Goal: Task Accomplishment & Management: Use online tool/utility

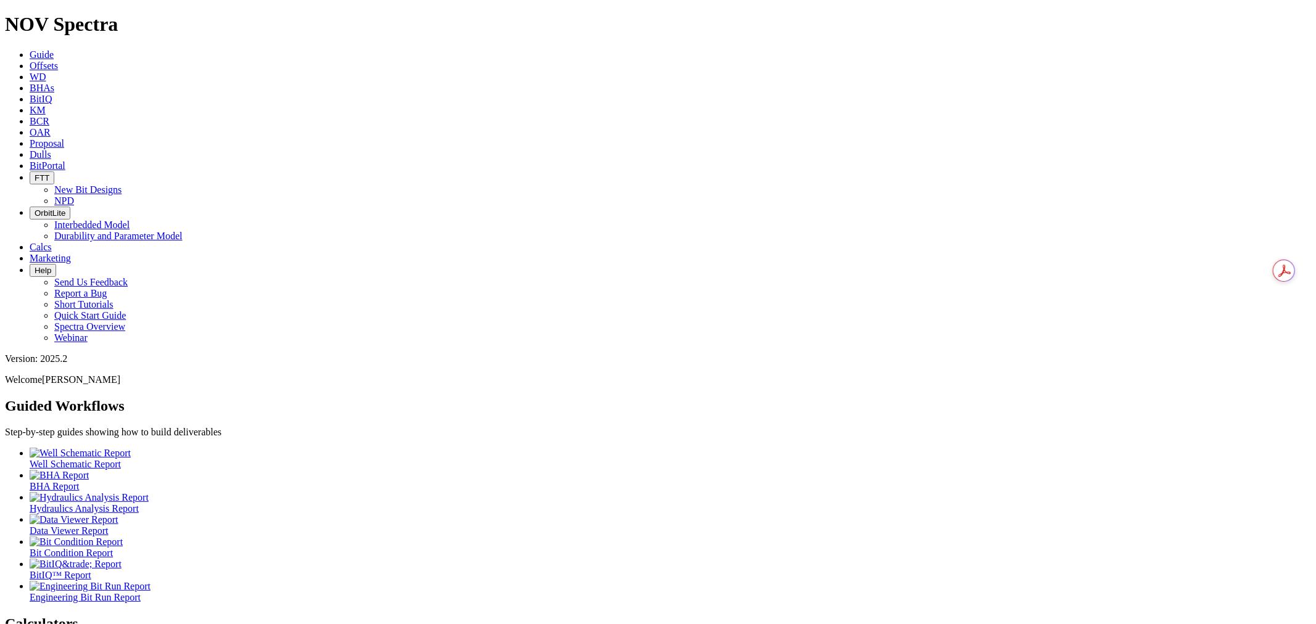
click at [30, 60] on icon at bounding box center [30, 65] width 0 height 10
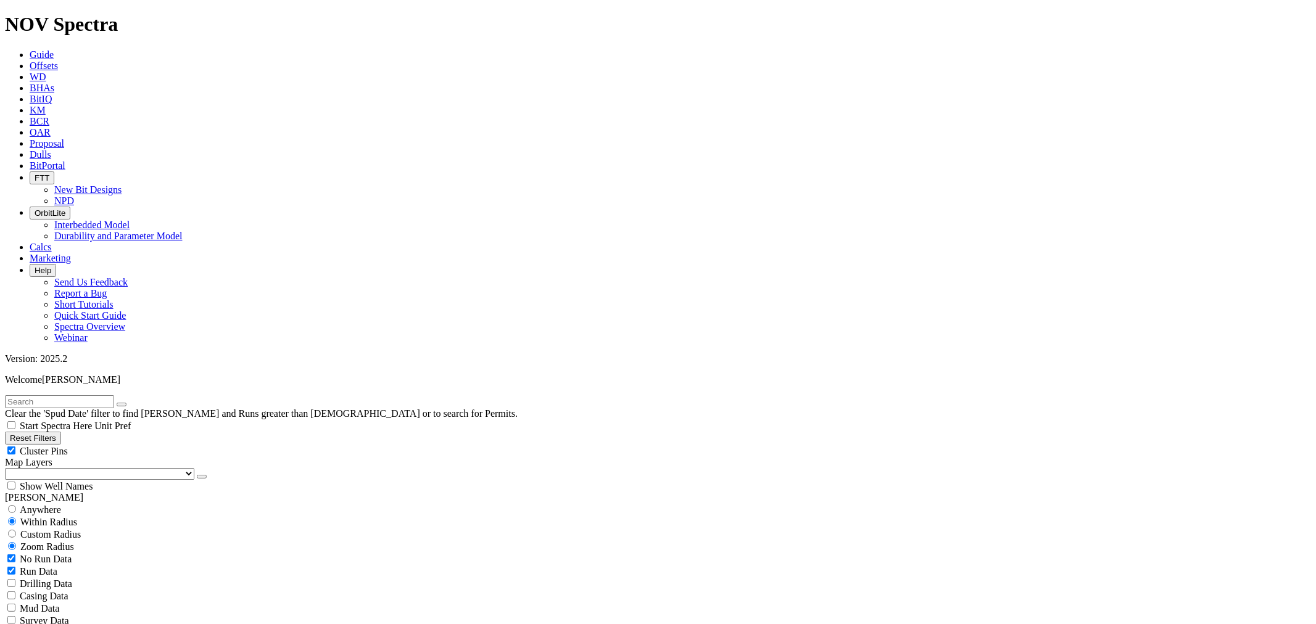
click at [36, 396] on input "text" at bounding box center [59, 402] width 109 height 13
paste input "BURGUNDY UNIT 301H"
type input "BURGUNDY UNIT 301H"
click at [52, 505] on span "Anywhere" at bounding box center [40, 510] width 41 height 10
radio input "true"
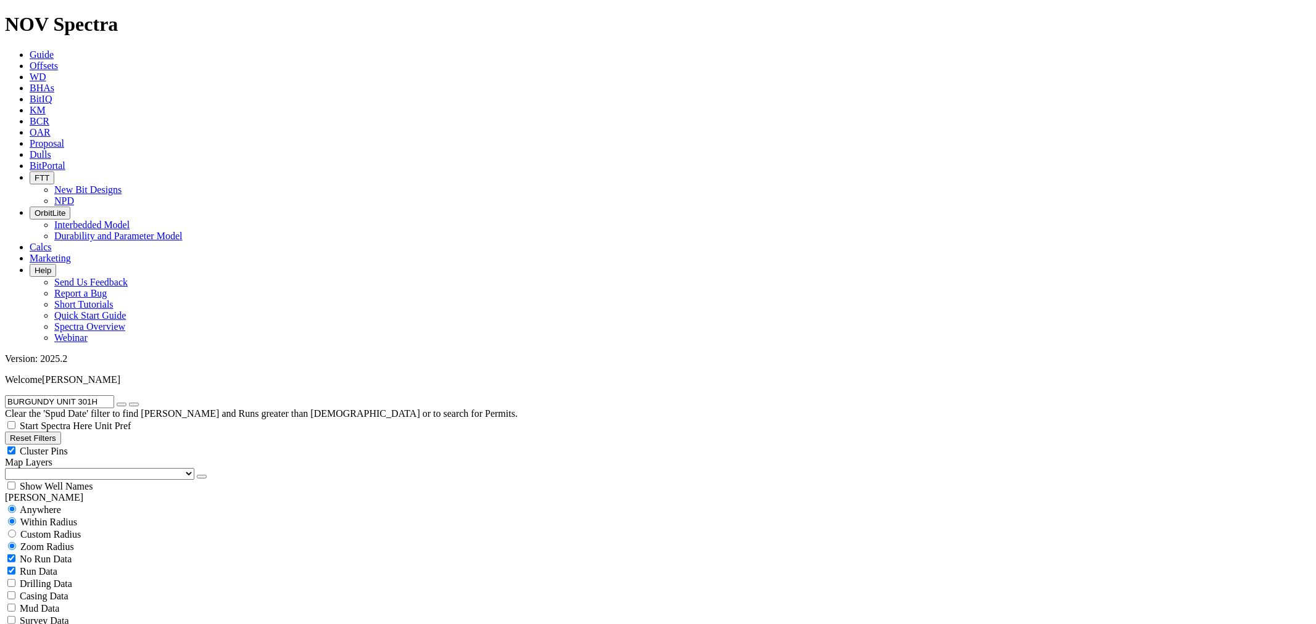
radio input "false"
click at [32, 529] on span "No Run Data" at bounding box center [46, 534] width 52 height 10
checkbox input "false"
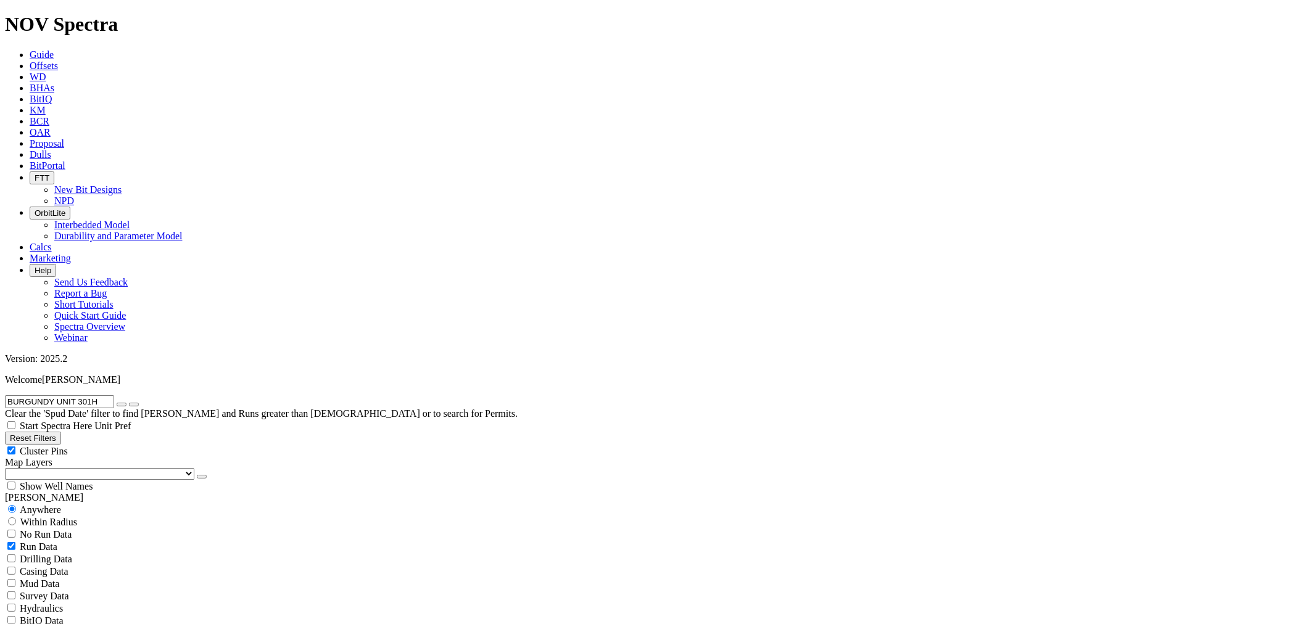
select select "12.25"
click at [77, 517] on span "Within Radius" at bounding box center [48, 522] width 57 height 10
radio input "false"
radio input "true"
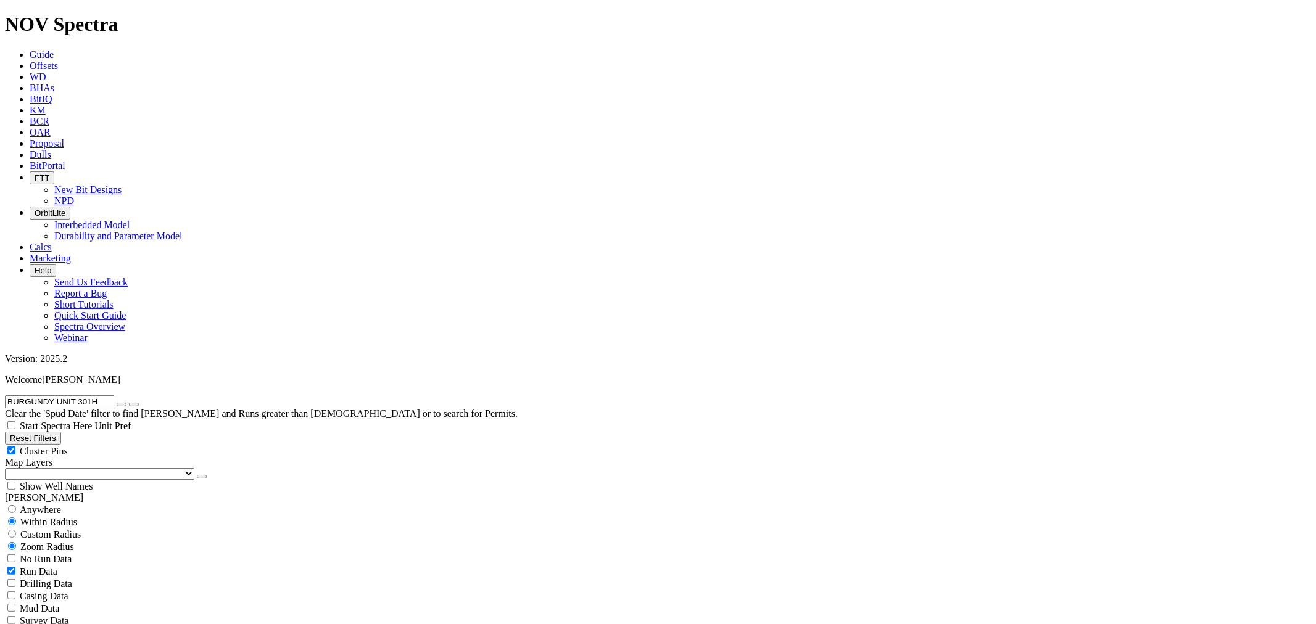
click at [44, 529] on span "Custom Radius" at bounding box center [50, 534] width 60 height 10
radio input "true"
radio input "false"
click at [34, 566] on button "Miles" at bounding box center [19, 572] width 29 height 13
click at [75, 553] on input "number" at bounding box center [59, 559] width 109 height 13
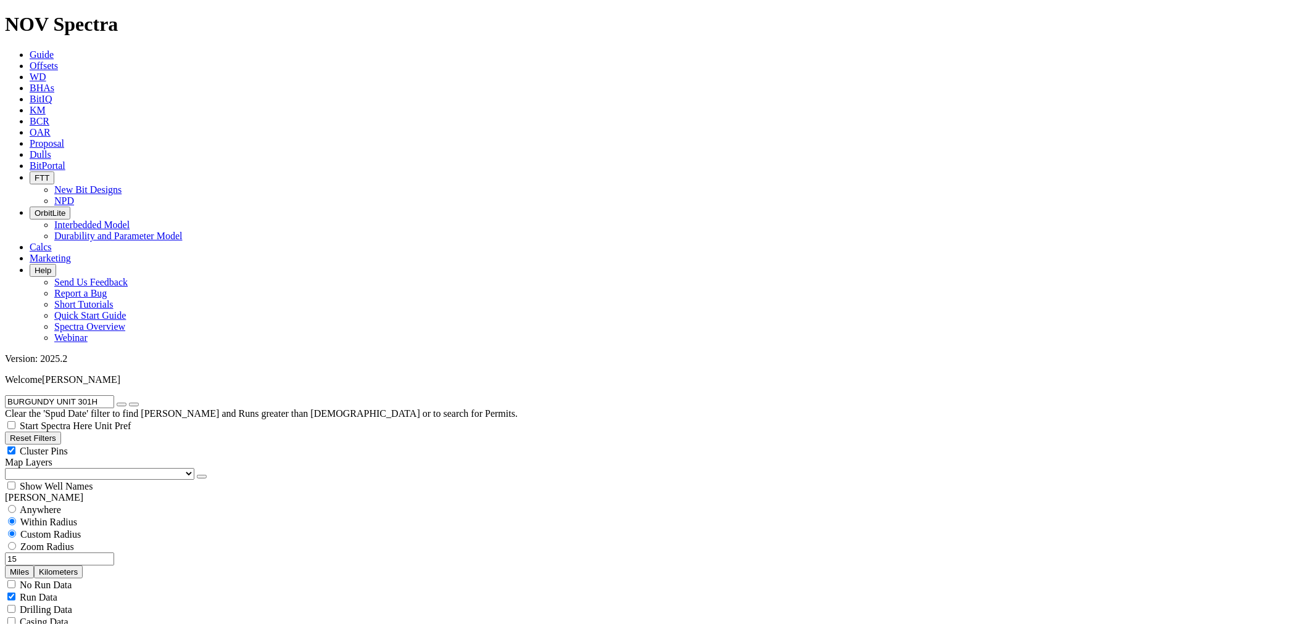
type input "15"
click at [122, 405] on icon "button" at bounding box center [122, 405] width 0 height 0
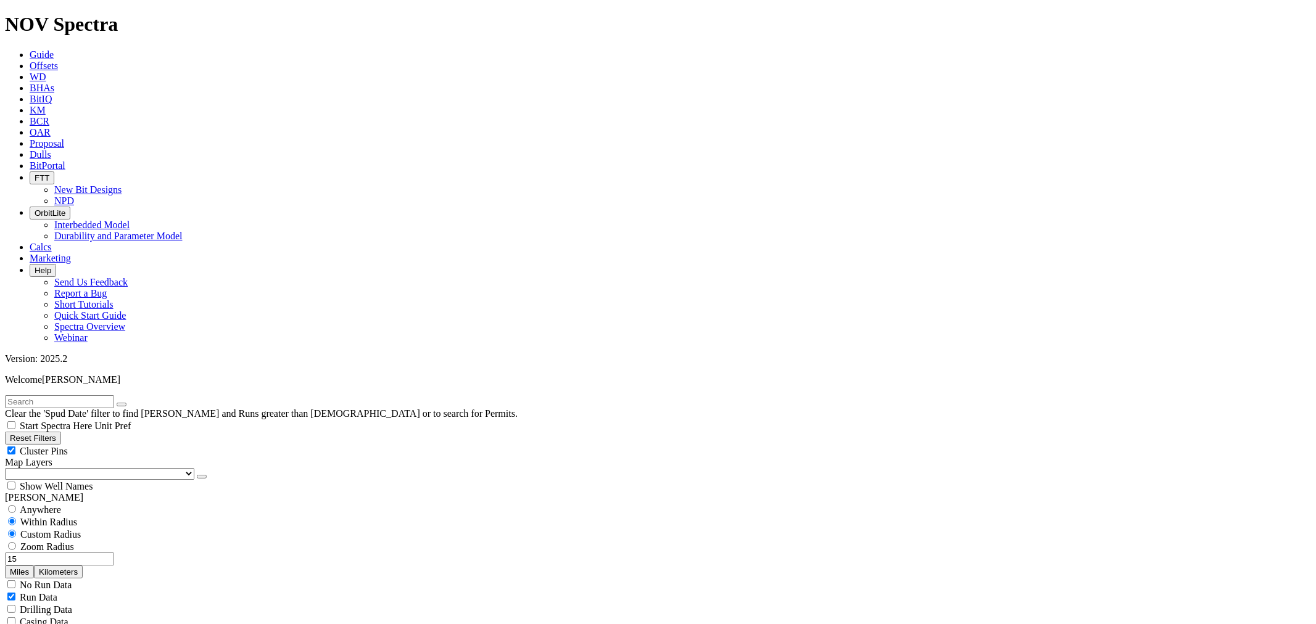
drag, startPoint x: 164, startPoint y: 428, endPoint x: 214, endPoint y: 420, distance: 50.7
type input "3000"
drag, startPoint x: 77, startPoint y: 546, endPoint x: 99, endPoint y: 543, distance: 23.0
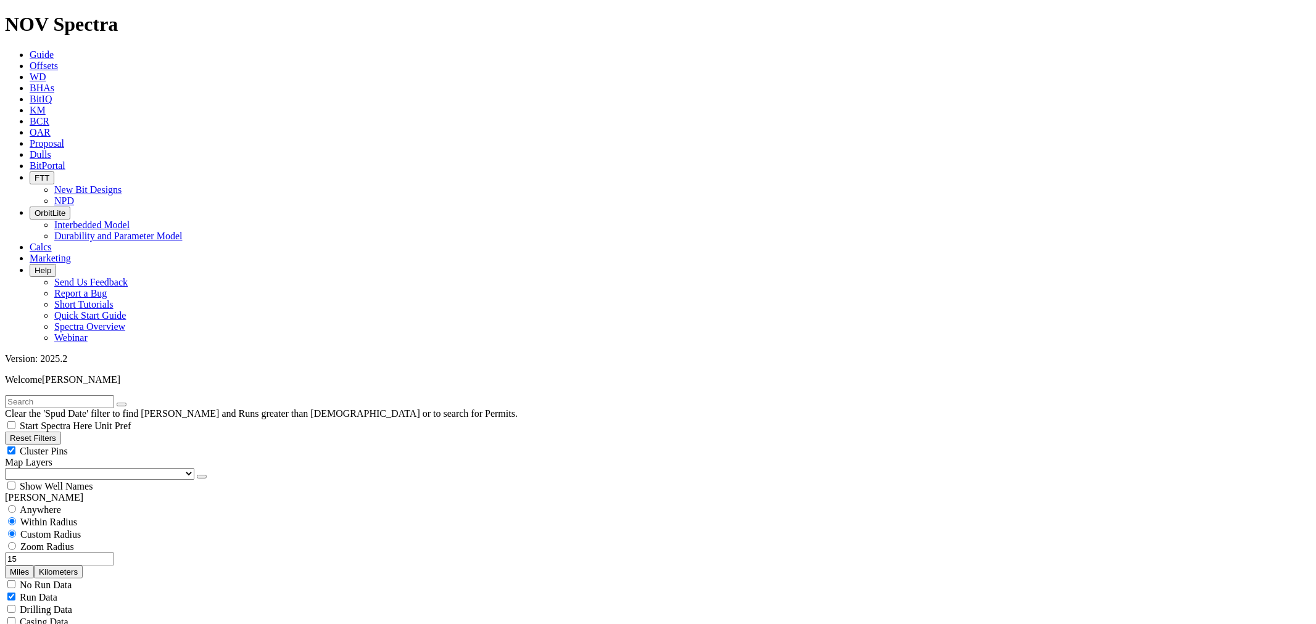
type input "8000"
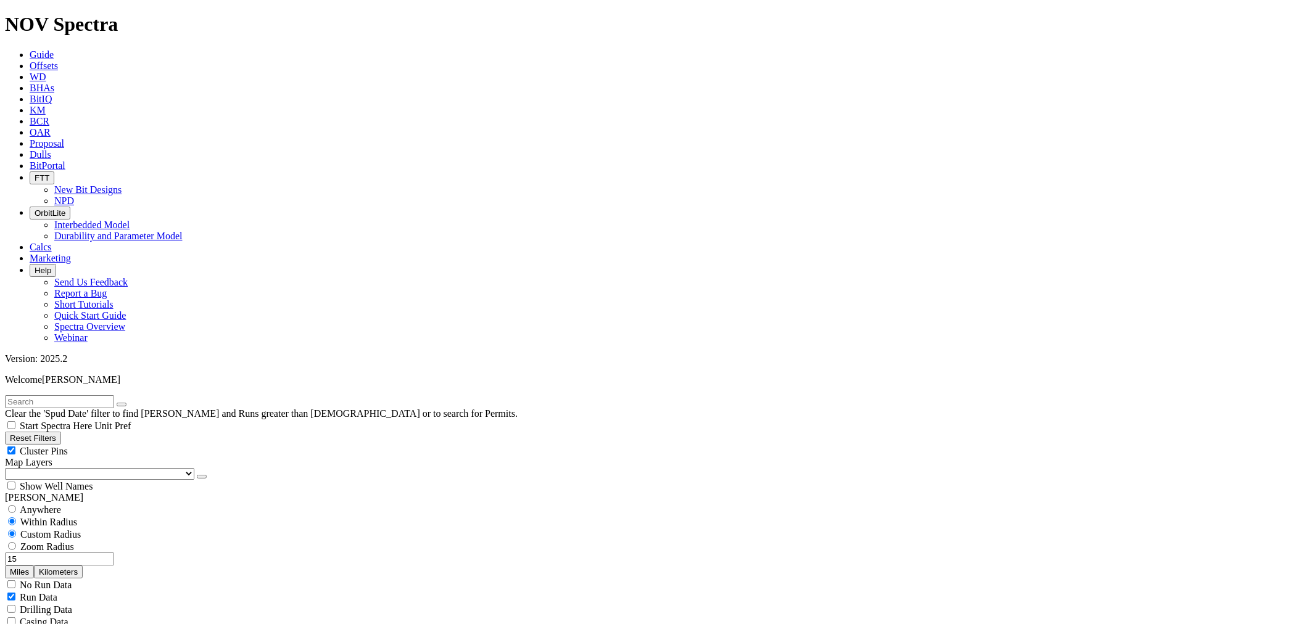
scroll to position [1249, 0]
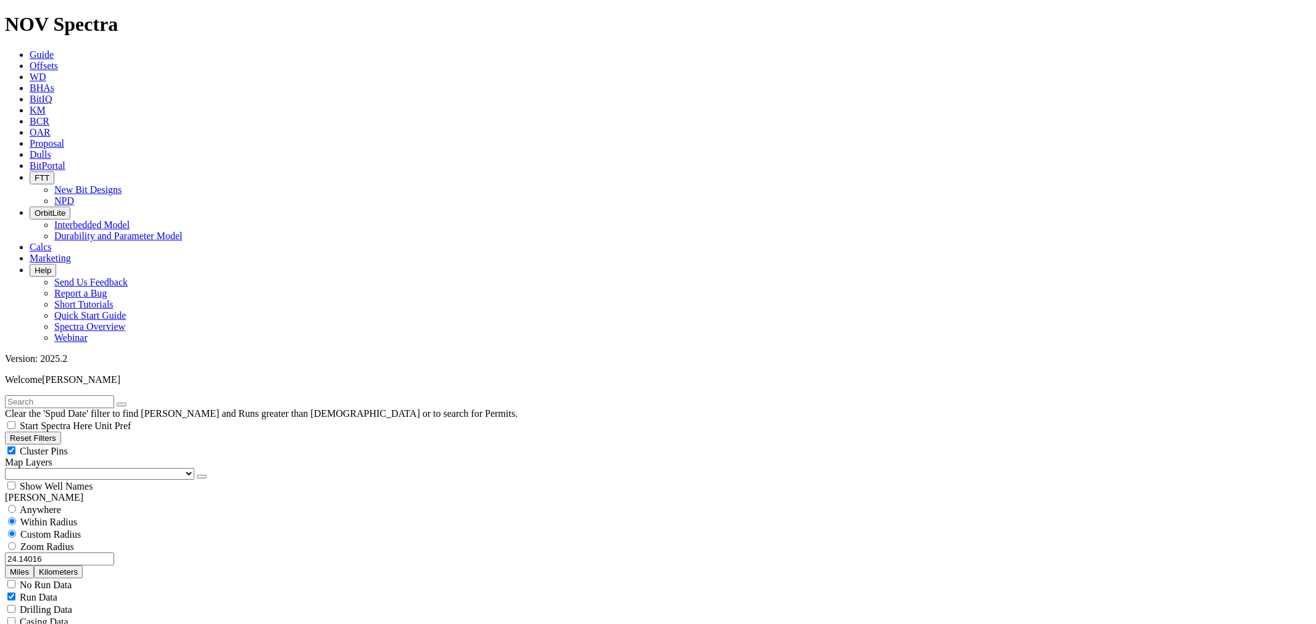
scroll to position [752, 0]
click at [34, 566] on button "Miles" at bounding box center [19, 572] width 29 height 13
drag, startPoint x: 48, startPoint y: 237, endPoint x: 175, endPoint y: 238, distance: 126.5
click at [173, 553] on div "24.14016 Miles Kilometers" at bounding box center [658, 566] width 1306 height 26
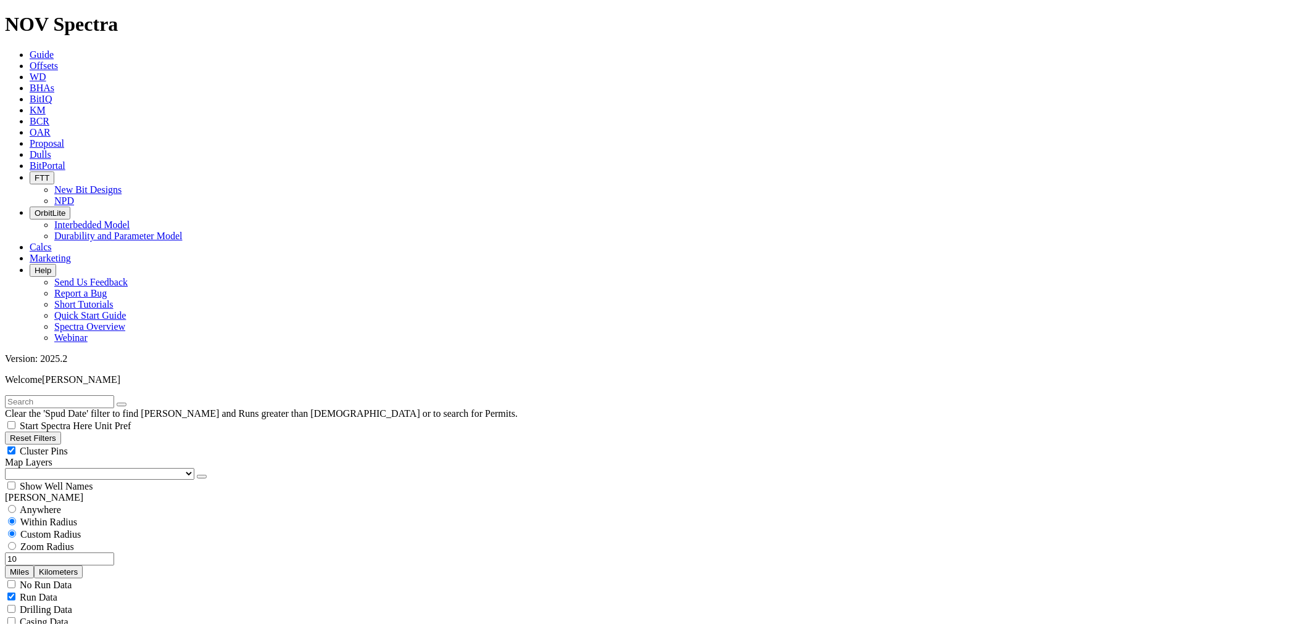
scroll to position [114, 0]
type input "10"
click at [66, 468] on select "US Counties Alberta, CA Townships British Columbia, CA Townships British Columb…" at bounding box center [99, 474] width 189 height 12
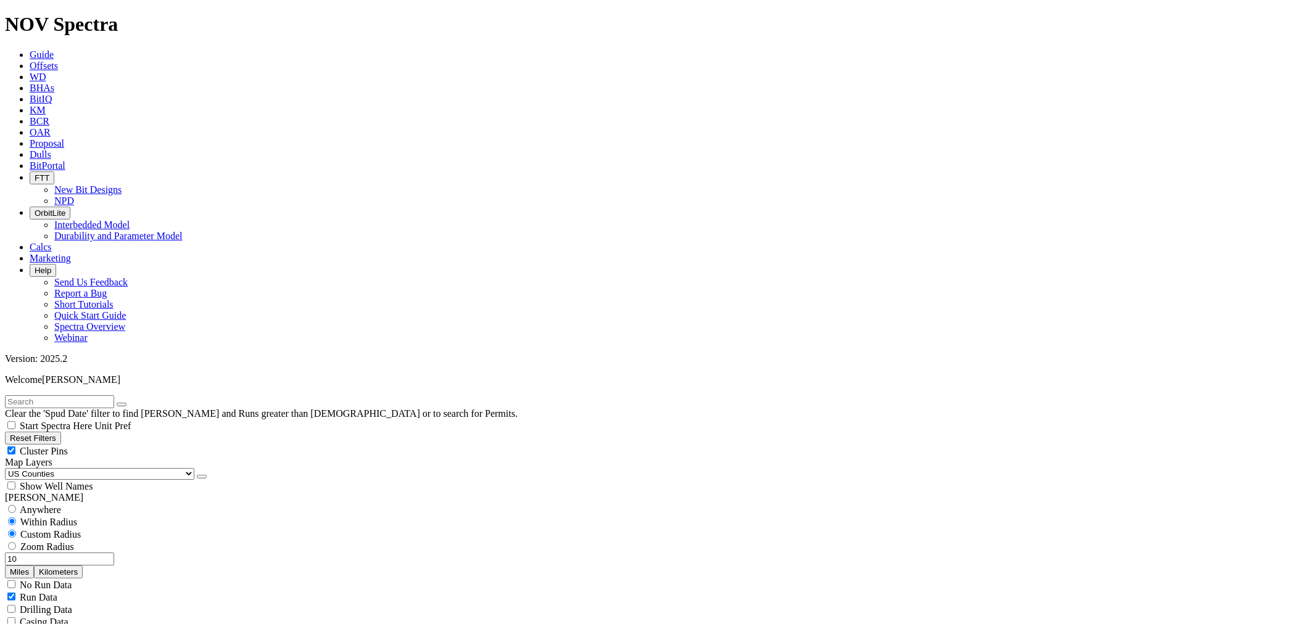
click at [9, 468] on select "US Counties Alberta, CA Townships British Columbia, CA Townships British Columb…" at bounding box center [99, 474] width 189 height 12
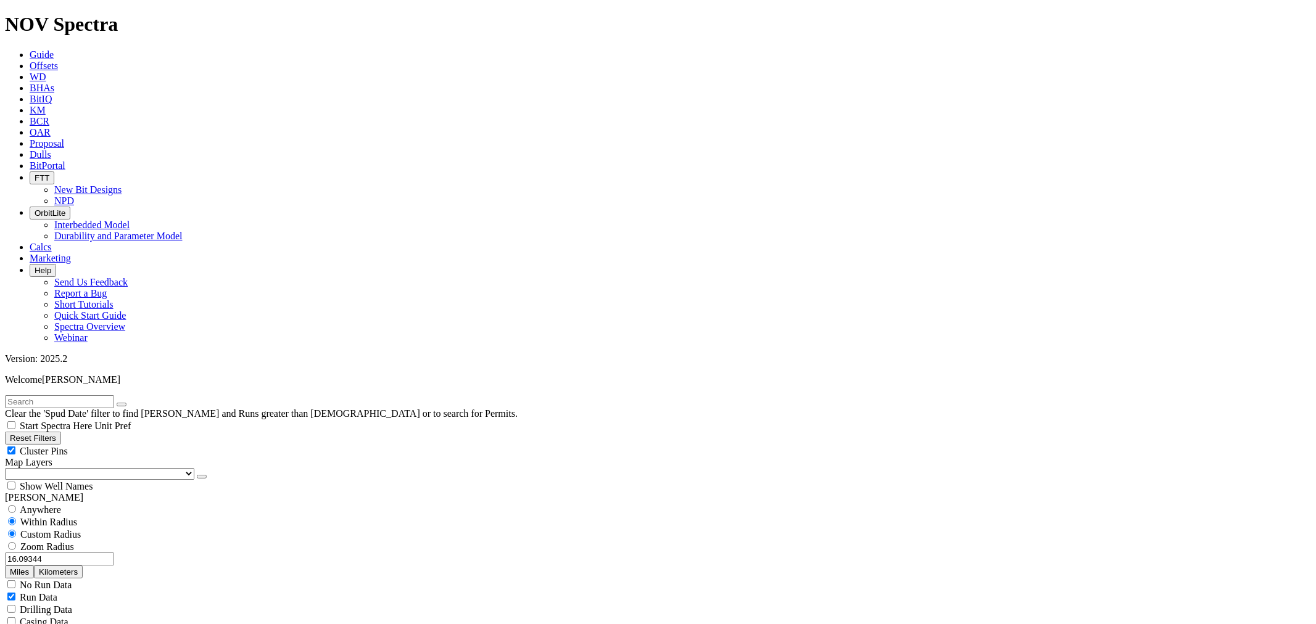
drag, startPoint x: 1259, startPoint y: 76, endPoint x: 1238, endPoint y: 91, distance: 26.0
drag, startPoint x: 1272, startPoint y: 91, endPoint x: 1278, endPoint y: 90, distance: 6.8
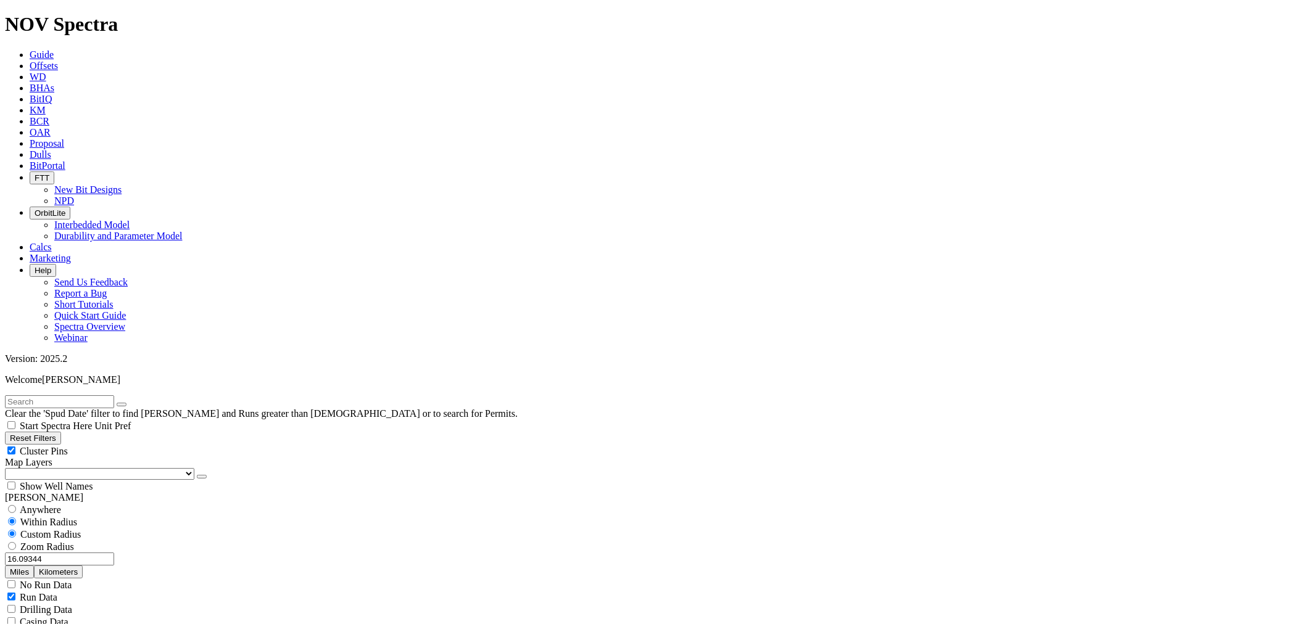
scroll to position [71, 0]
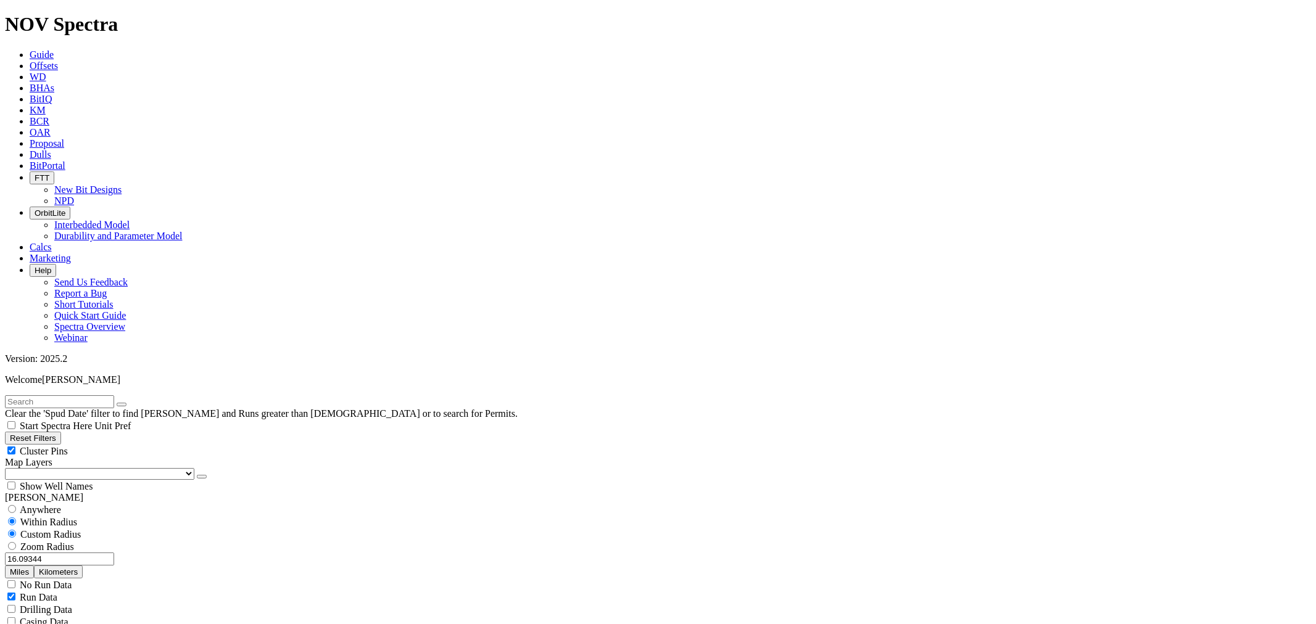
scroll to position [226, 0]
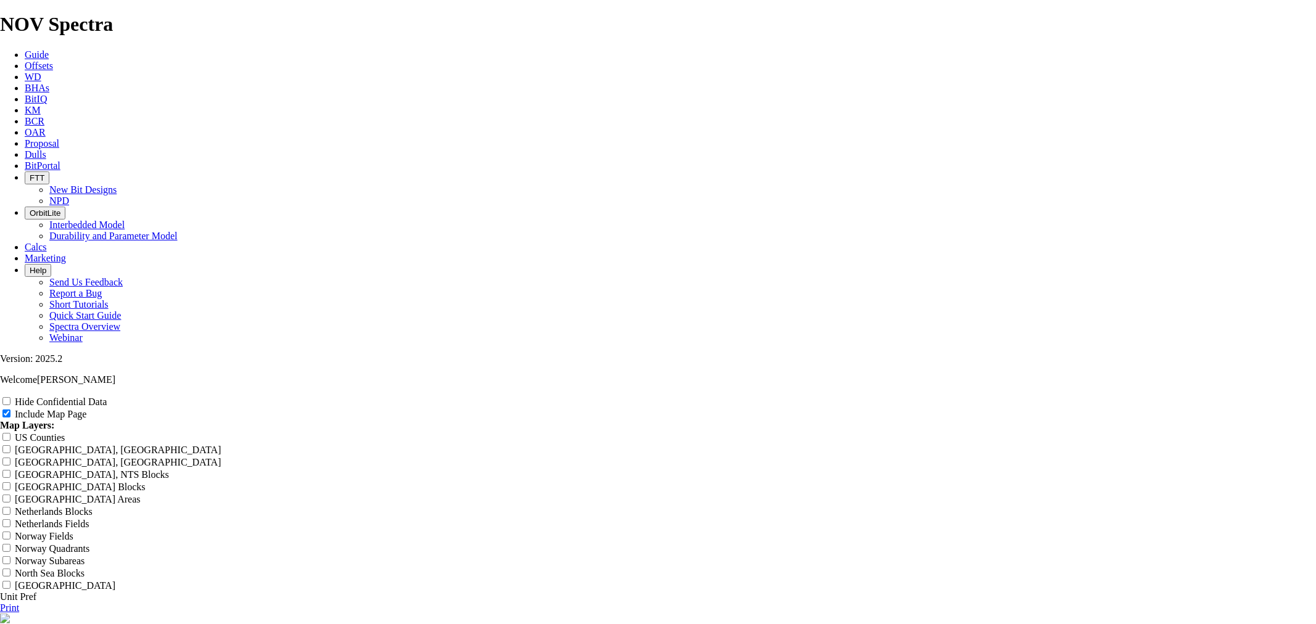
scroll to position [1234, 0]
drag, startPoint x: 754, startPoint y: 89, endPoint x: 498, endPoint y: 99, distance: 256.2
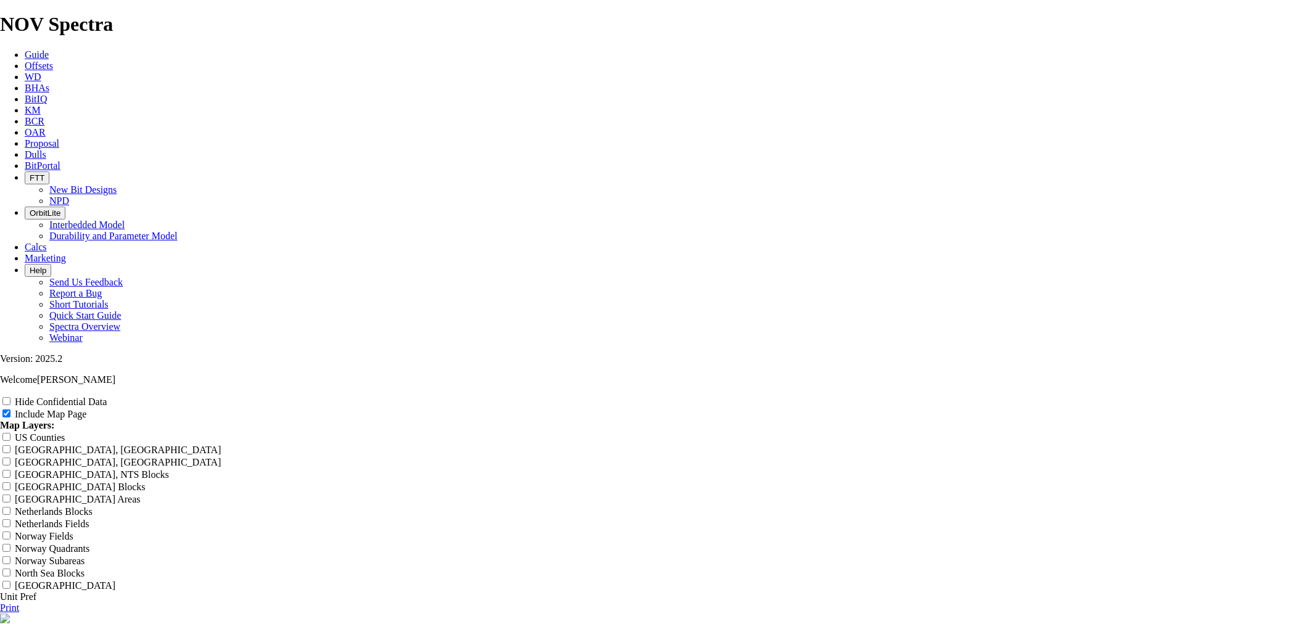
click at [498, 614] on header "Untitled Offset Analysis Report" at bounding box center [658, 626] width 1316 height 25
paste input "12.25in SW of Orla, S 652, Min 4000 Interval"
type input "12.25in SW of Orla, S 652, Min 4000 Interval"
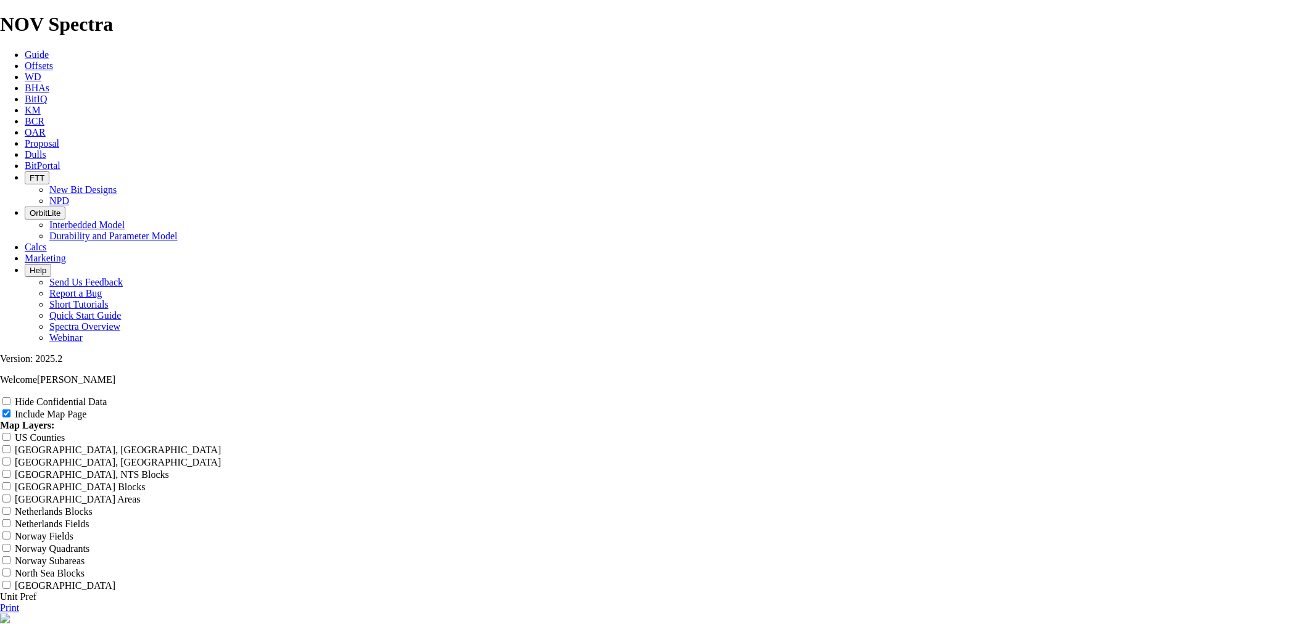
type input "12.25in SW of Orla, S 652, Min 4000 Interval"
type input "12.25in SW of Orla, S 652, Min 4000 Interval,"
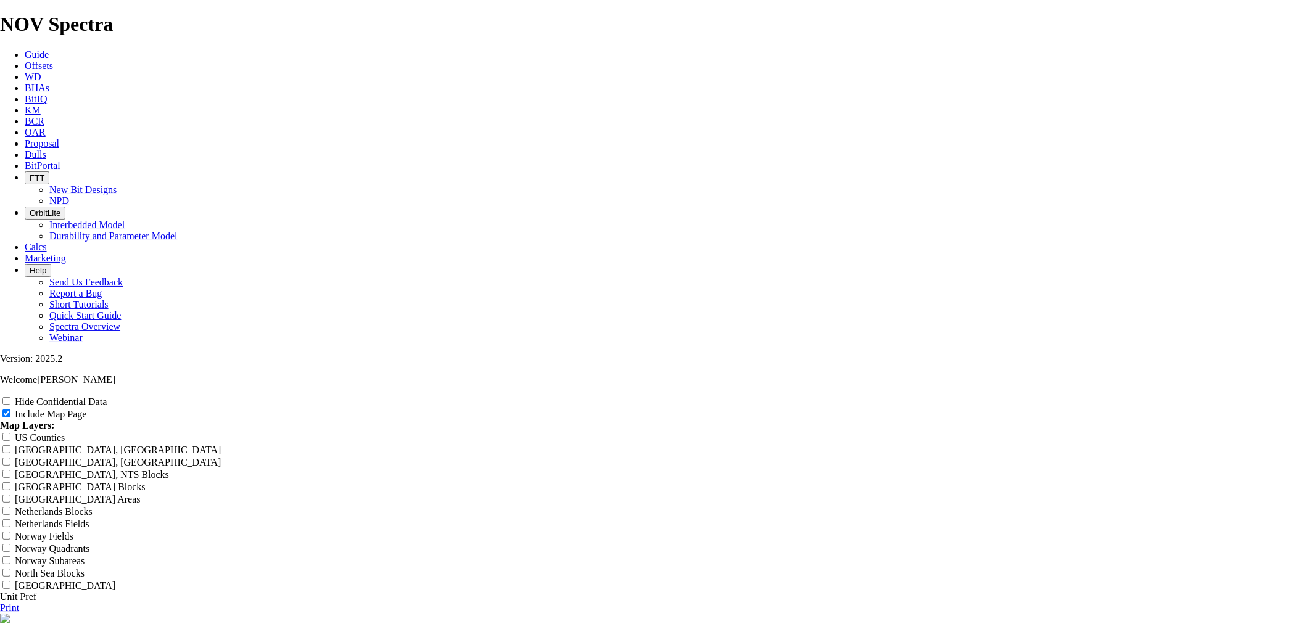
type input "12.25in SW of Orla, S 652, Min 4000 Interval,"
type input "12.25in SW of Orla, S 652, Min 4000 Interval, O"
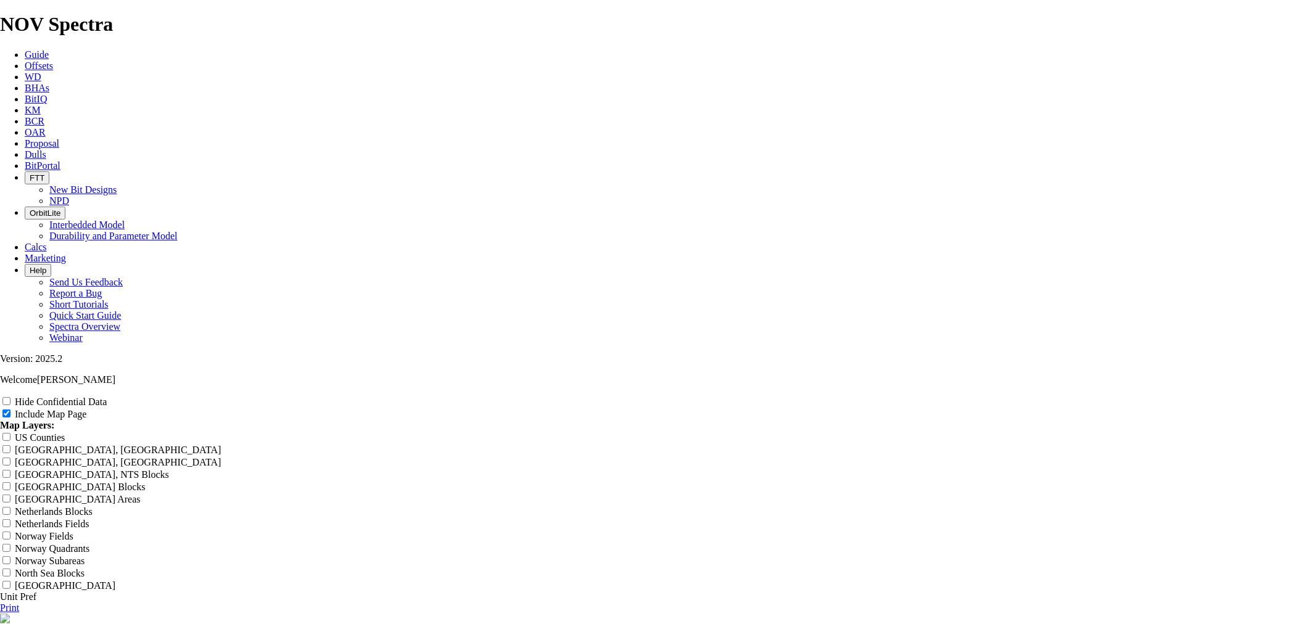
type input "12.25in SW of Orla, S 652, Min 4000 Interval, O"
type input "12.25in SW of Orla, S 652, Min 4000 Interval, Ou"
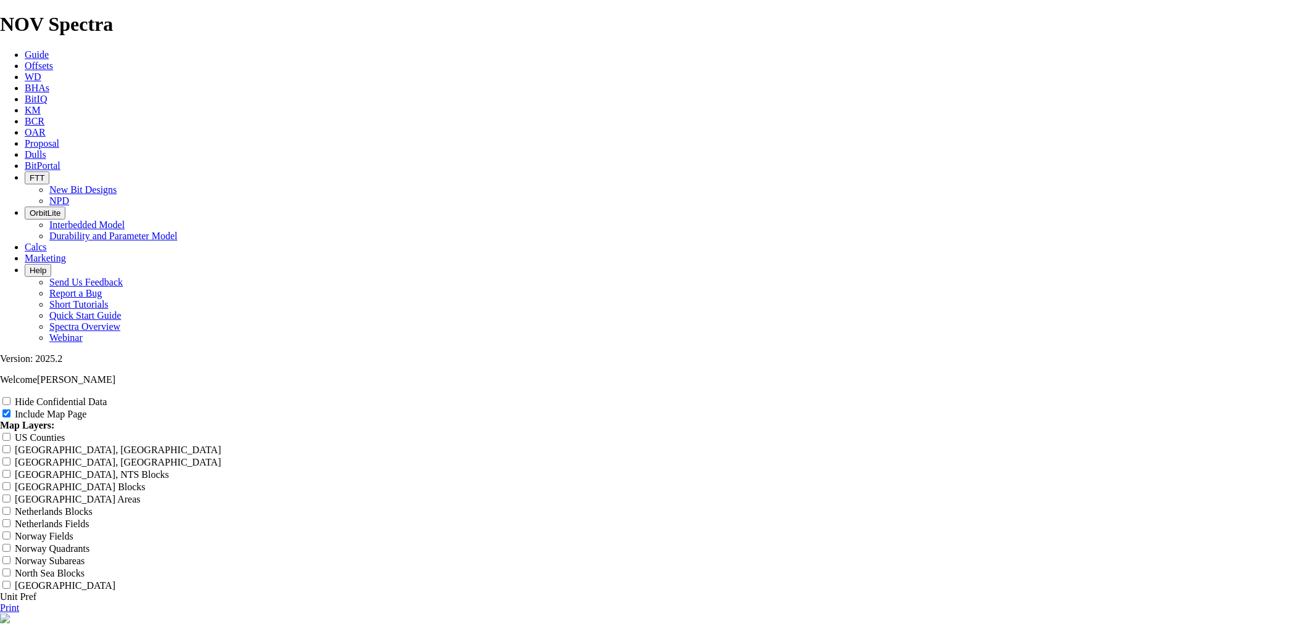
type input "12.25in SW of Orla, S 652, Min 4000 Interval, Ou"
type input "12.25in SW of Orla, S 652, Min 4000 Interval, Out"
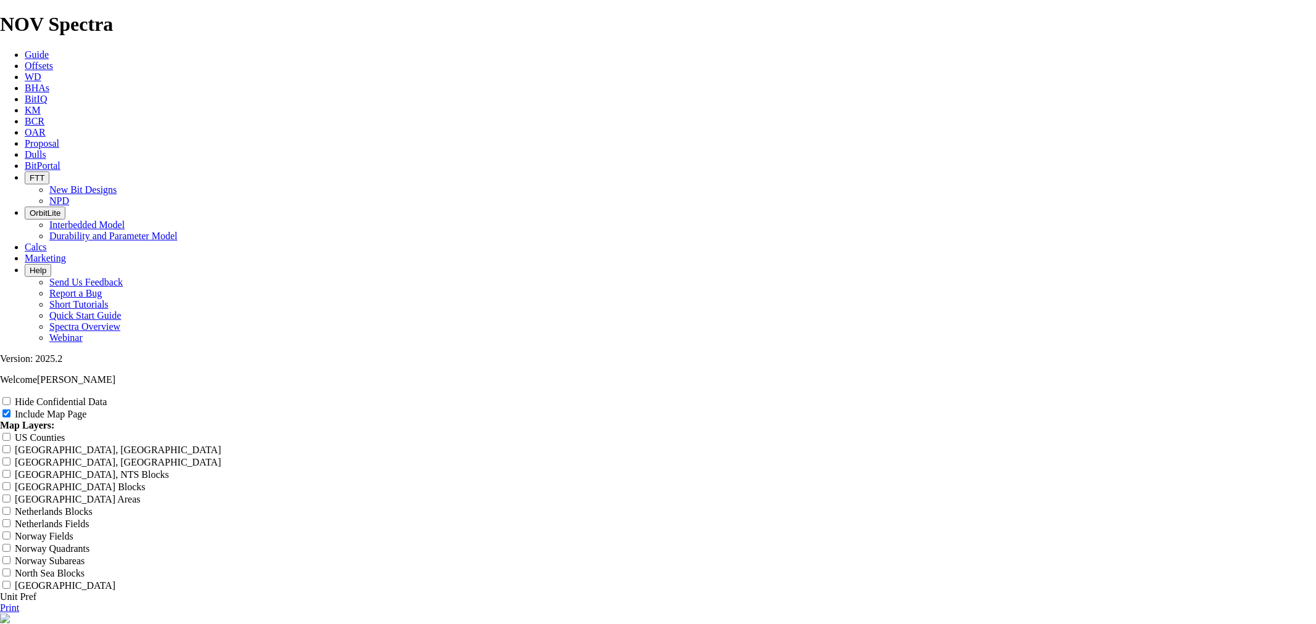
type input "12.25in SW of Orla, S 652, Min 4000 Interval, Out"
type input "12.25in SW of Orla, S 652, Min 4000 Interval, Out >"
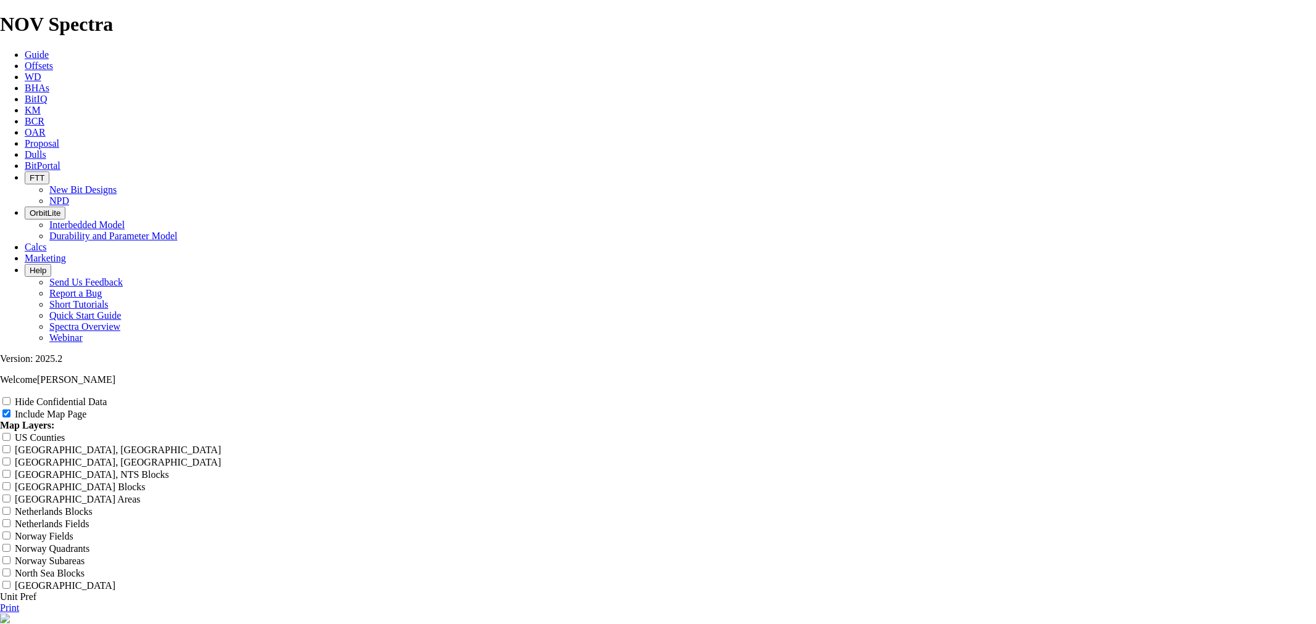
type input "12.25in SW of Orla, S 652, Min 4000 Interval, Out >"
type input "12.25in SW of Orla, S 652, Min 4000 Interval, Out > 8"
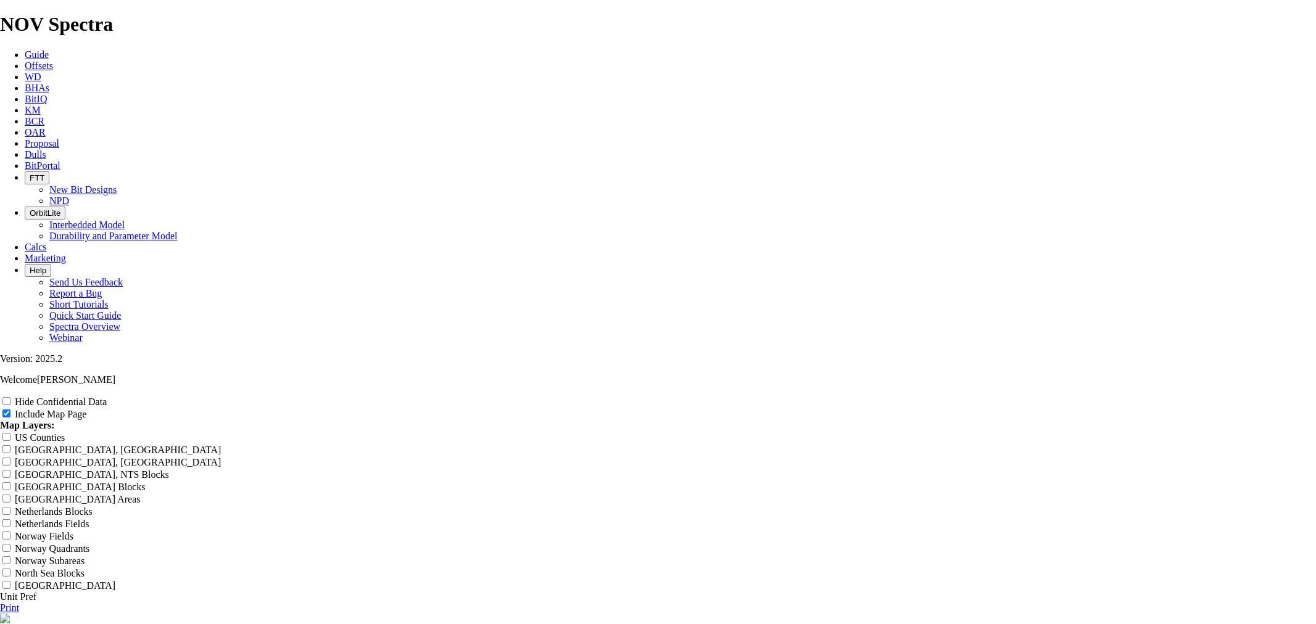
type input "12.25in SW of Orla, S 652, Min 4000 Interval, Out > 8"
type input "12.25in SW of Orla, S 652, Min 4000 Interval, Out > 80"
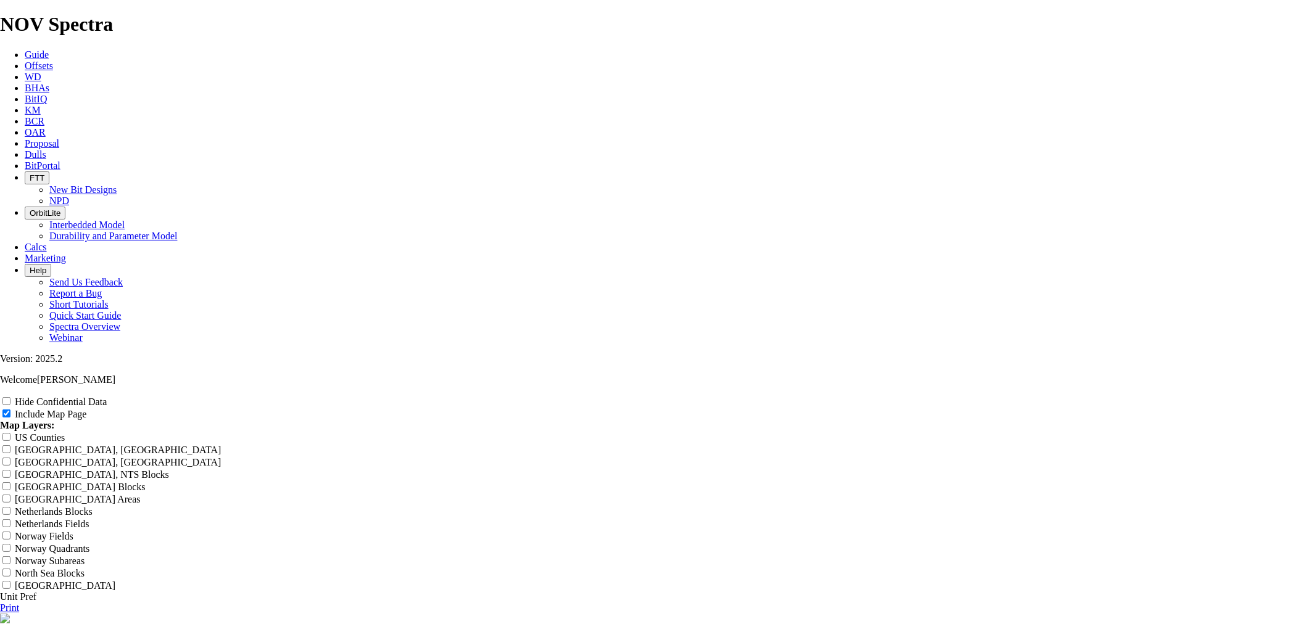
type input "12.25in SW of Orla, S 652, Min 4000 Interval, Out > 80"
type input "12.25in SW of Orla, S 652, Min 4000 Interval, Out > 800"
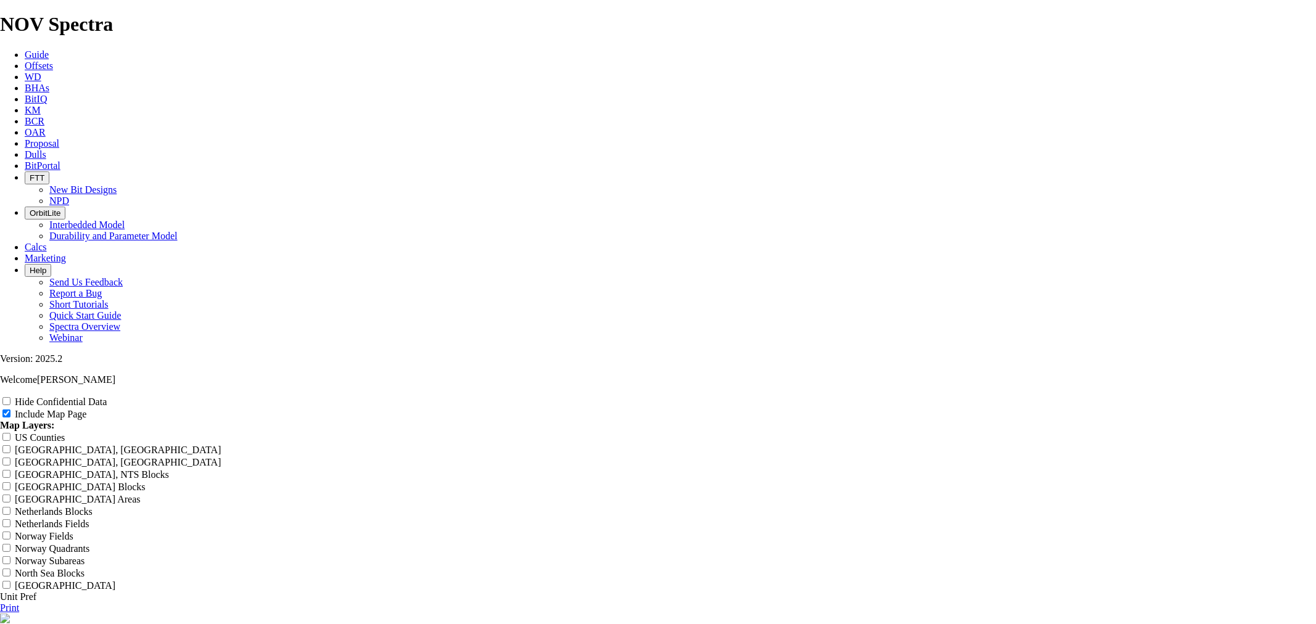
type input "12.25in SW of Orla, S 652, Min 4000 Interval, Out > 800"
type input "12.25in SW of Orla, S 652, Min 4000 Interval, Out > 8000"
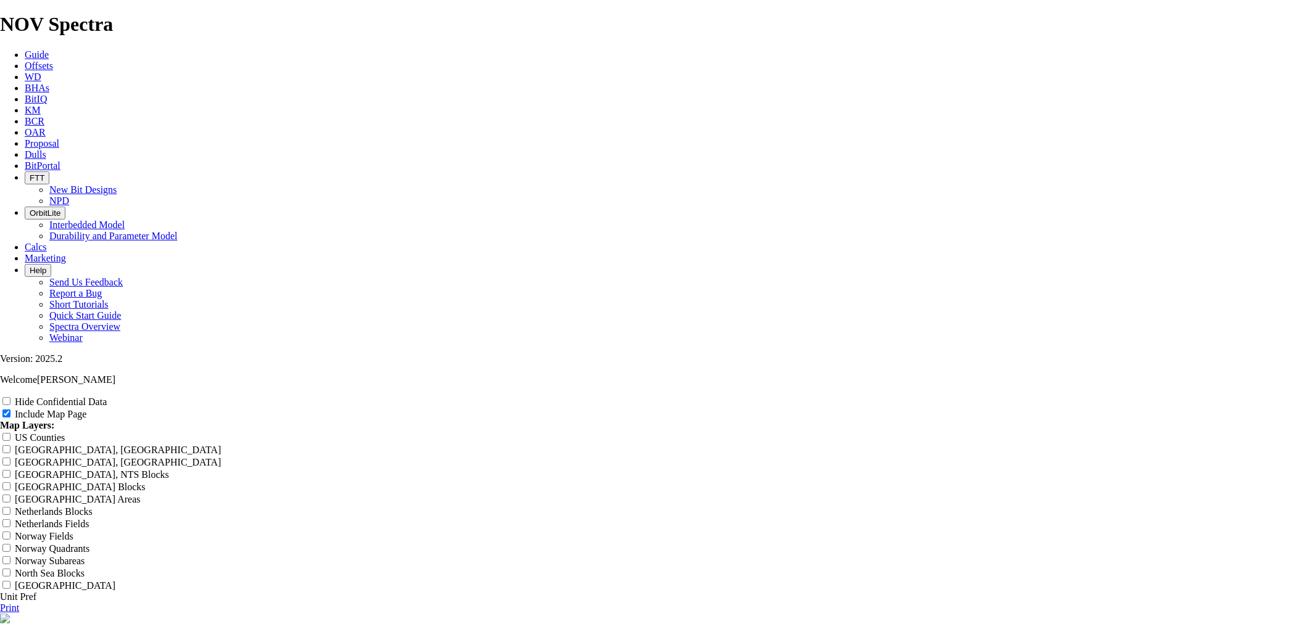
type input "12.25in SW of Orla, S 652, Min 4000 Interval, Out > 8000"
type input "12.25in SW of Orla, S 652, Min 4000 Interval, Out > 80000"
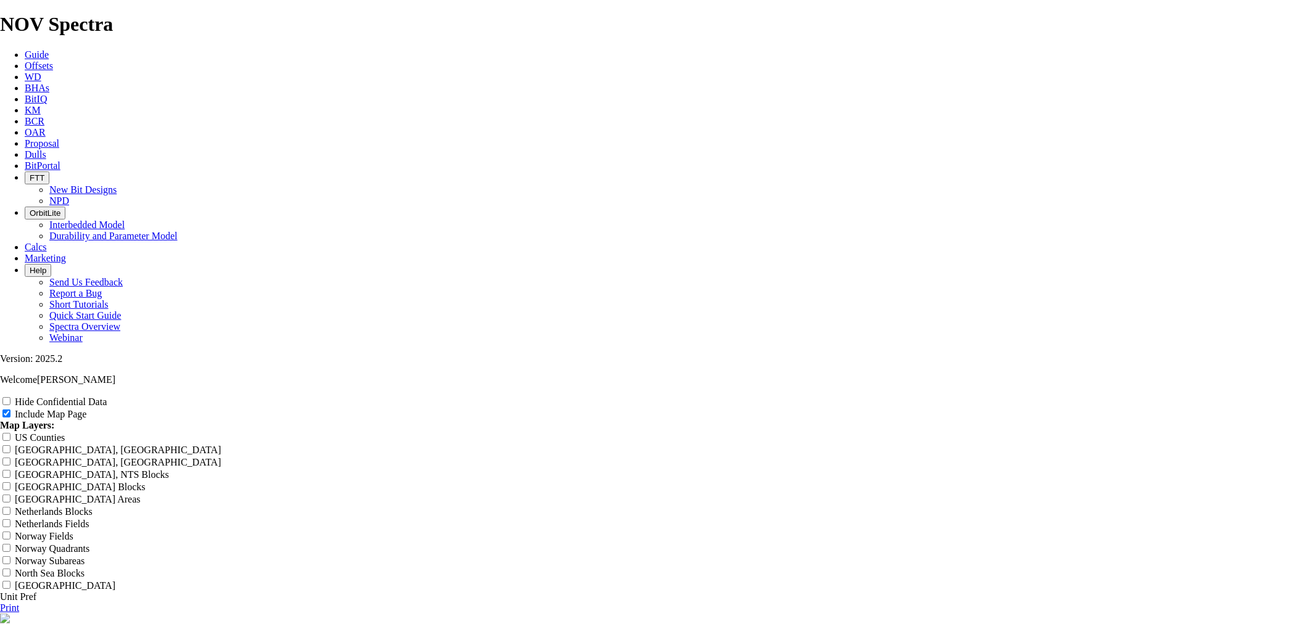
type input "12.25in SW of Orla, S 652, Min 4000 Interval, Out > 80000"
type input "12.25in SW of Orla, S 652, Min 4000 Interval, Out > 8000"
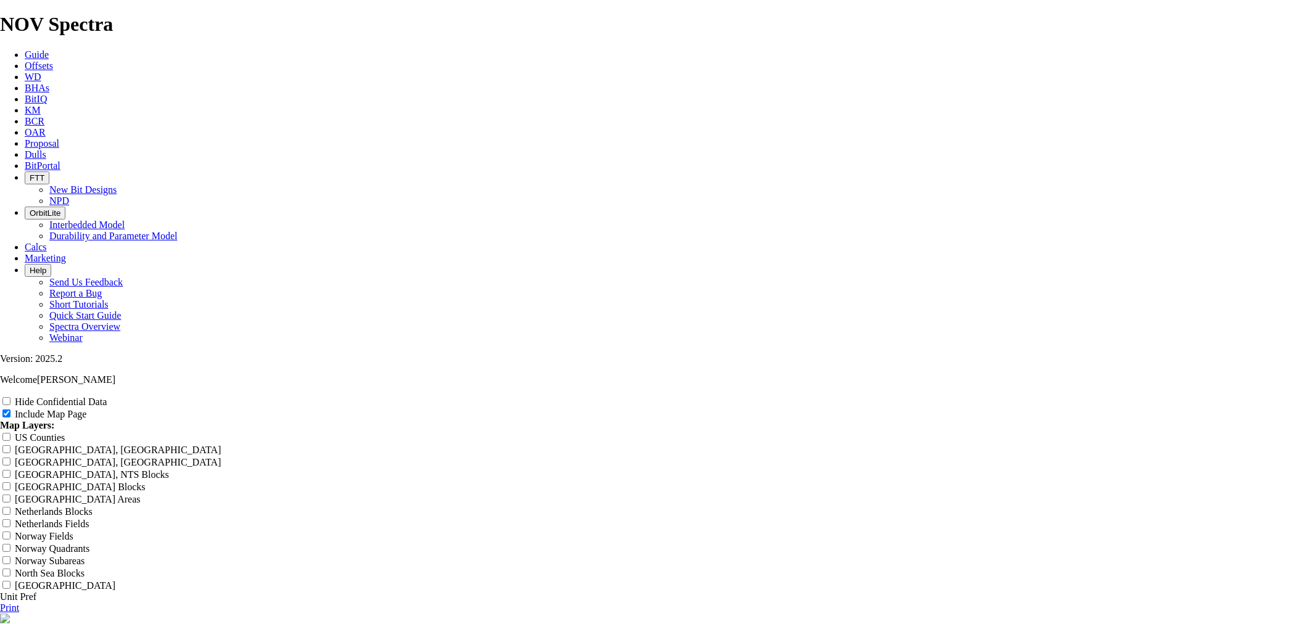
type input "12.25in SW of Orla, S 652, Min 4000 Interval, Out > 8000"
drag, startPoint x: 809, startPoint y: 83, endPoint x: 801, endPoint y: 88, distance: 9.4
click at [109, 624] on input "12.25in SW of Orla, S 652, Min 4000 Interval, Out > 8000" at bounding box center [54, 632] width 109 height 13
type input "12.25in SW of Orla, S 652, Min 4000 Interval, Out >8000"
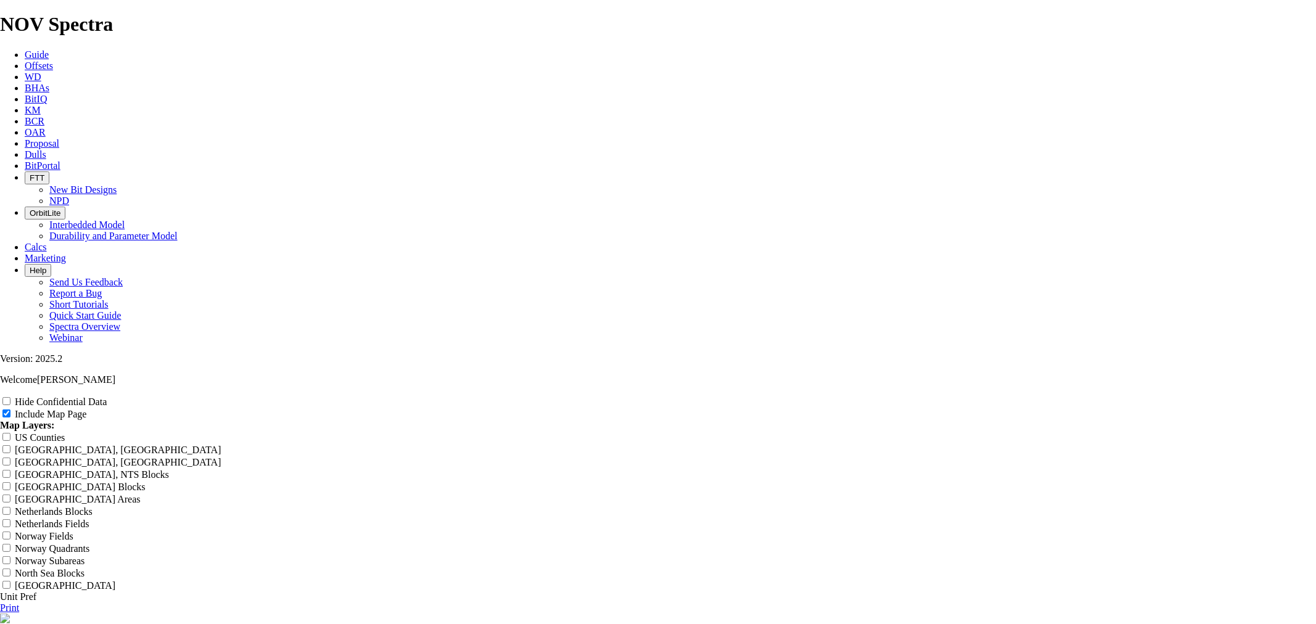
type input "12.25in SW of Orla, S 652, Min 4000 Interval, Out >8000"
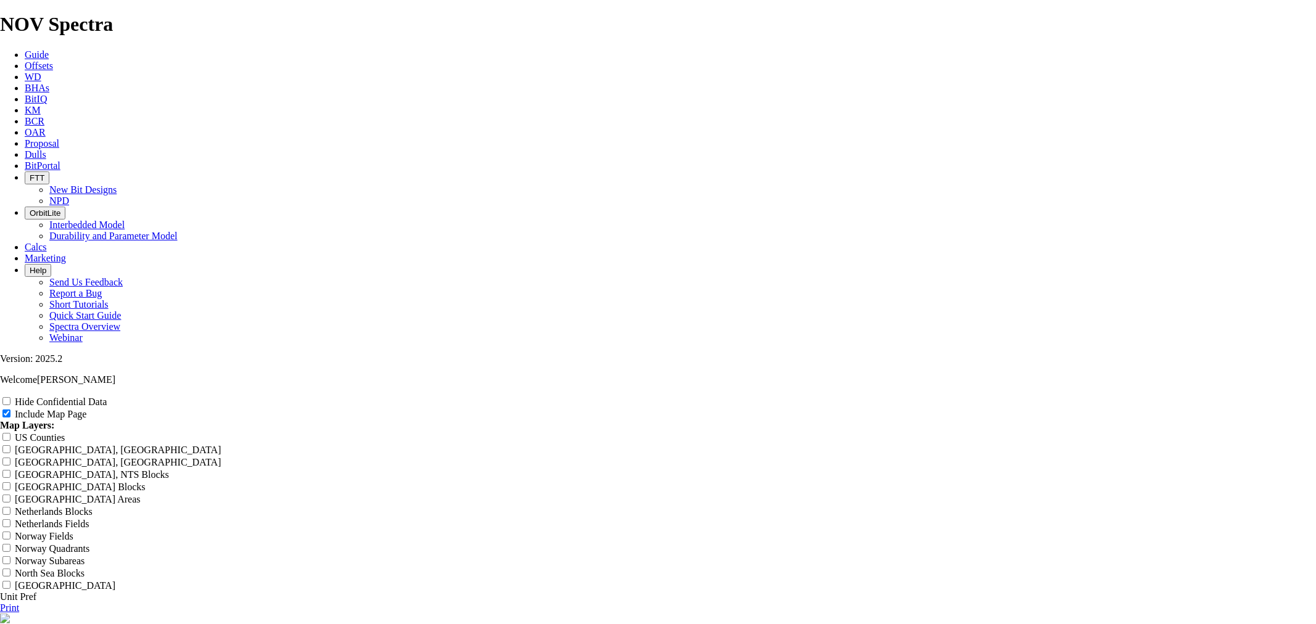
click at [19, 603] on link "Print" at bounding box center [9, 608] width 19 height 10
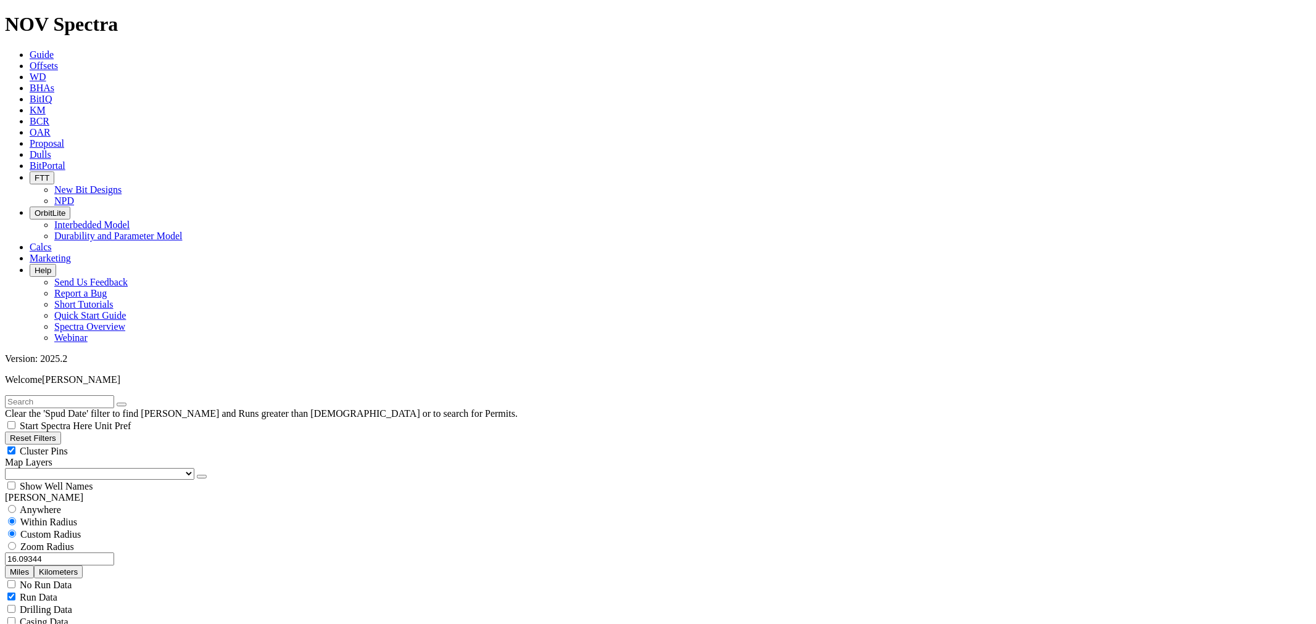
scroll to position [411, 0]
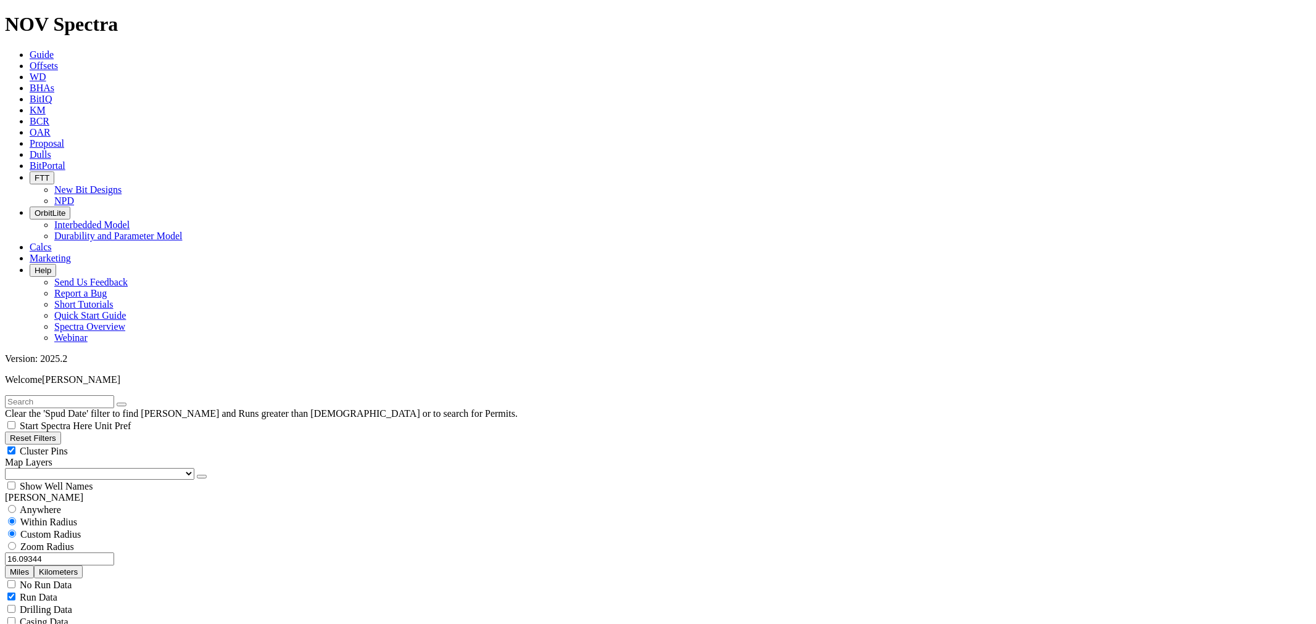
drag, startPoint x: 125, startPoint y: 402, endPoint x: 118, endPoint y: 402, distance: 6.8
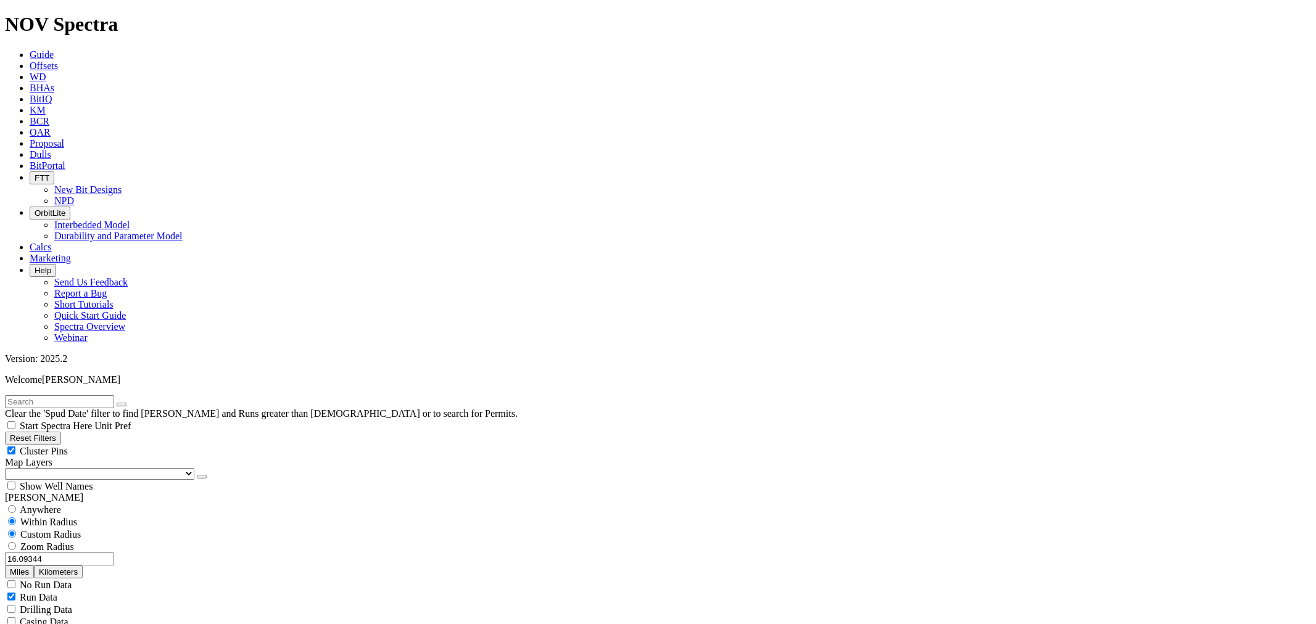
select select "8.75"
drag, startPoint x: 151, startPoint y: 290, endPoint x: 191, endPoint y: 286, distance: 41.0
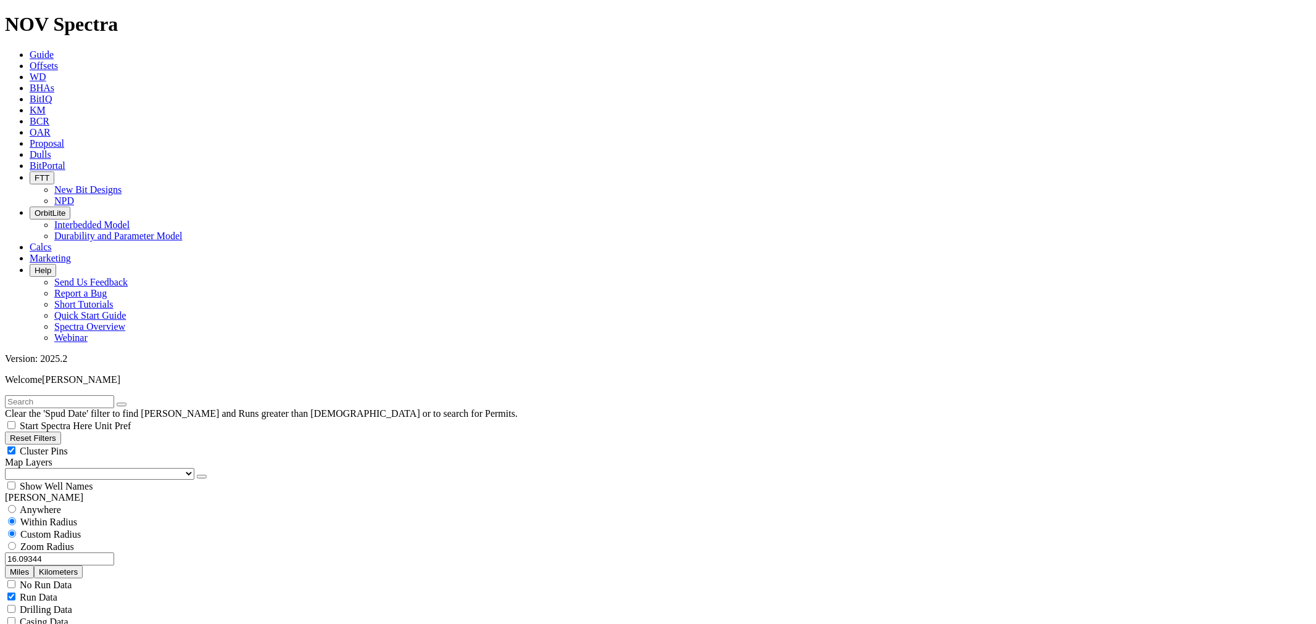
drag, startPoint x: 75, startPoint y: 290, endPoint x: 83, endPoint y: 289, distance: 7.5
drag, startPoint x: 62, startPoint y: 385, endPoint x: 144, endPoint y: 389, distance: 82.8
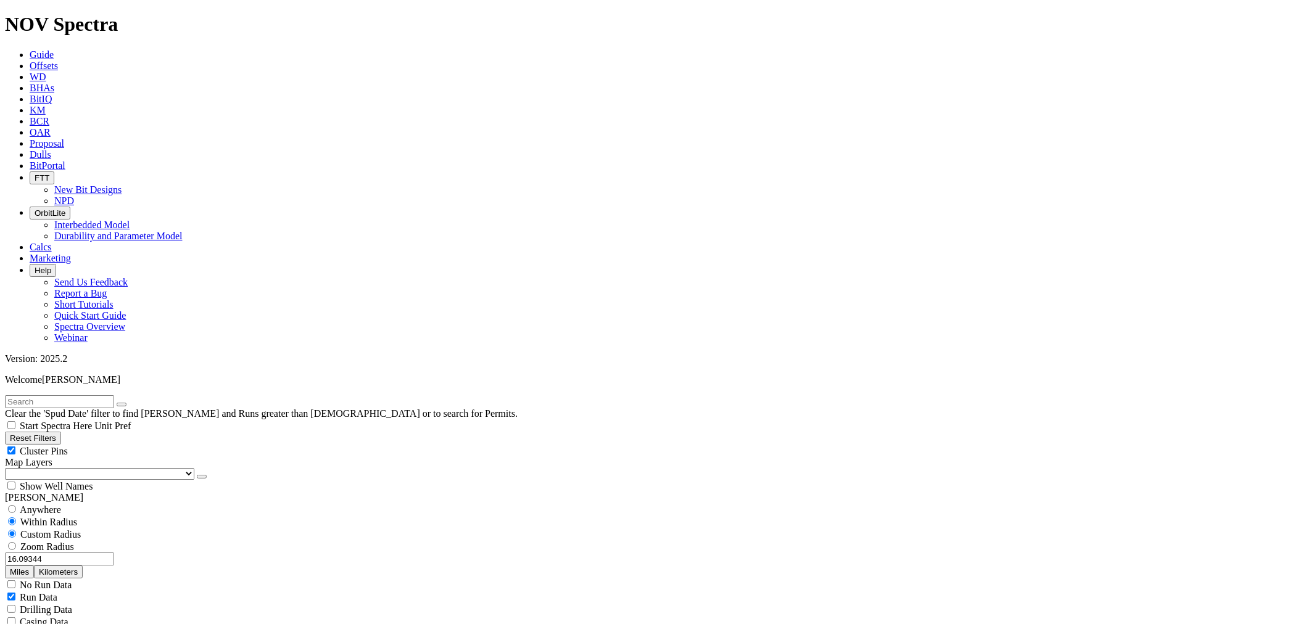
type input "7"
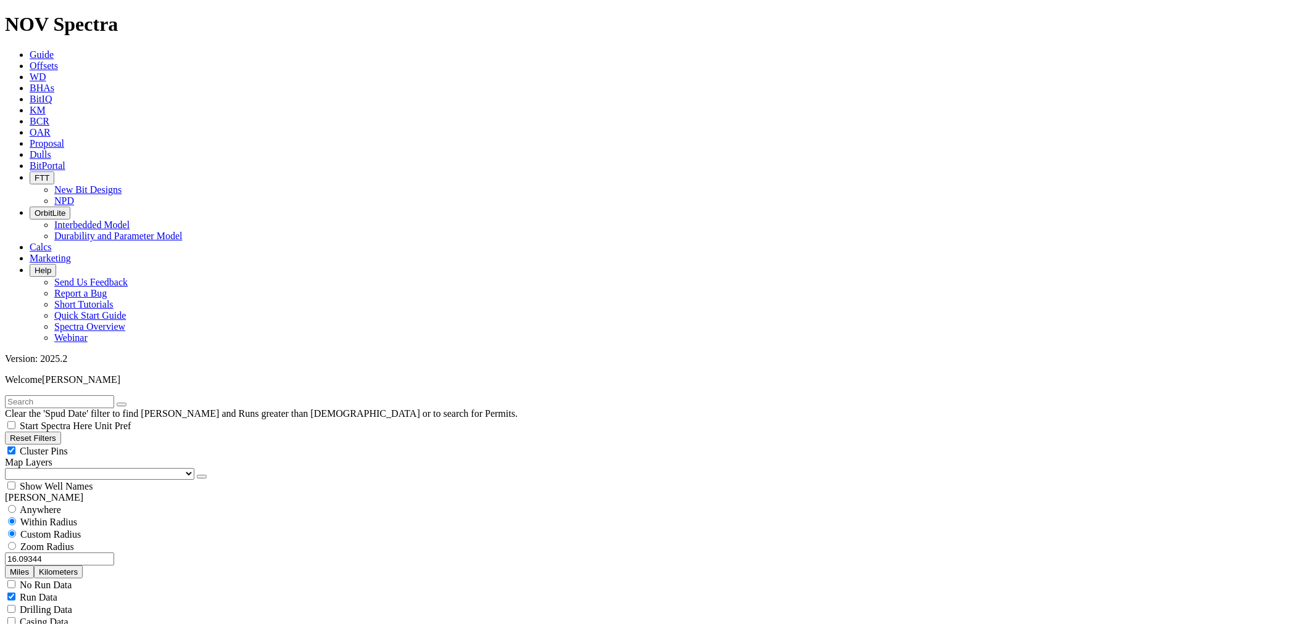
scroll to position [250, 0]
type input "8000"
type input "[DATE]"
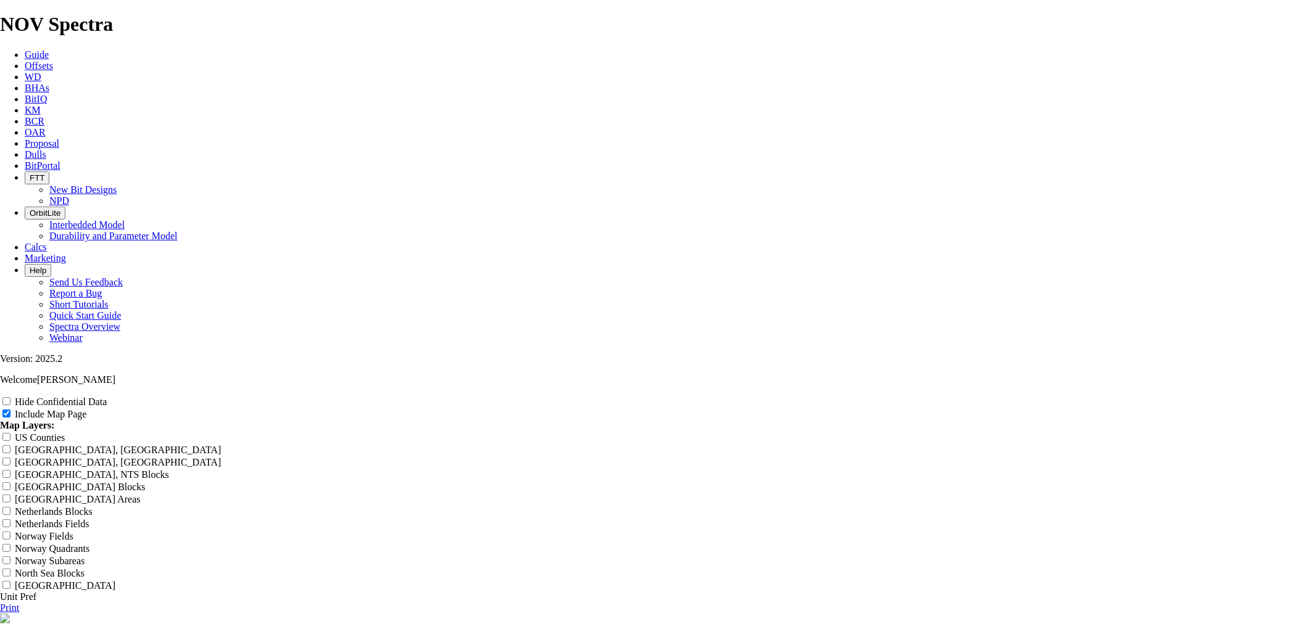
click at [65, 433] on label "US Counties" at bounding box center [40, 438] width 50 height 10
click at [10, 433] on input "US Counties" at bounding box center [6, 437] width 8 height 8
checkbox input "true"
click at [1208, 396] on div "Hide Confidential Data" at bounding box center [658, 402] width 1316 height 12
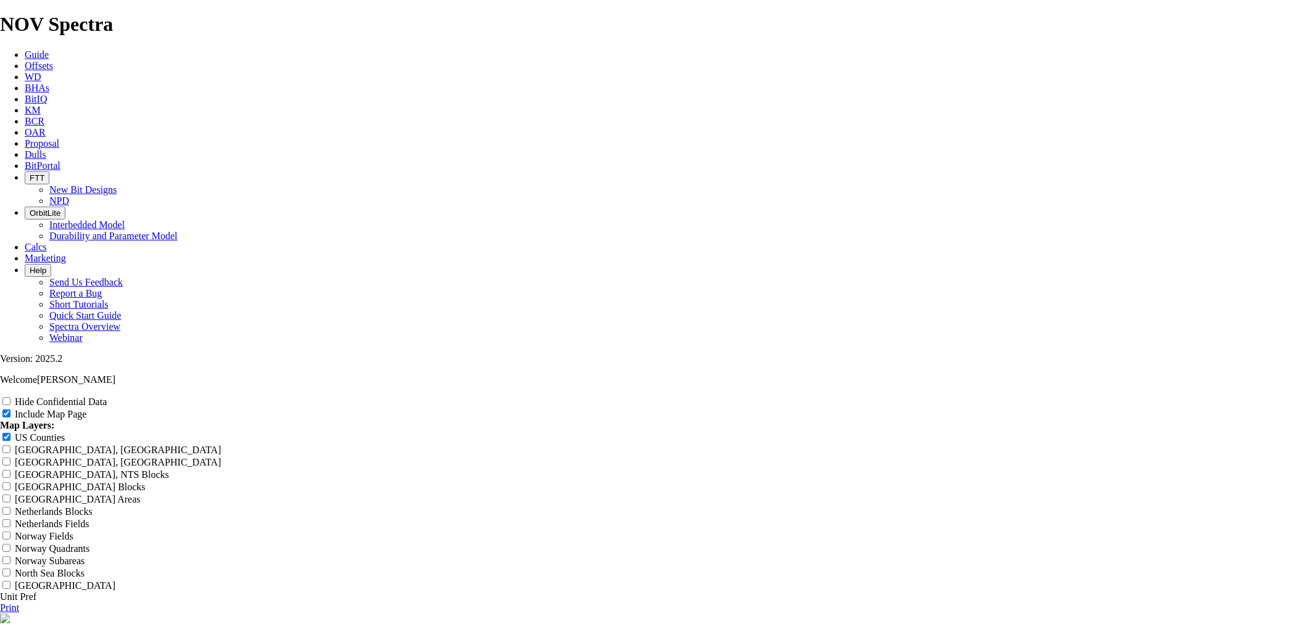
drag, startPoint x: 1206, startPoint y: 48, endPoint x: 1199, endPoint y: 52, distance: 7.9
click at [10, 397] on input "Hide Confidential Data" at bounding box center [6, 401] width 8 height 8
checkbox input "true"
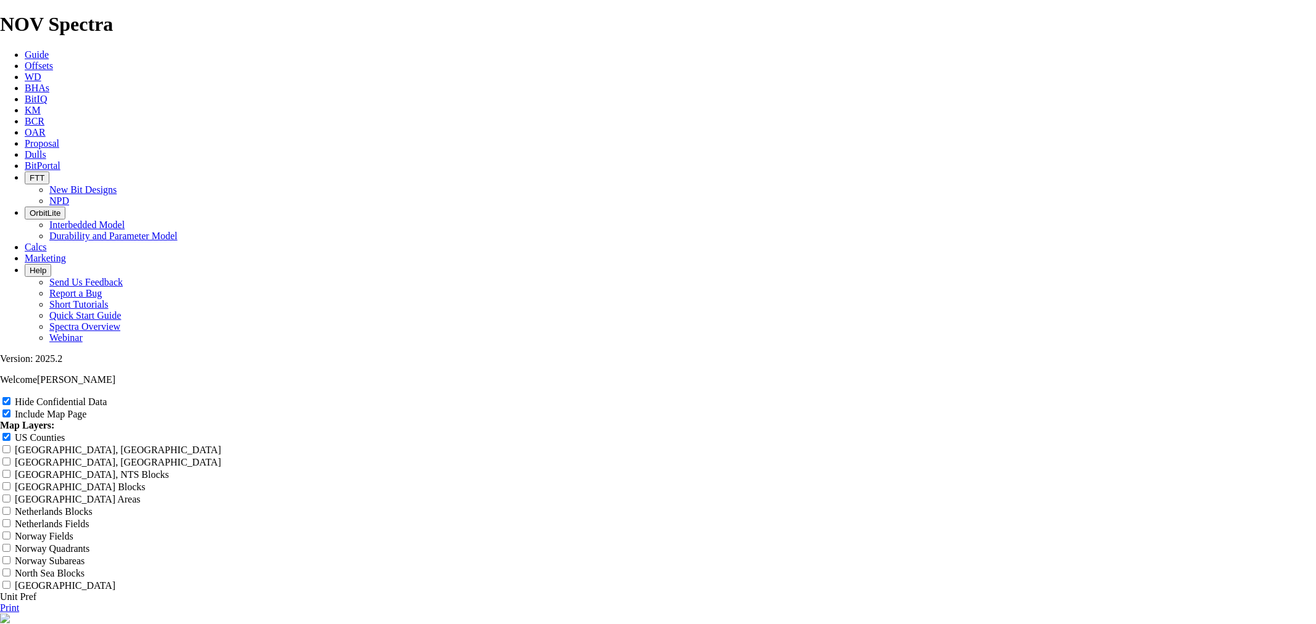
scroll to position [0, 0]
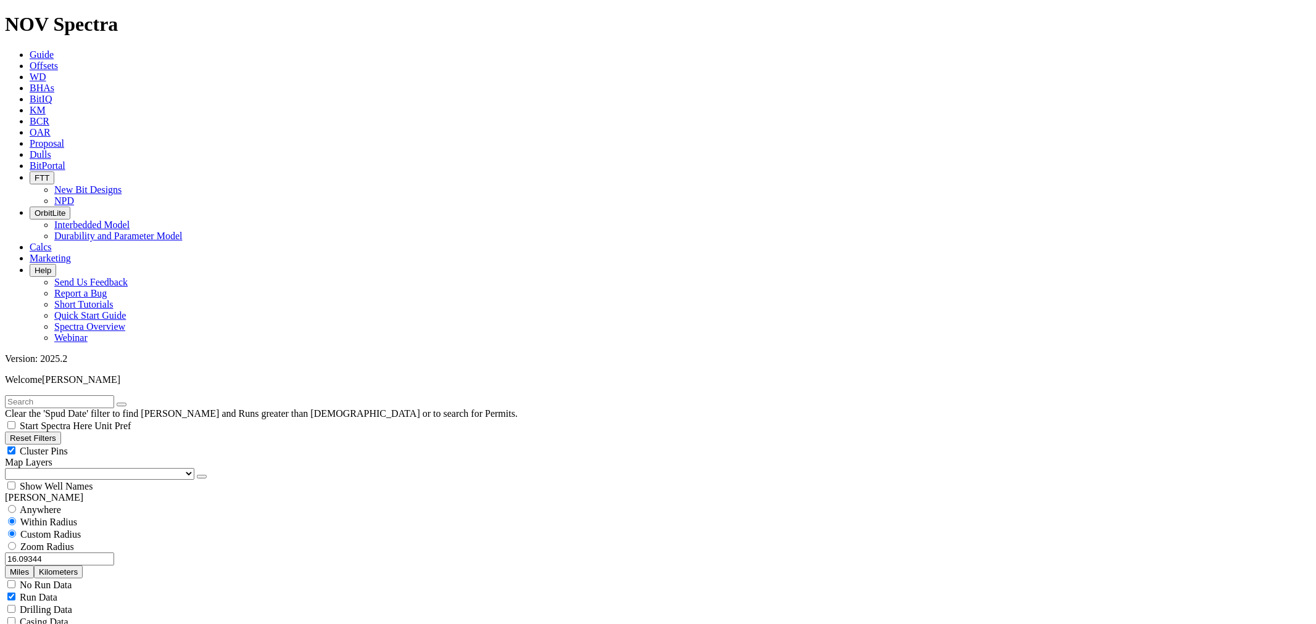
scroll to position [274, 0]
select select "12.25"
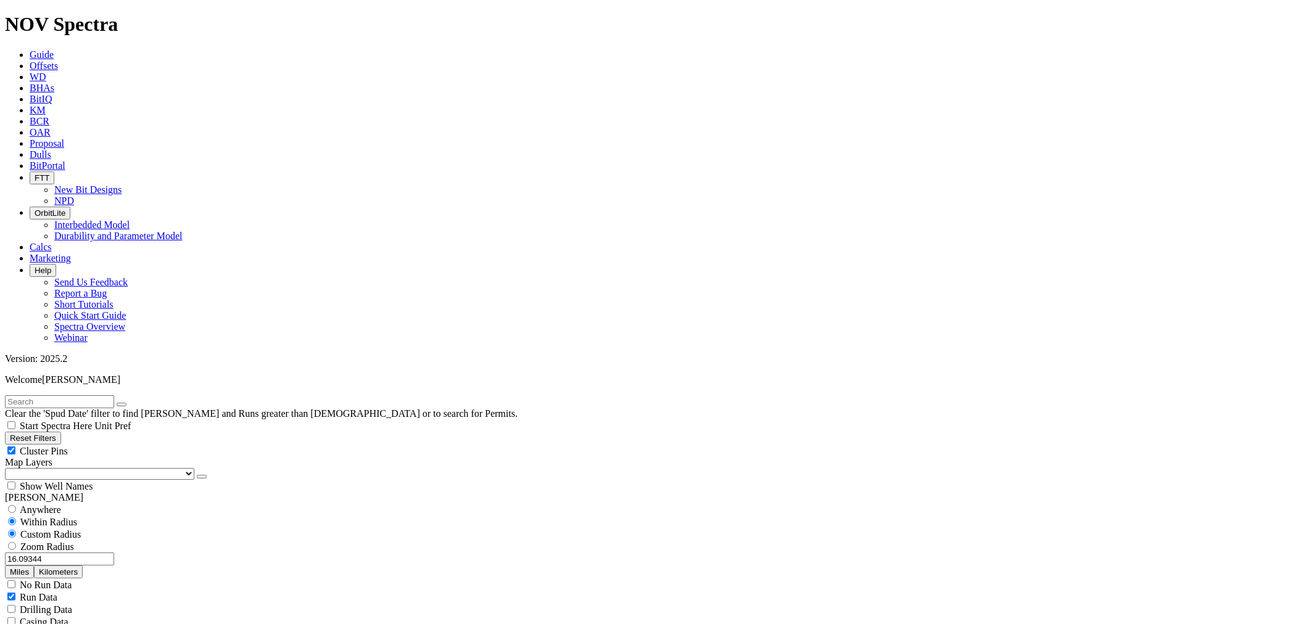
scroll to position [686, 0]
drag, startPoint x: 76, startPoint y: 421, endPoint x: 111, endPoint y: 417, distance: 35.4
type input "3000"
drag, startPoint x: 152, startPoint y: 426, endPoint x: 179, endPoint y: 420, distance: 27.2
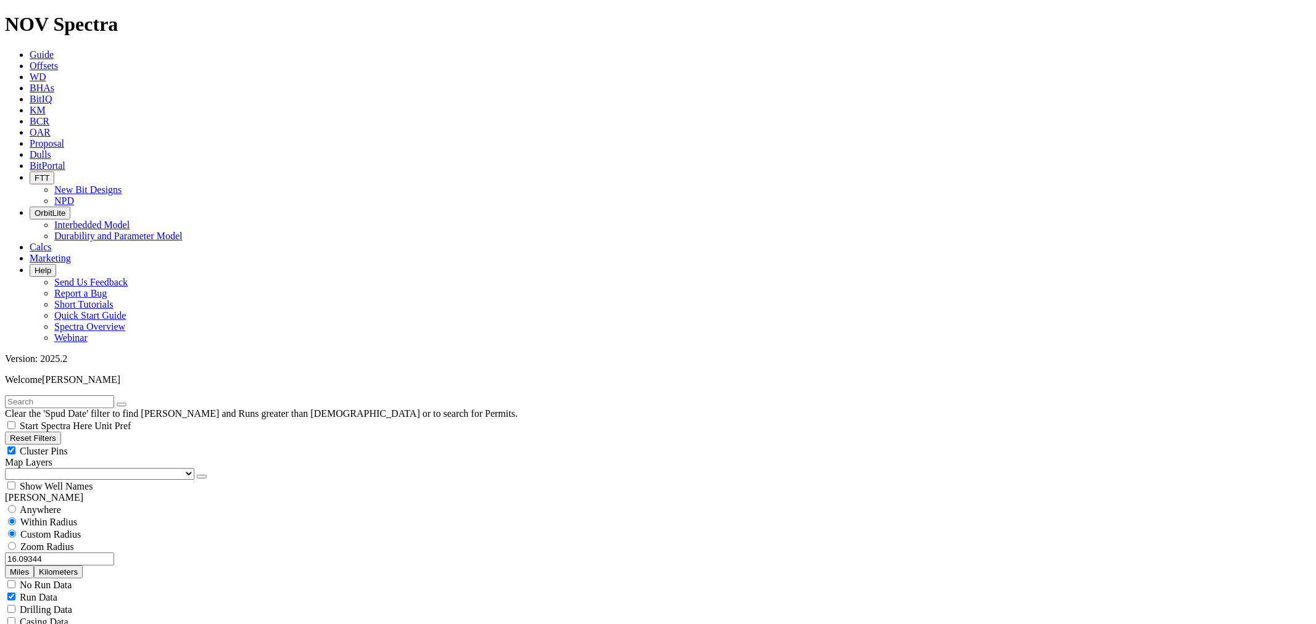
type input "3000"
drag, startPoint x: 62, startPoint y: 428, endPoint x: 144, endPoint y: 424, distance: 81.5
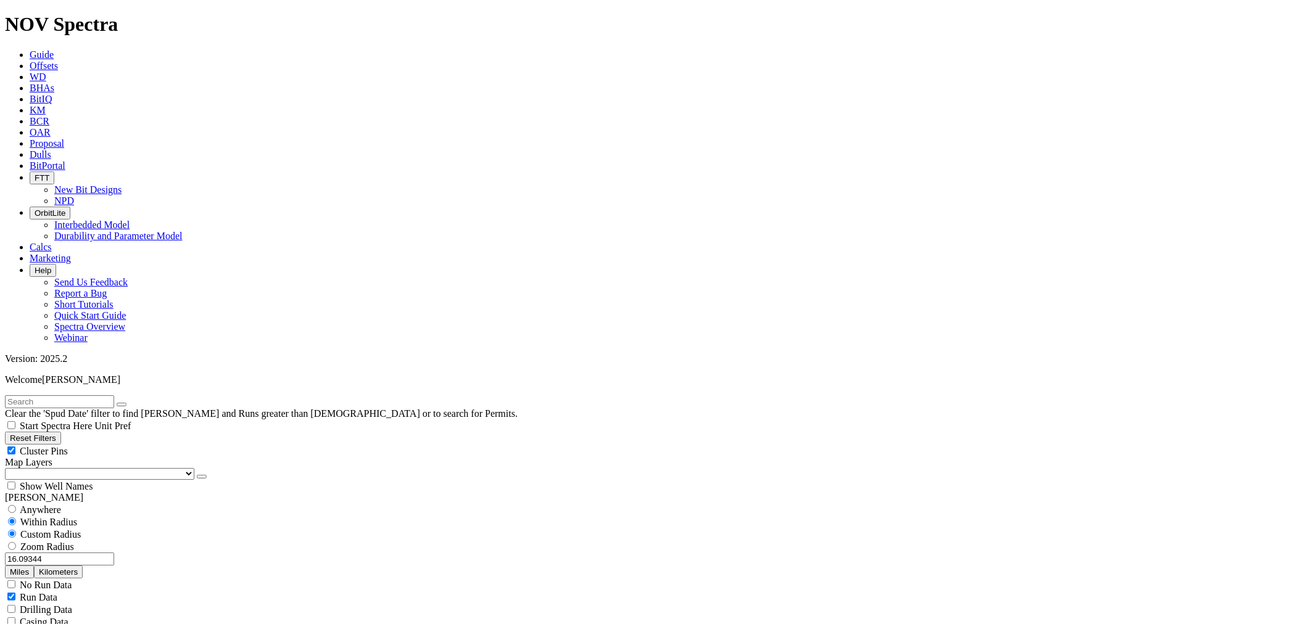
drag, startPoint x: 71, startPoint y: 403, endPoint x: 120, endPoint y: 403, distance: 49.4
type input "8000"
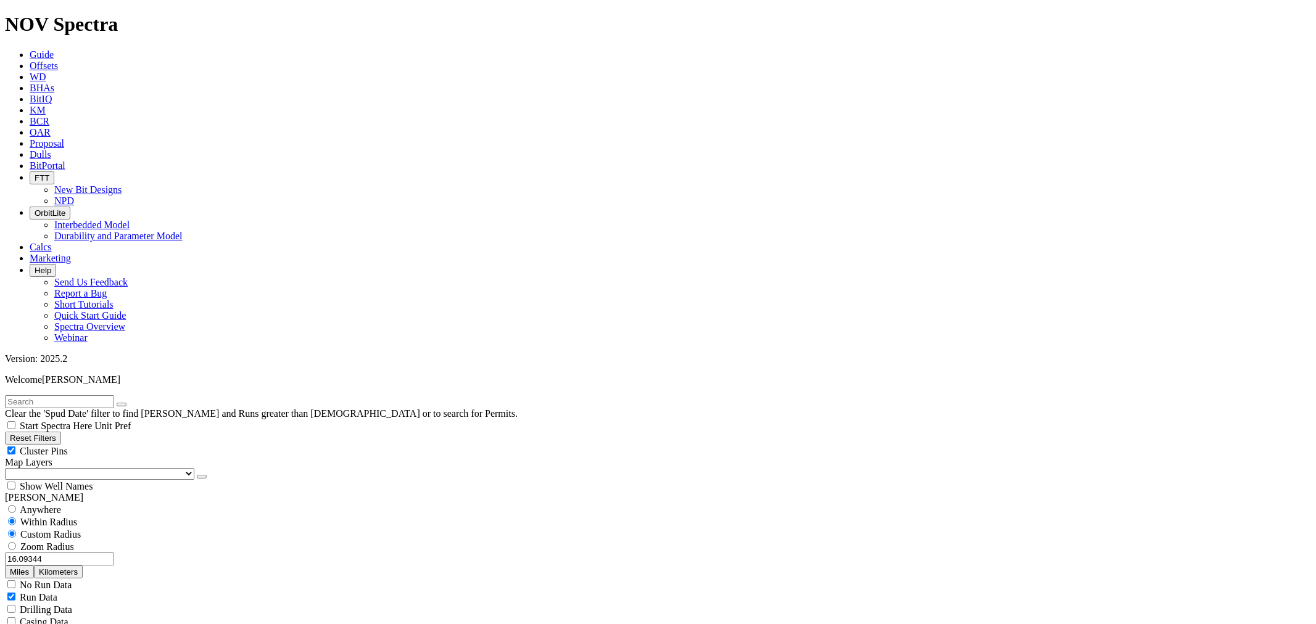
drag, startPoint x: 1238, startPoint y: 89, endPoint x: 1229, endPoint y: 104, distance: 17.1
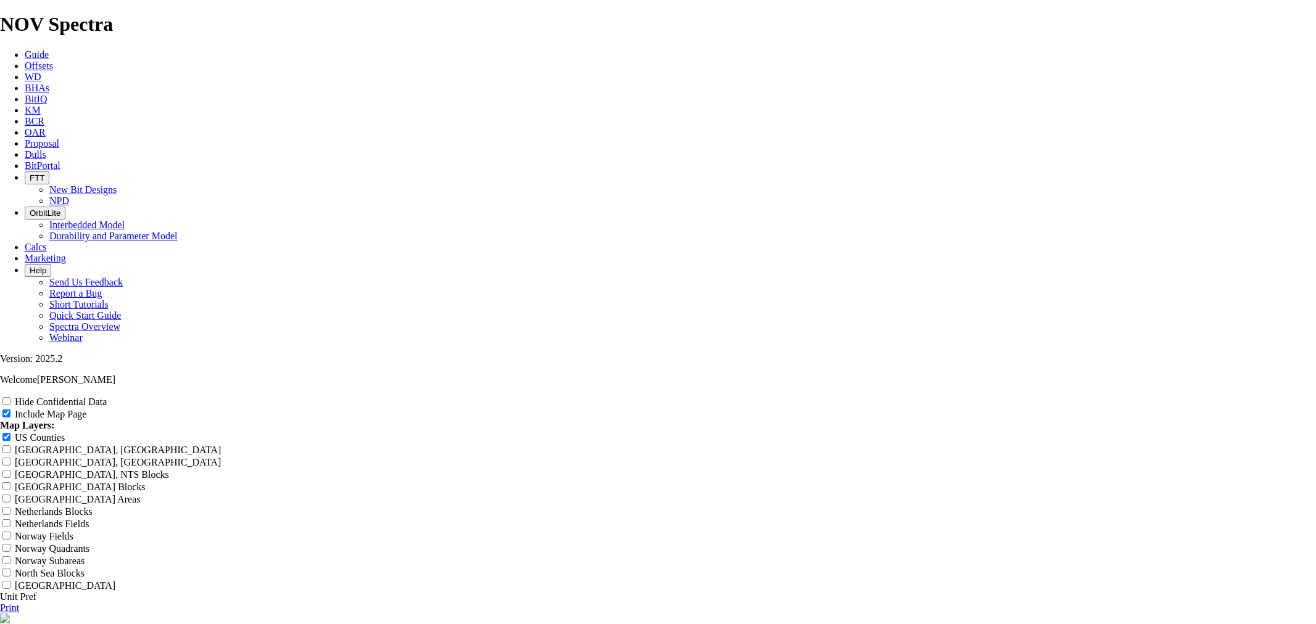
click at [15, 397] on span at bounding box center [7, 402] width 15 height 10
drag, startPoint x: 1203, startPoint y: 47, endPoint x: 1203, endPoint y: 56, distance: 8.6
click at [10, 397] on input "Hide Confidential Data" at bounding box center [6, 401] width 8 height 8
checkbox input "true"
drag, startPoint x: 784, startPoint y: 93, endPoint x: 408, endPoint y: 96, distance: 375.8
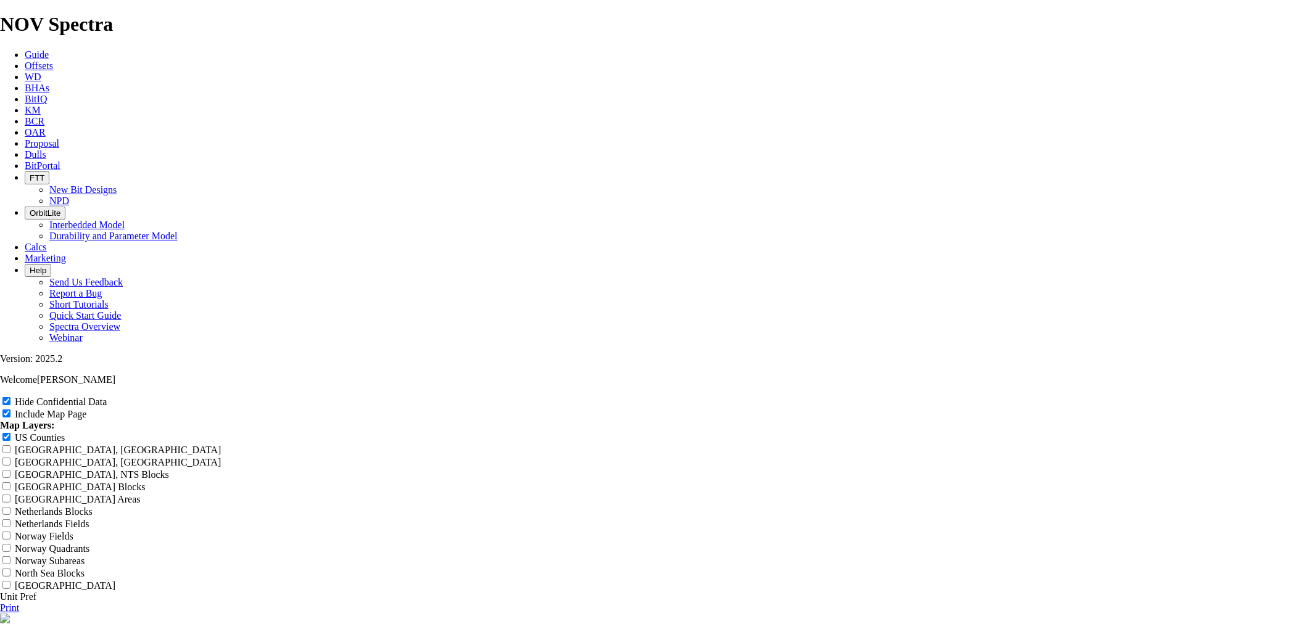
click at [408, 614] on header "Untitled Offset Analysis Report" at bounding box center [658, 626] width 1316 height 25
paste input "12.25in SW of Orla, S 652, Min 4000 Interval, Out >8000"
type input "12.25in SW of Orla, S 652, Min 4000 Interval, Out >8000"
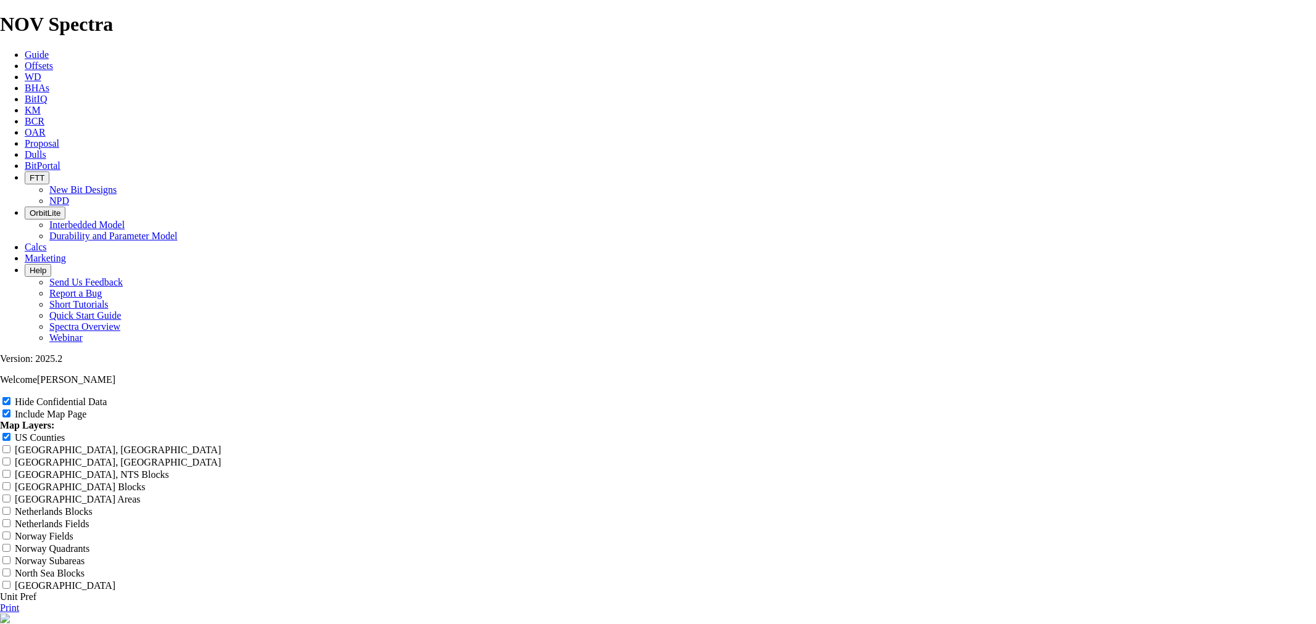
type input "12.25in SW of Orla, S 652, Min 4000 Interval, Out >8000"
click at [19, 603] on link "Print" at bounding box center [9, 608] width 19 height 10
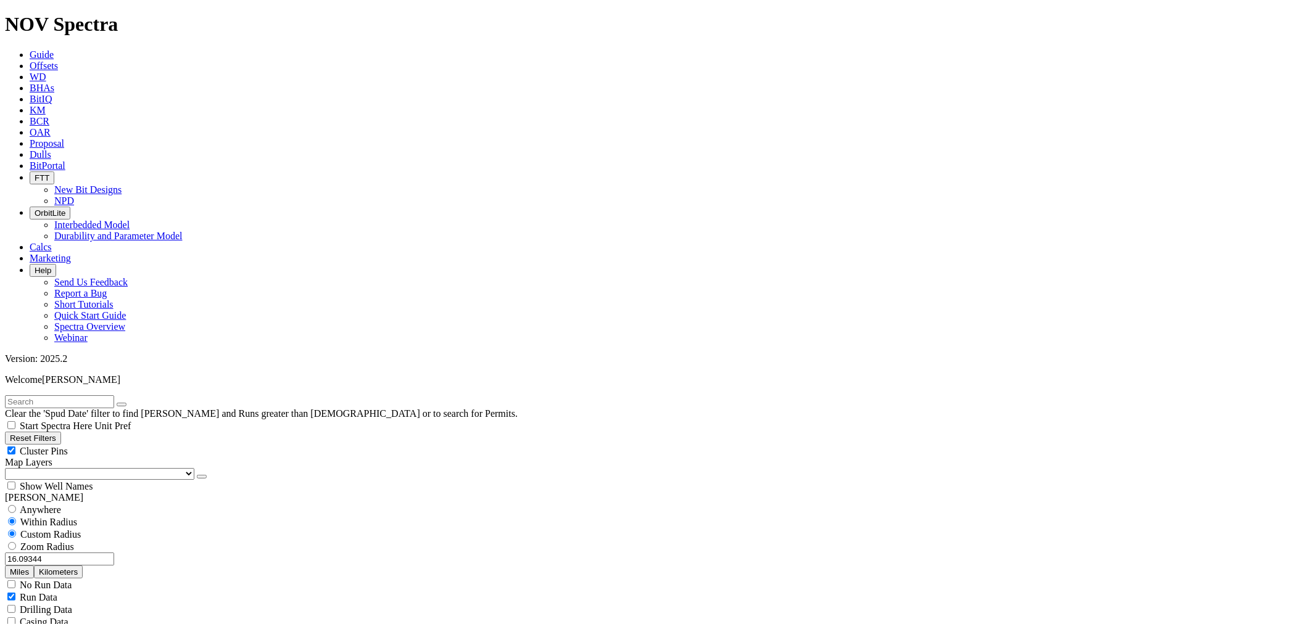
scroll to position [686, 0]
drag, startPoint x: 54, startPoint y: 541, endPoint x: 120, endPoint y: 541, distance: 66.6
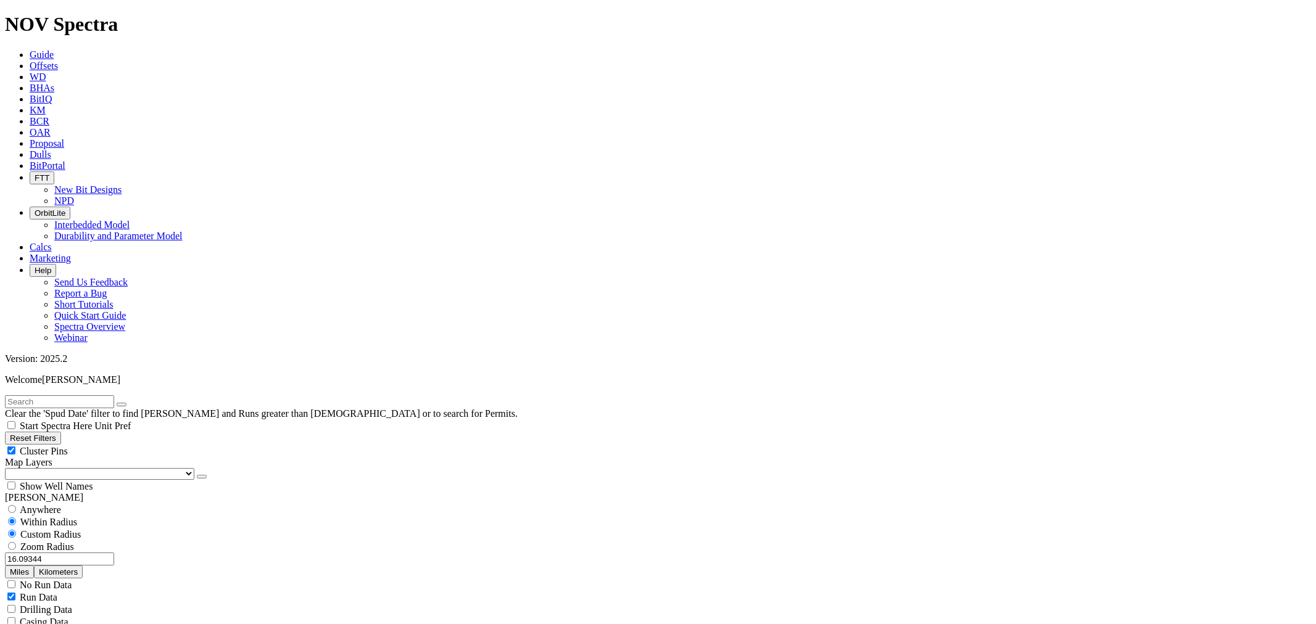
select select "17.5"
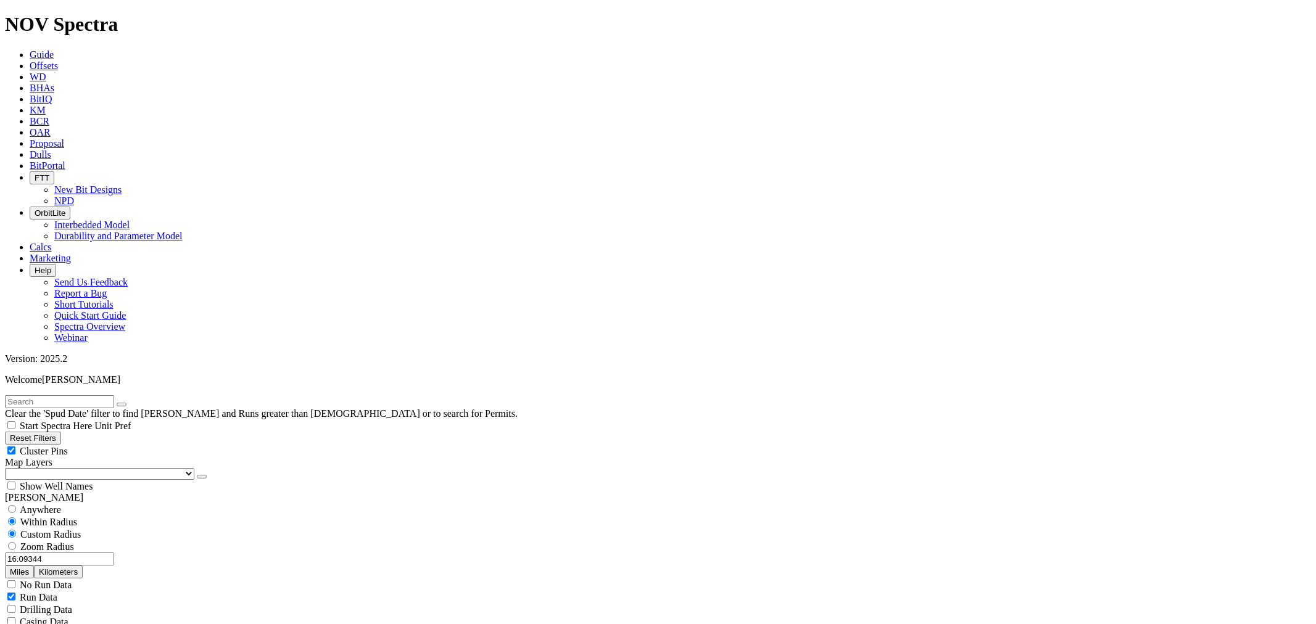
type input "500"
type input "2000"
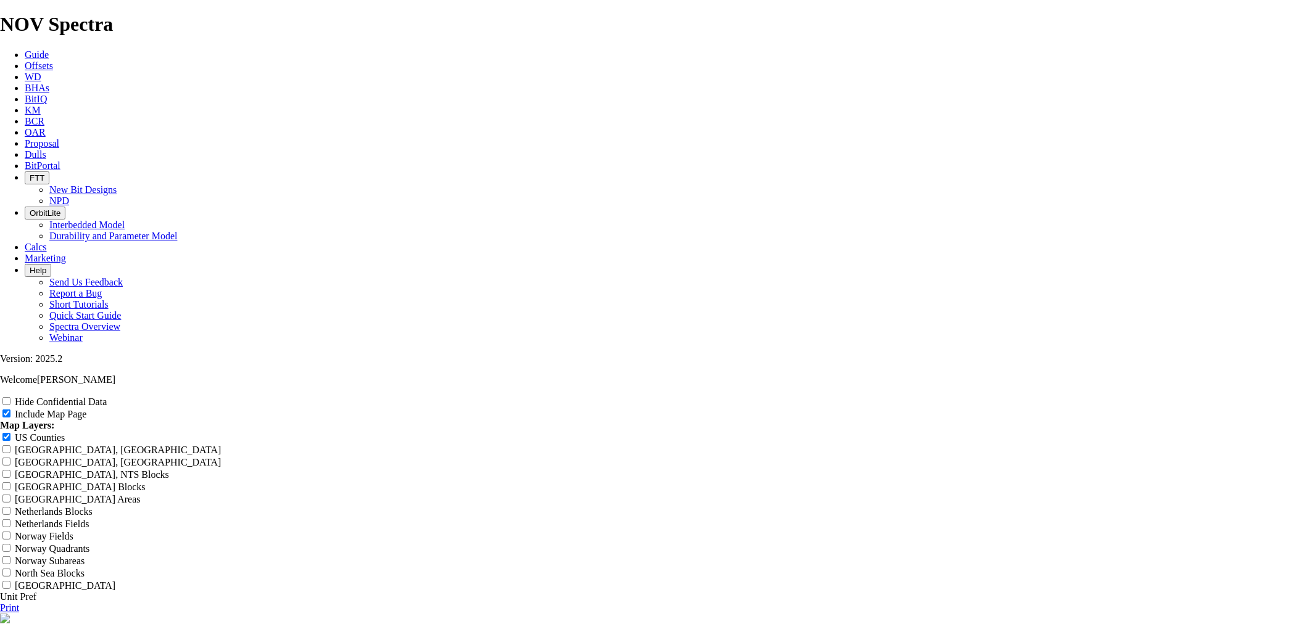
click at [10, 397] on input "Hide Confidential Data" at bounding box center [6, 401] width 8 height 8
checkbox input "true"
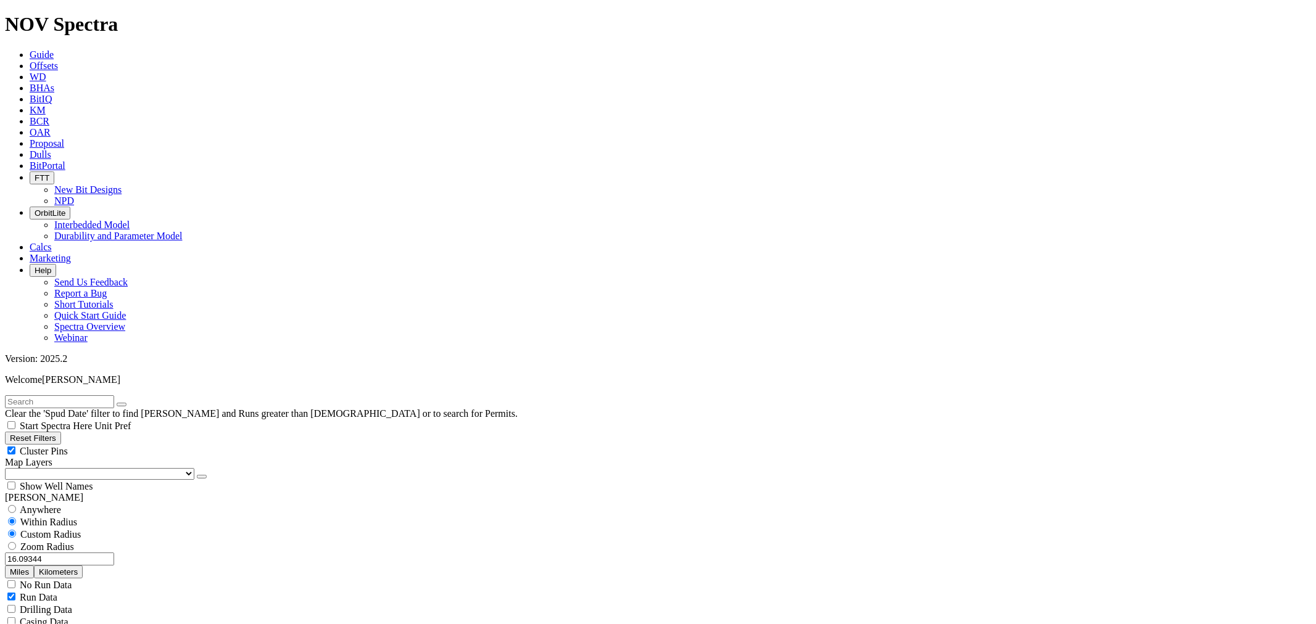
drag, startPoint x: 1239, startPoint y: 88, endPoint x: 1234, endPoint y: 93, distance: 7.0
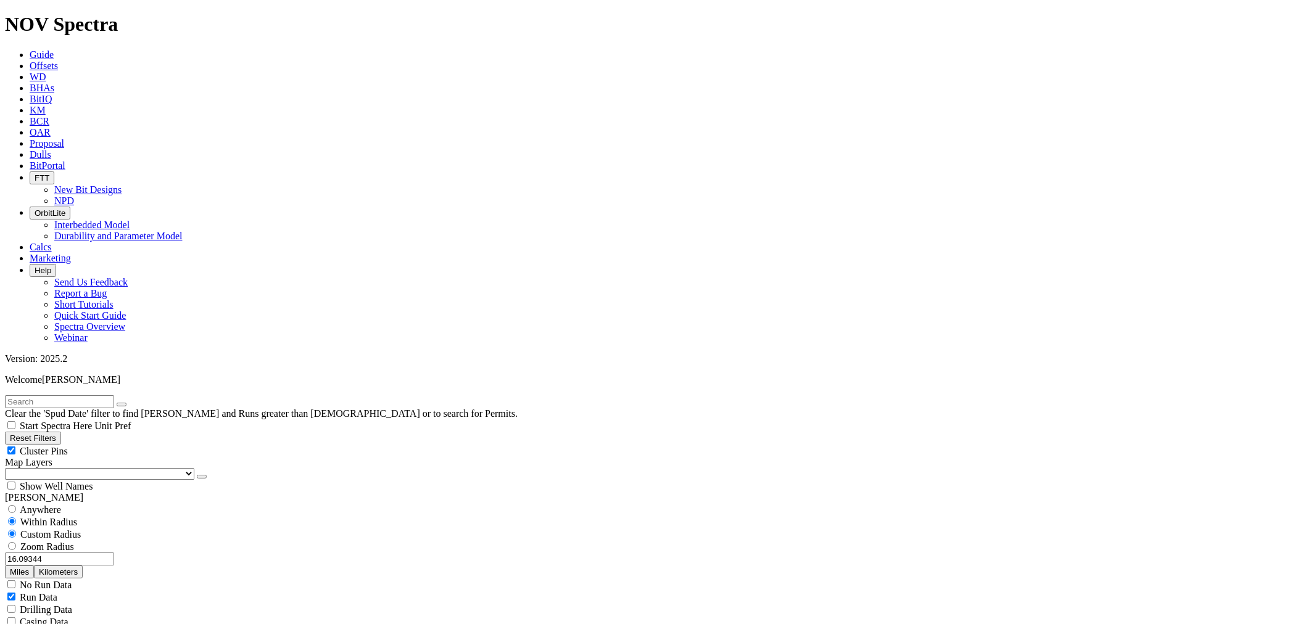
scroll to position [0, 0]
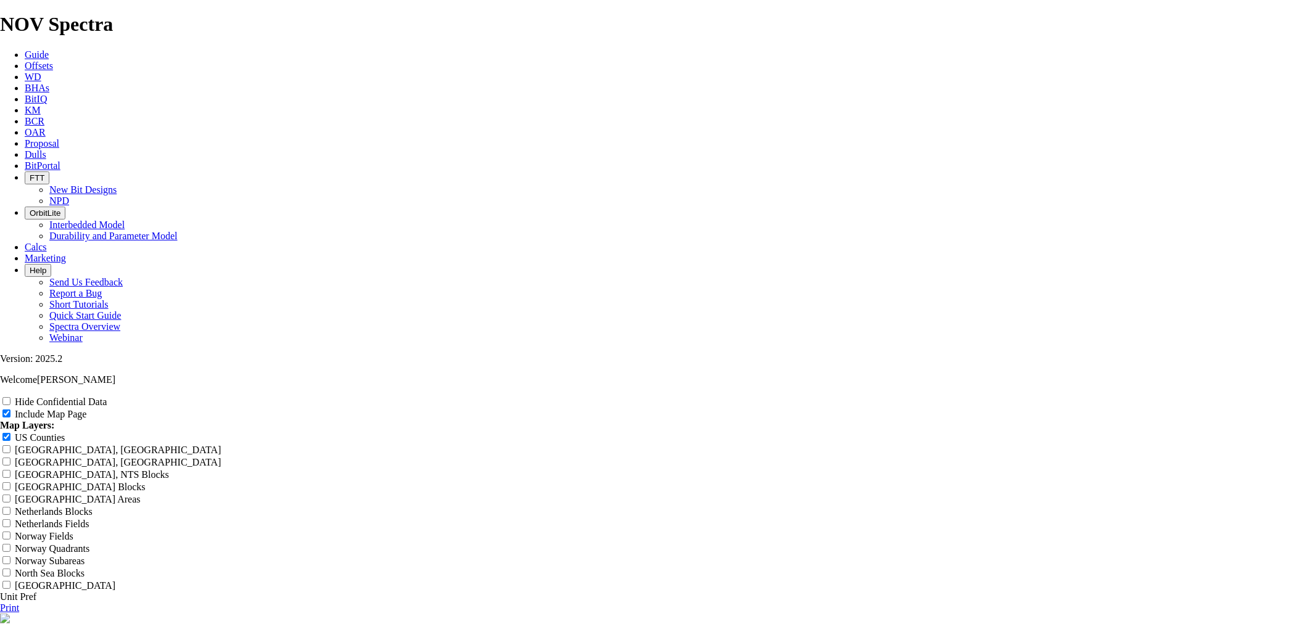
click at [109, 624] on input "Untitled Offset Analysis Report" at bounding box center [54, 632] width 109 height 13
drag, startPoint x: 773, startPoint y: 83, endPoint x: 367, endPoint y: 107, distance: 407.3
click at [367, 614] on header "Untitled Offset Analysis Report" at bounding box center [658, 626] width 1316 height 25
paste input "17.5" OAR SW of Orla, South 652 (E of Culberson)"
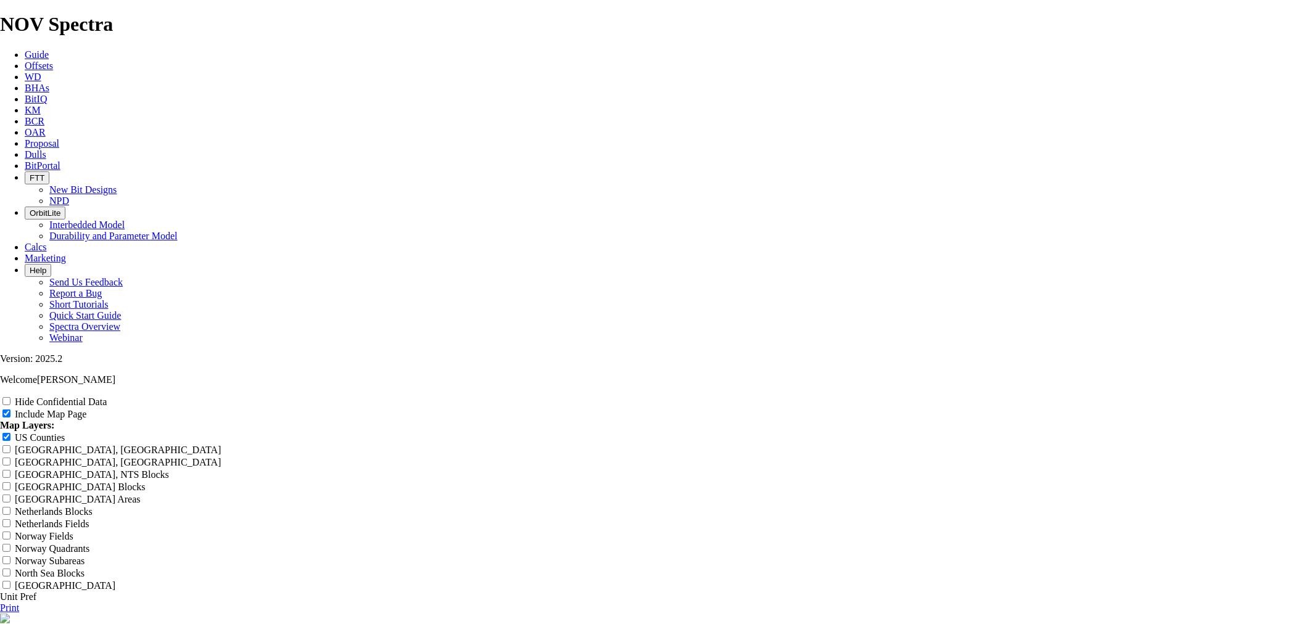
type input "17.5" OAR SW of Orla, South 652 (E of Culberson)"
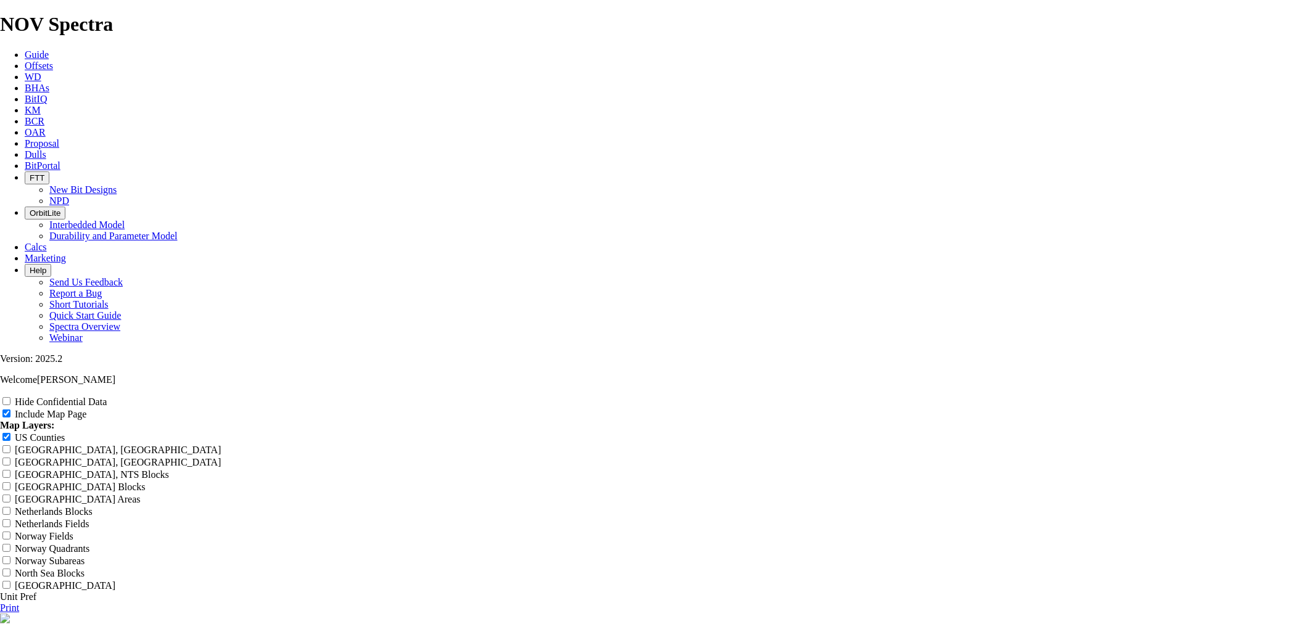
type input "17.5" OAR SW of Orla, South 652 (E of Culberson)"
click at [10, 397] on input "Hide Confidential Data" at bounding box center [6, 401] width 8 height 8
checkbox input "true"
click at [19, 603] on link "Print" at bounding box center [9, 608] width 19 height 10
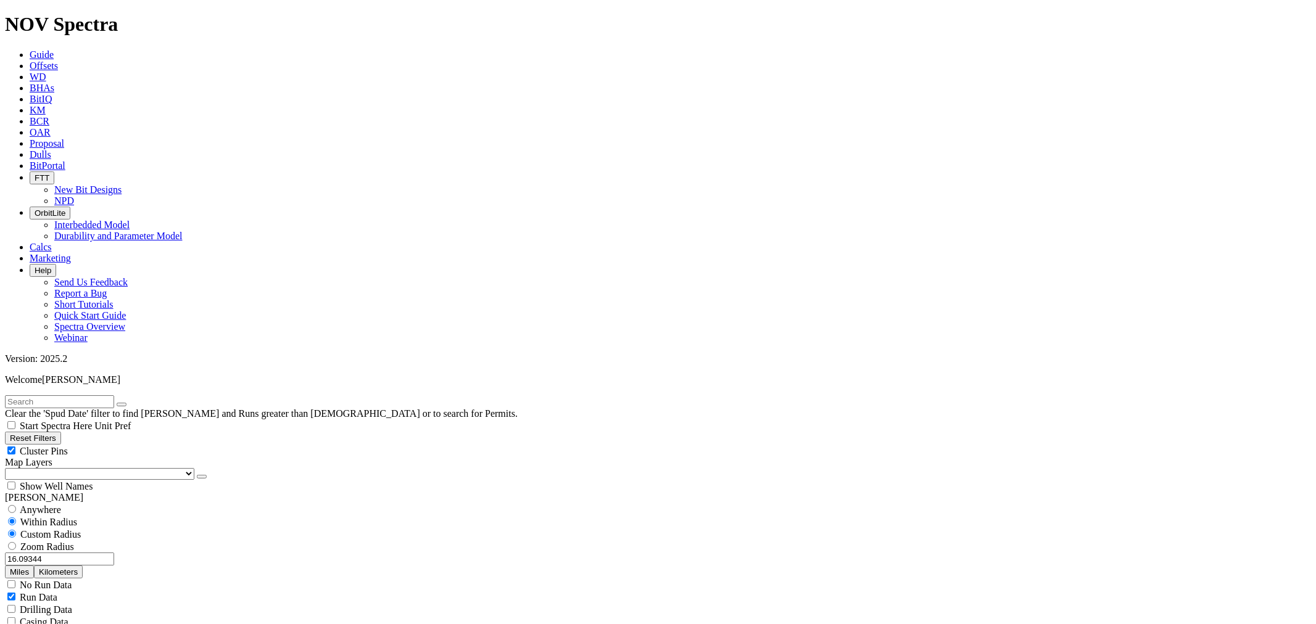
scroll to position [548, 0]
select select
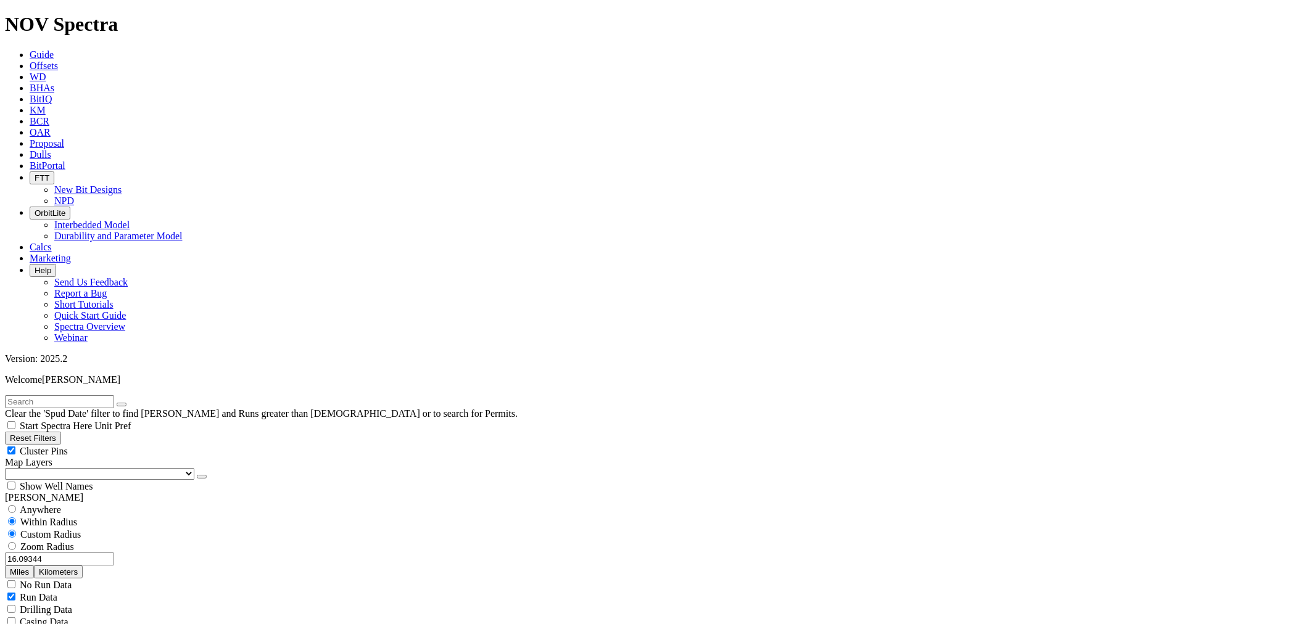
drag, startPoint x: 59, startPoint y: 521, endPoint x: 164, endPoint y: 513, distance: 104.6
type input "8000"
drag, startPoint x: 77, startPoint y: 402, endPoint x: 70, endPoint y: 404, distance: 7.8
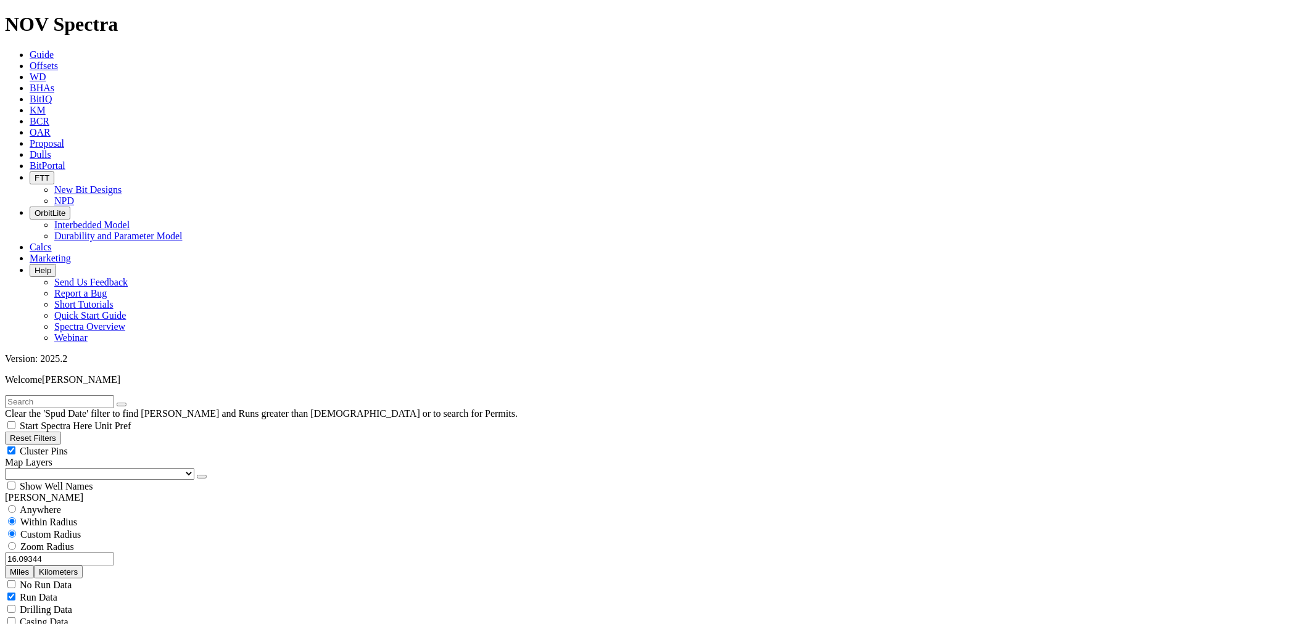
select select "8.75"
drag, startPoint x: 64, startPoint y: 378, endPoint x: 141, endPoint y: 387, distance: 77.7
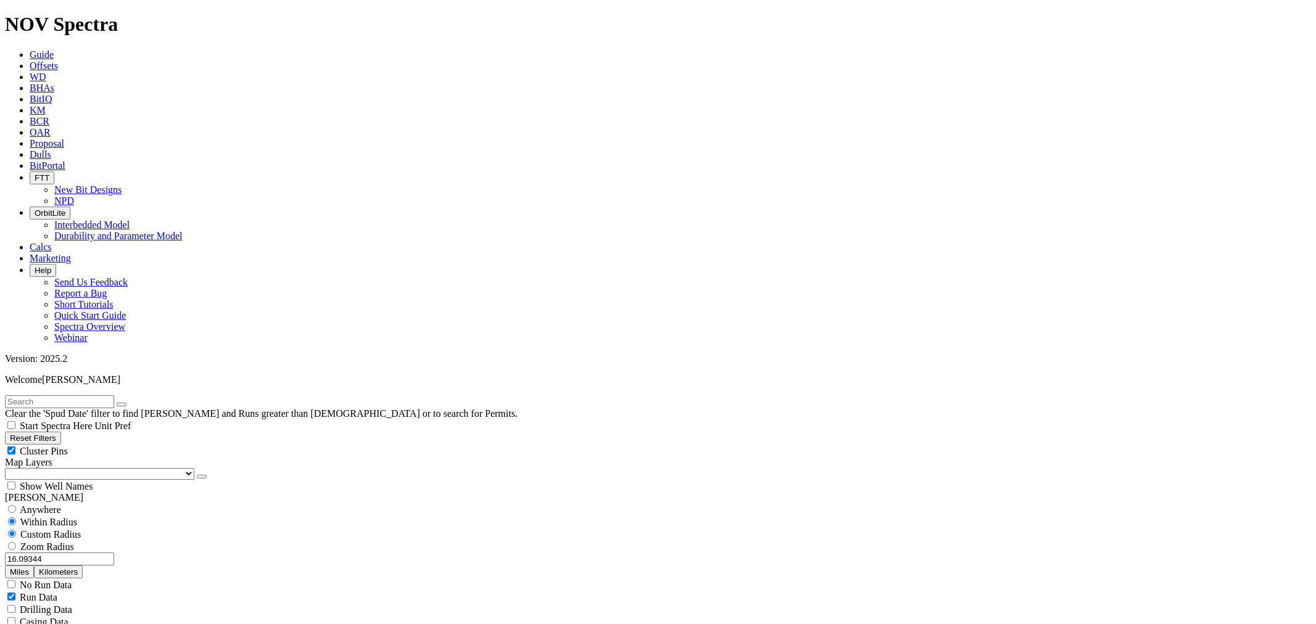
drag, startPoint x: 70, startPoint y: 389, endPoint x: 96, endPoint y: 386, distance: 26.2
drag, startPoint x: 77, startPoint y: 288, endPoint x: 107, endPoint y: 285, distance: 30.4
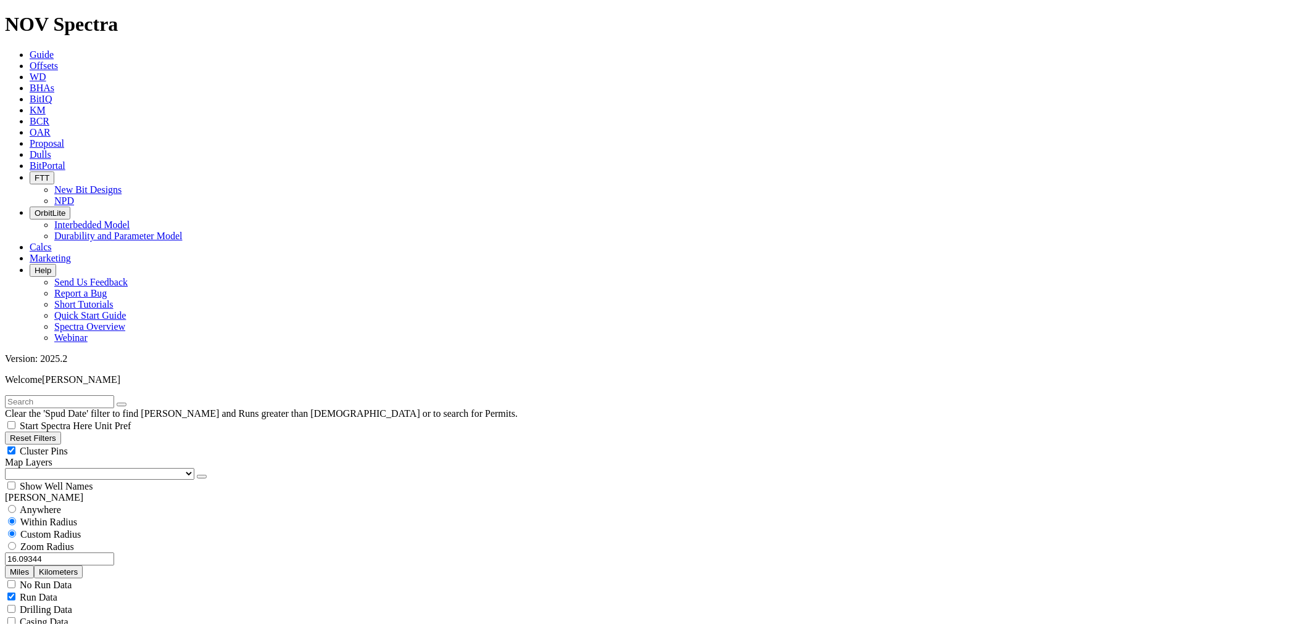
type input "8000"
drag, startPoint x: 1256, startPoint y: 88, endPoint x: 1250, endPoint y: 91, distance: 6.4
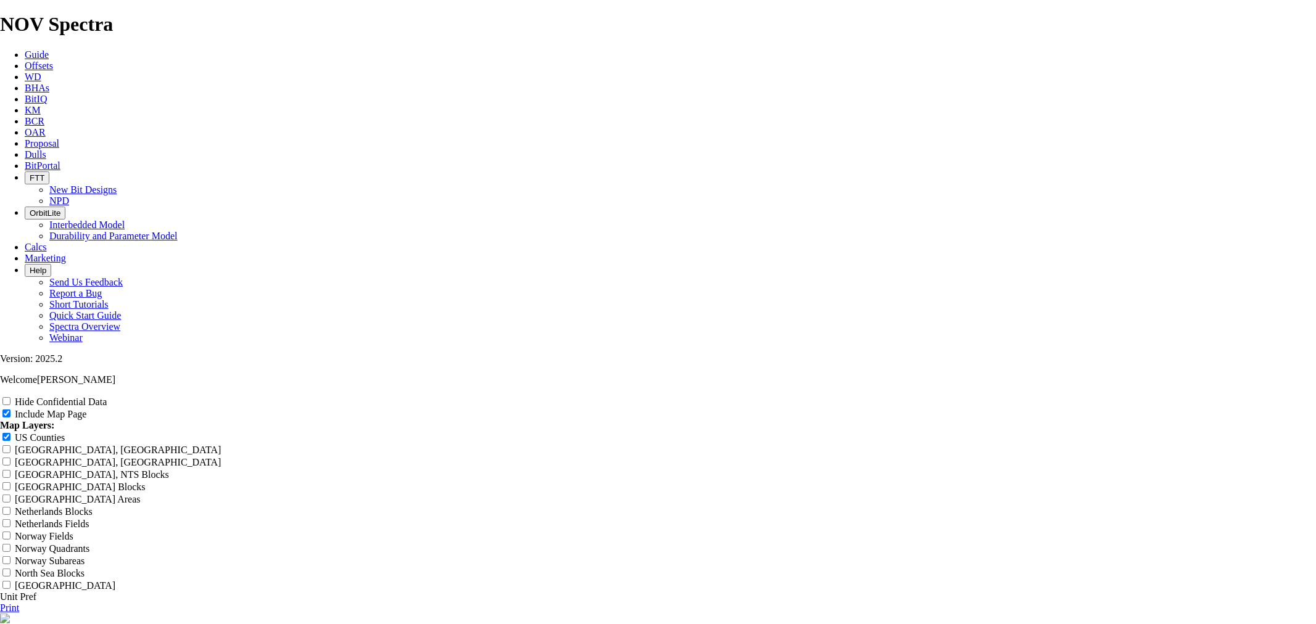
scroll to position [1508, 0]
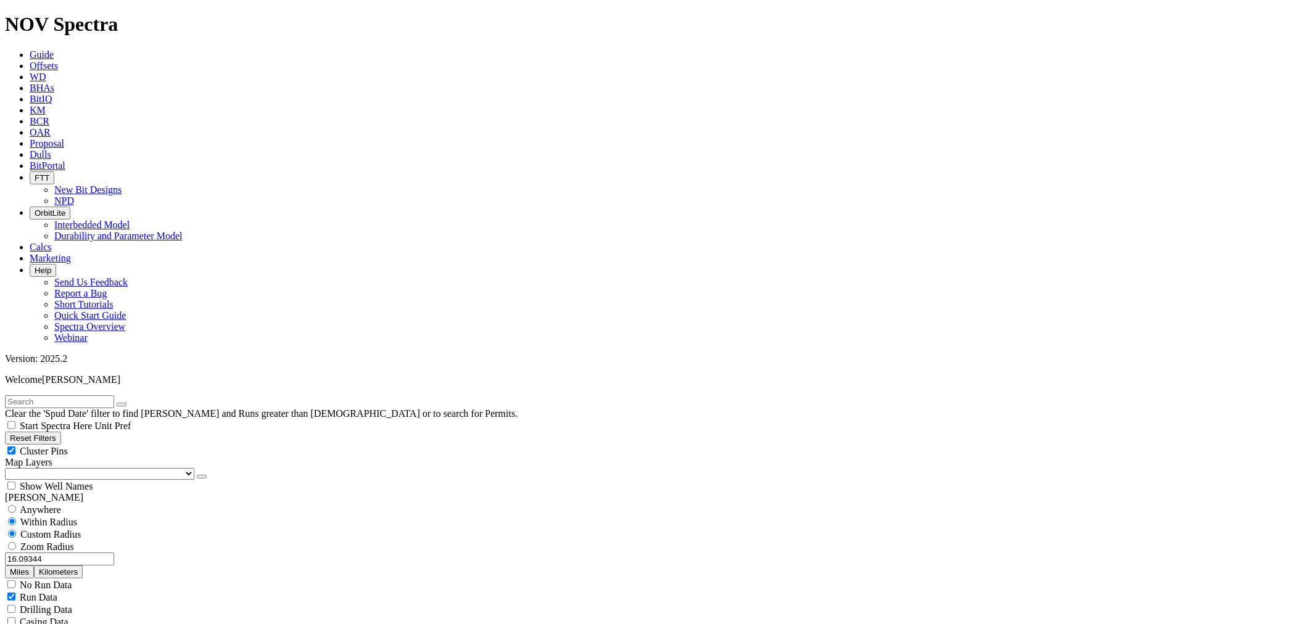
scroll to position [137, 0]
drag, startPoint x: 134, startPoint y: 286, endPoint x: 177, endPoint y: 288, distance: 43.2
drag, startPoint x: 162, startPoint y: 291, endPoint x: 194, endPoint y: 291, distance: 32.7
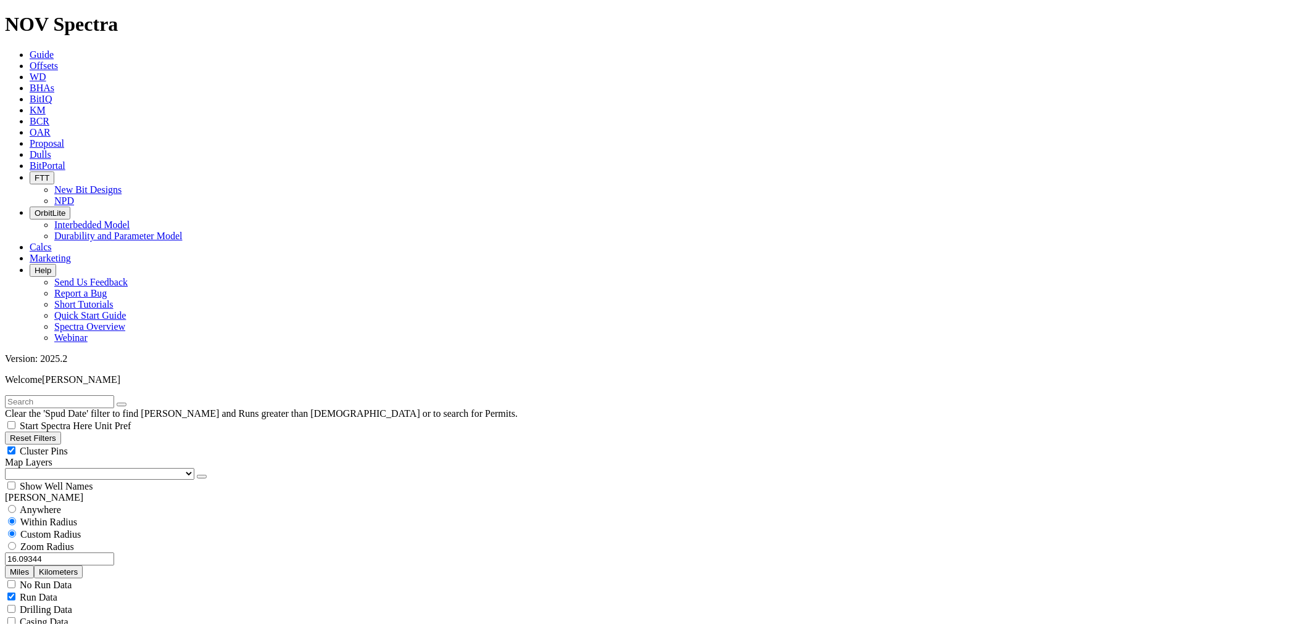
type input "9000"
click at [34, 566] on button "Miles" at bounding box center [19, 572] width 29 height 13
drag, startPoint x: 74, startPoint y: 236, endPoint x: 133, endPoint y: 232, distance: 58.7
click at [133, 553] on div "16.09344 Miles Kilometers" at bounding box center [658, 566] width 1306 height 26
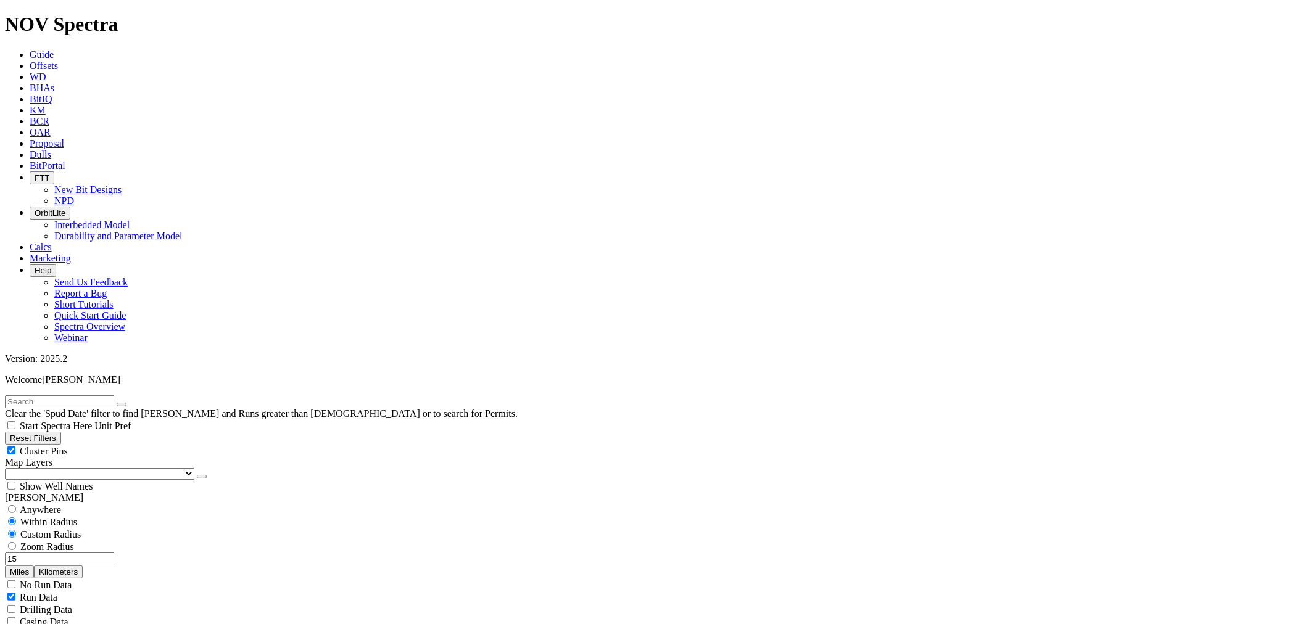
type input "15"
drag, startPoint x: 1256, startPoint y: 88, endPoint x: 1209, endPoint y: 102, distance: 48.8
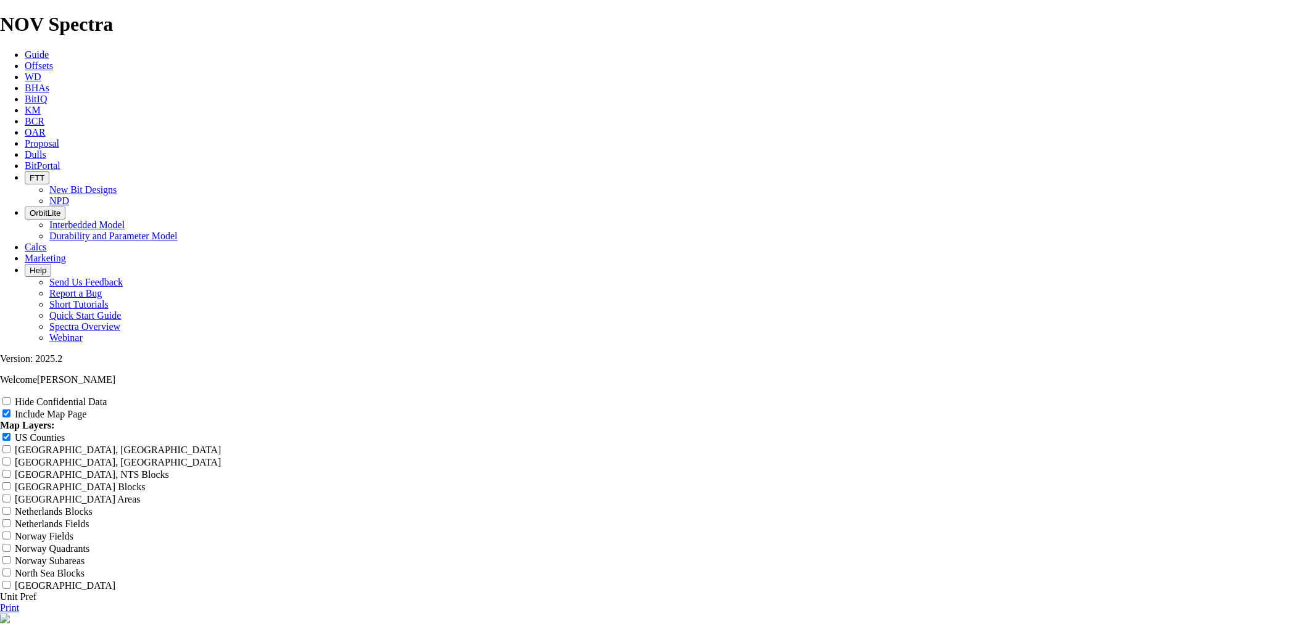
scroll to position [1234, 0]
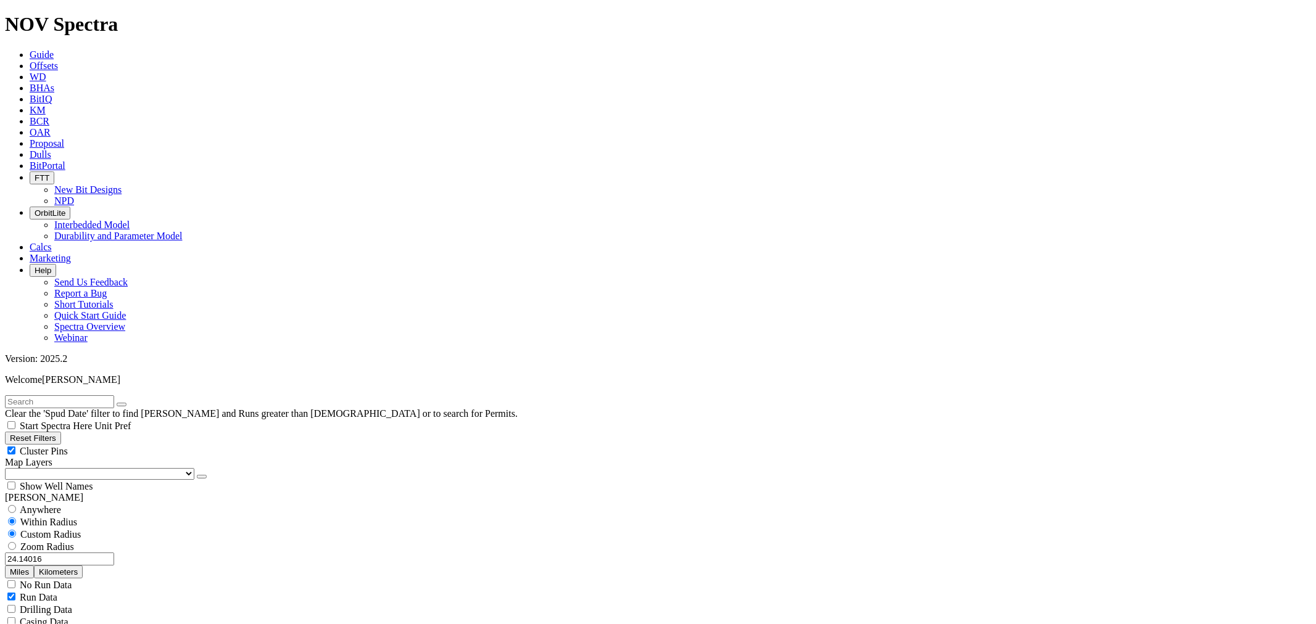
scroll to position [284, 0]
click at [74, 542] on span "Zoom Radius" at bounding box center [47, 547] width 54 height 10
radio input "false"
radio input "true"
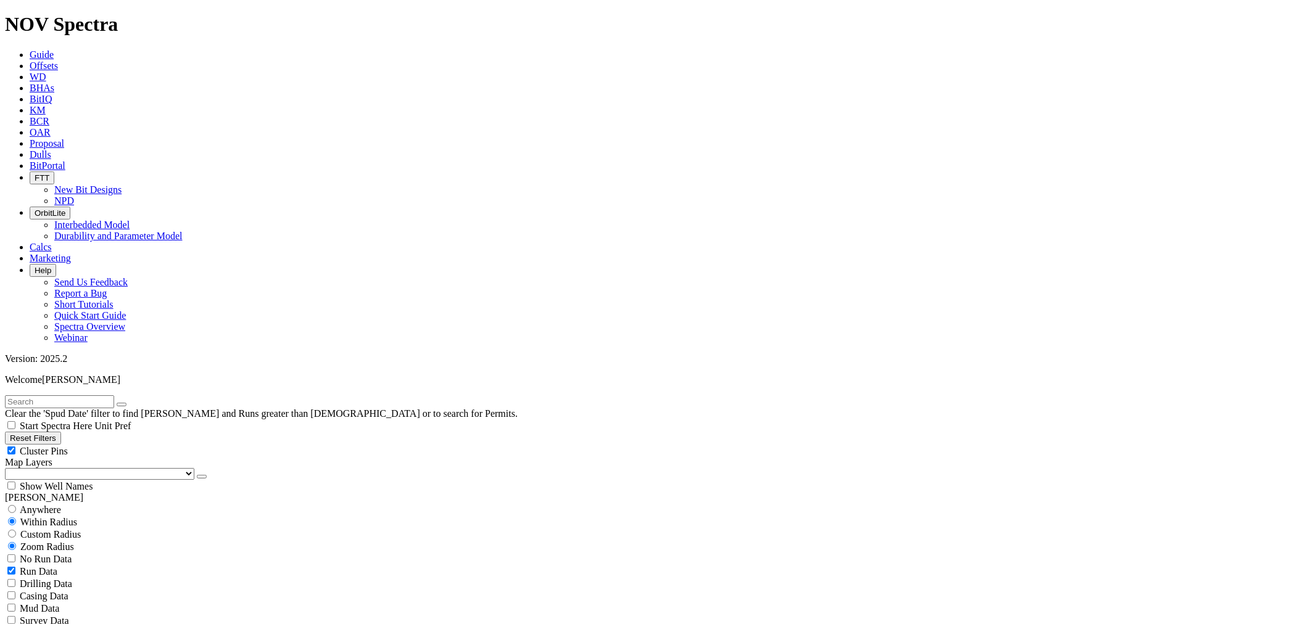
scroll to position [185, 0]
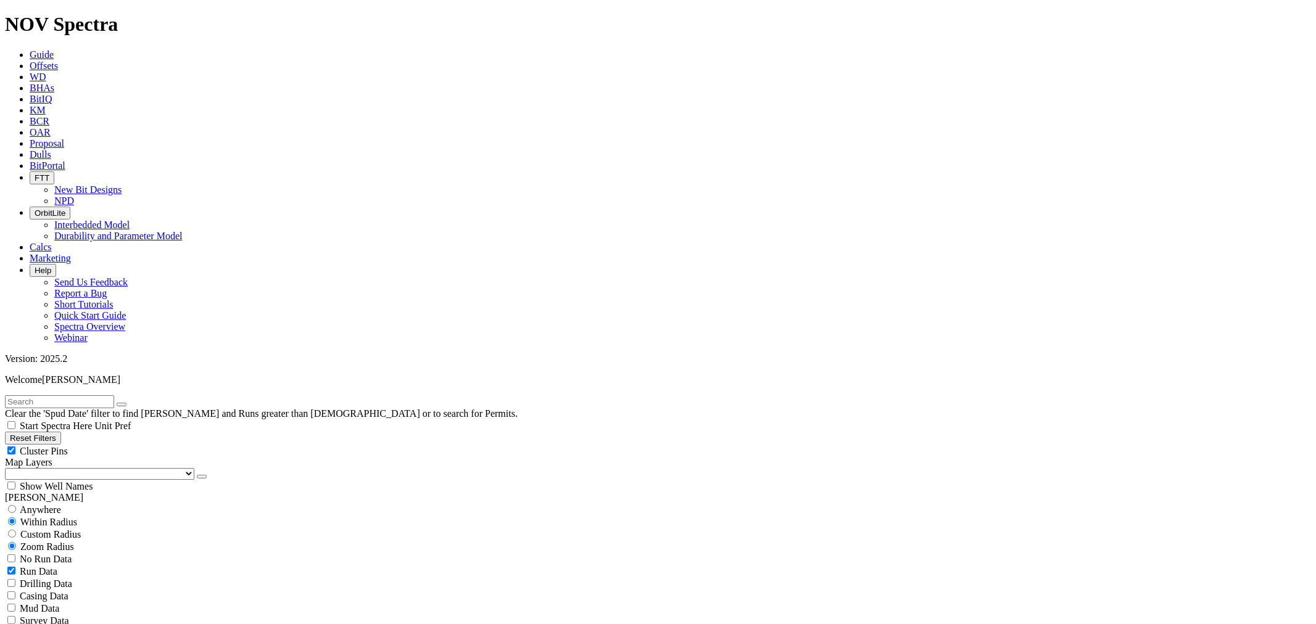
scroll to position [298, 0]
select select
drag, startPoint x: 1257, startPoint y: 80, endPoint x: 1237, endPoint y: 113, distance: 38.5
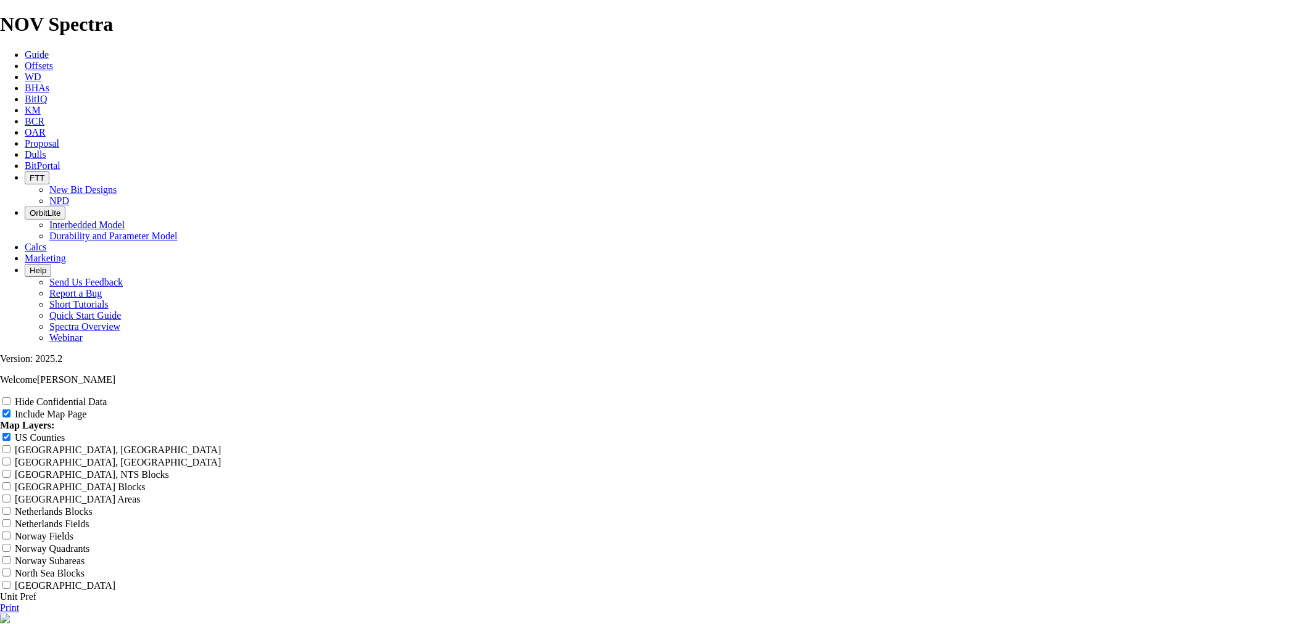
scroll to position [1234, 0]
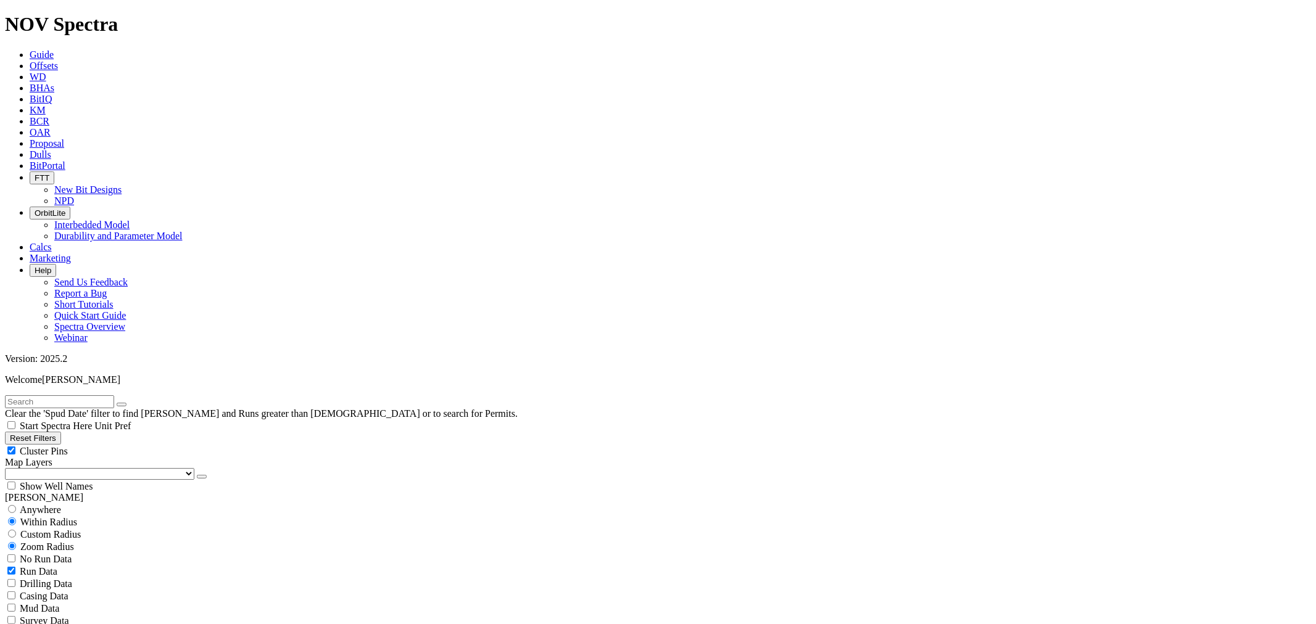
scroll to position [822, 0]
drag, startPoint x: 155, startPoint y: 262, endPoint x: 209, endPoint y: 263, distance: 53.7
type input "8500"
drag, startPoint x: 119, startPoint y: 473, endPoint x: 113, endPoint y: 473, distance: 6.2
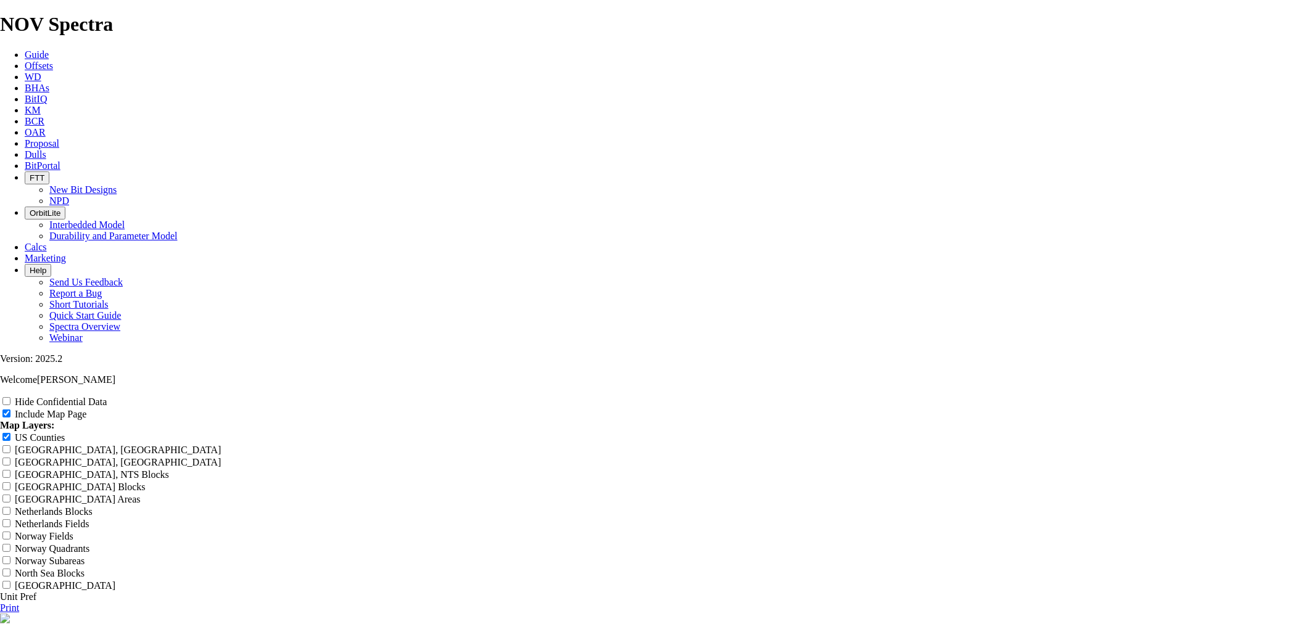
scroll to position [1508, 0]
drag, startPoint x: 768, startPoint y: 164, endPoint x: 760, endPoint y: 165, distance: 7.6
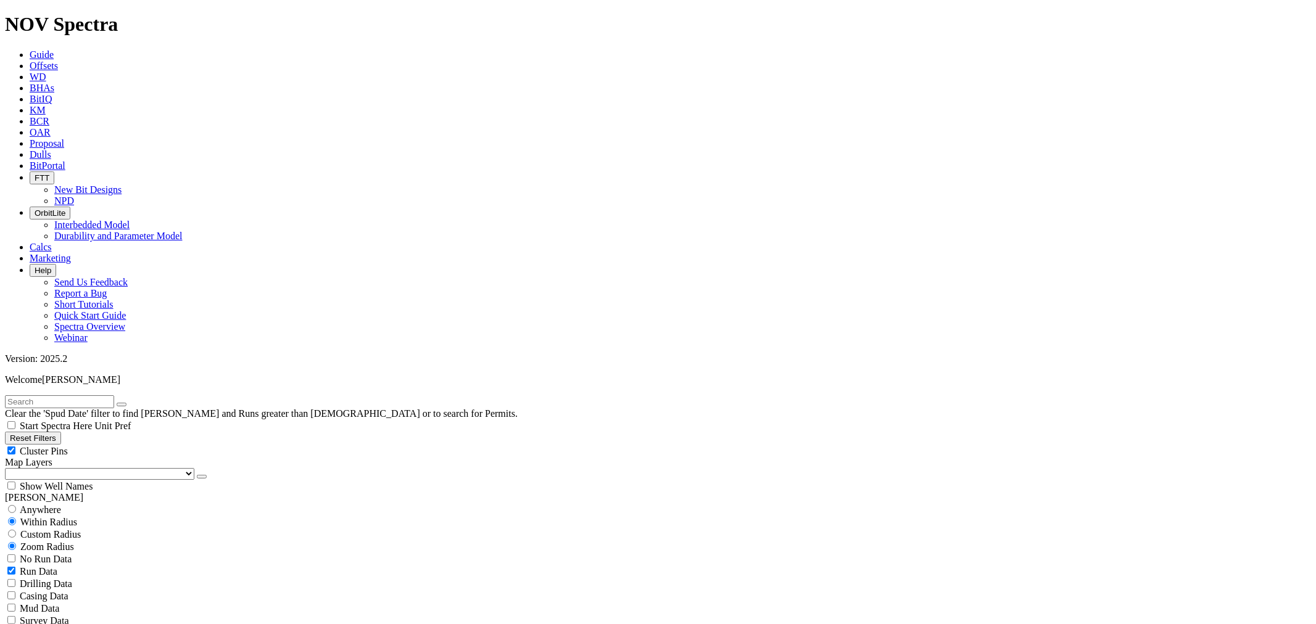
scroll to position [686, 0]
drag, startPoint x: 77, startPoint y: 405, endPoint x: 110, endPoint y: 408, distance: 32.8
drag, startPoint x: 62, startPoint y: 409, endPoint x: 113, endPoint y: 402, distance: 51.1
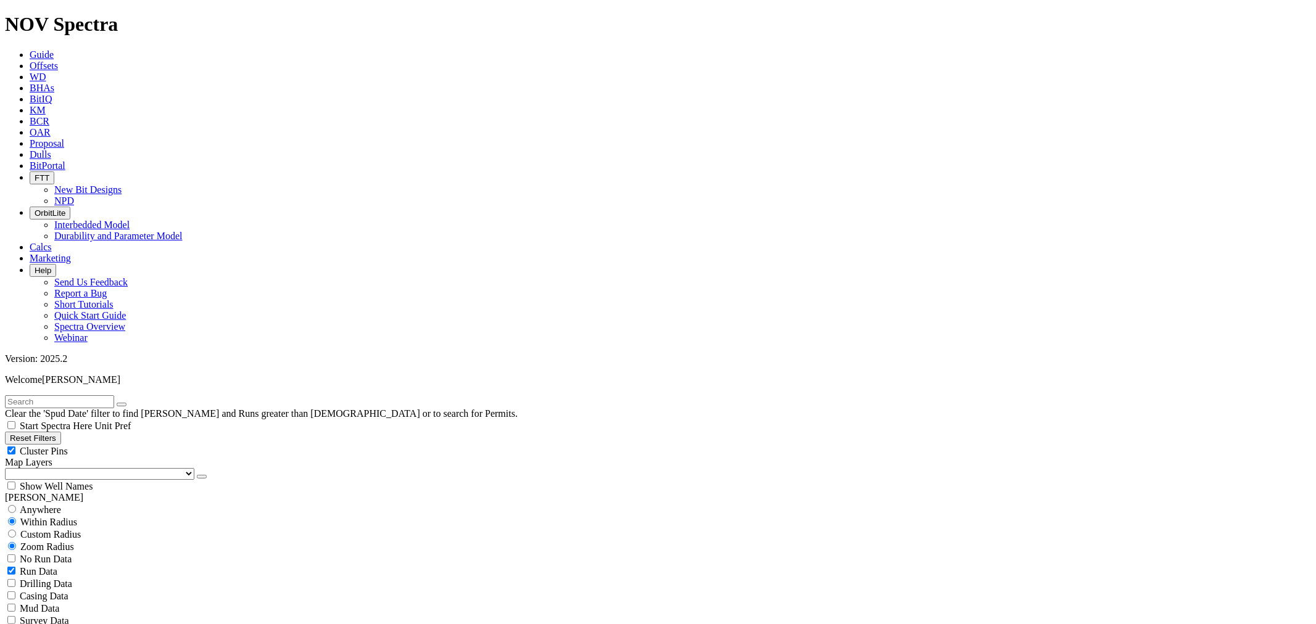
type input "4001"
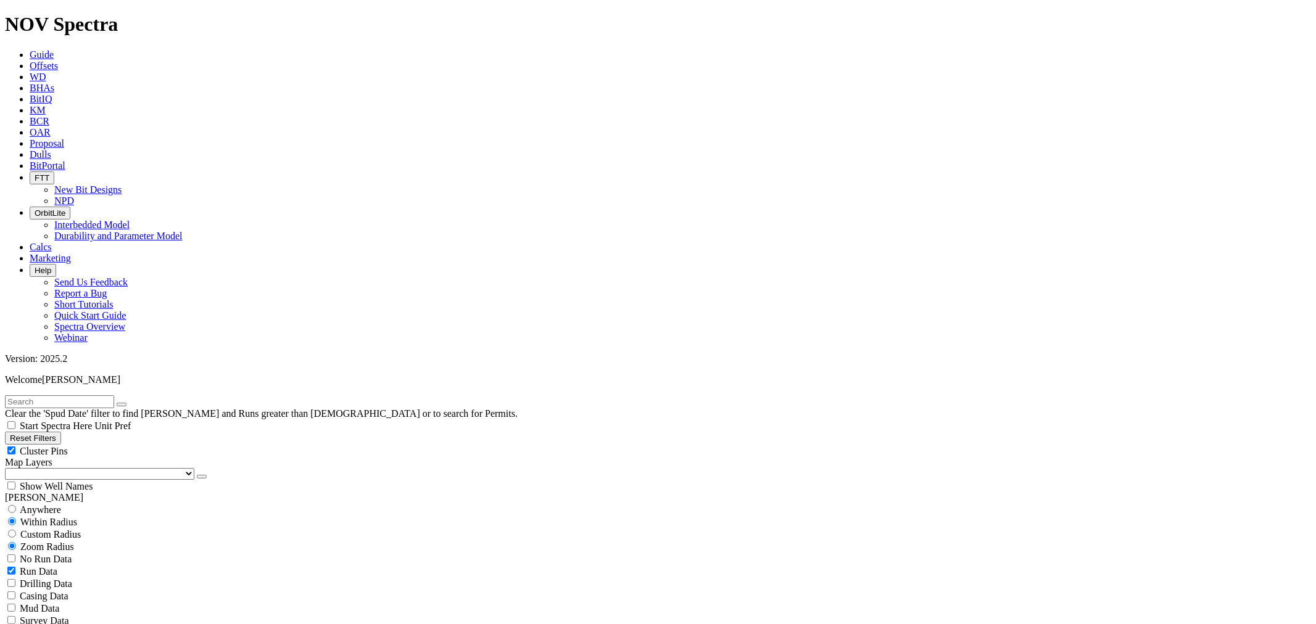
drag, startPoint x: 1261, startPoint y: 85, endPoint x: 1232, endPoint y: 113, distance: 40.6
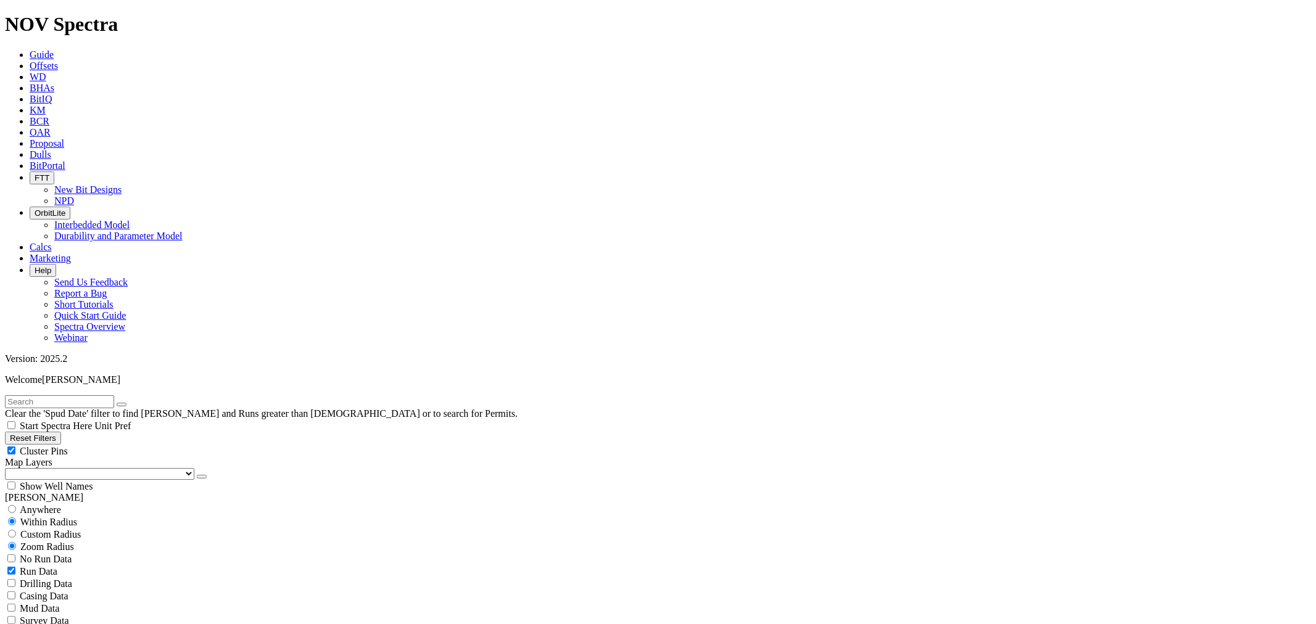
scroll to position [822, 0]
drag, startPoint x: 106, startPoint y: 254, endPoint x: 97, endPoint y: 257, distance: 9.8
drag, startPoint x: 74, startPoint y: 268, endPoint x: 68, endPoint y: 270, distance: 6.6
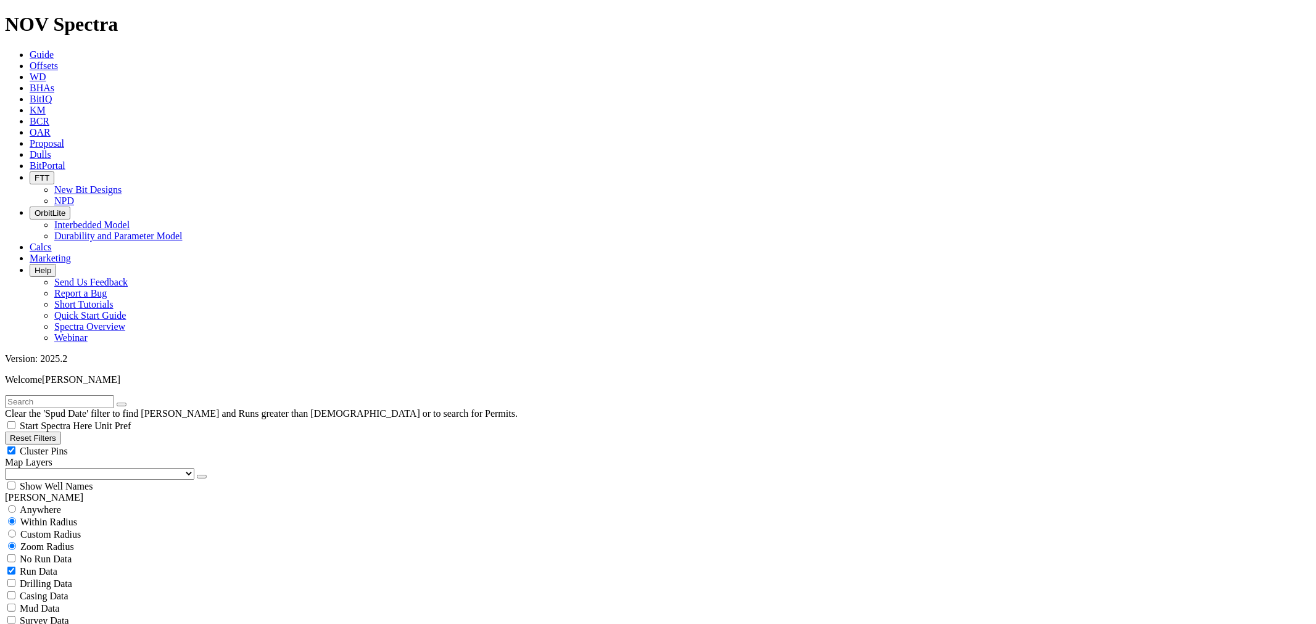
type input "7000"
drag, startPoint x: 100, startPoint y: 480, endPoint x: 93, endPoint y: 478, distance: 7.8
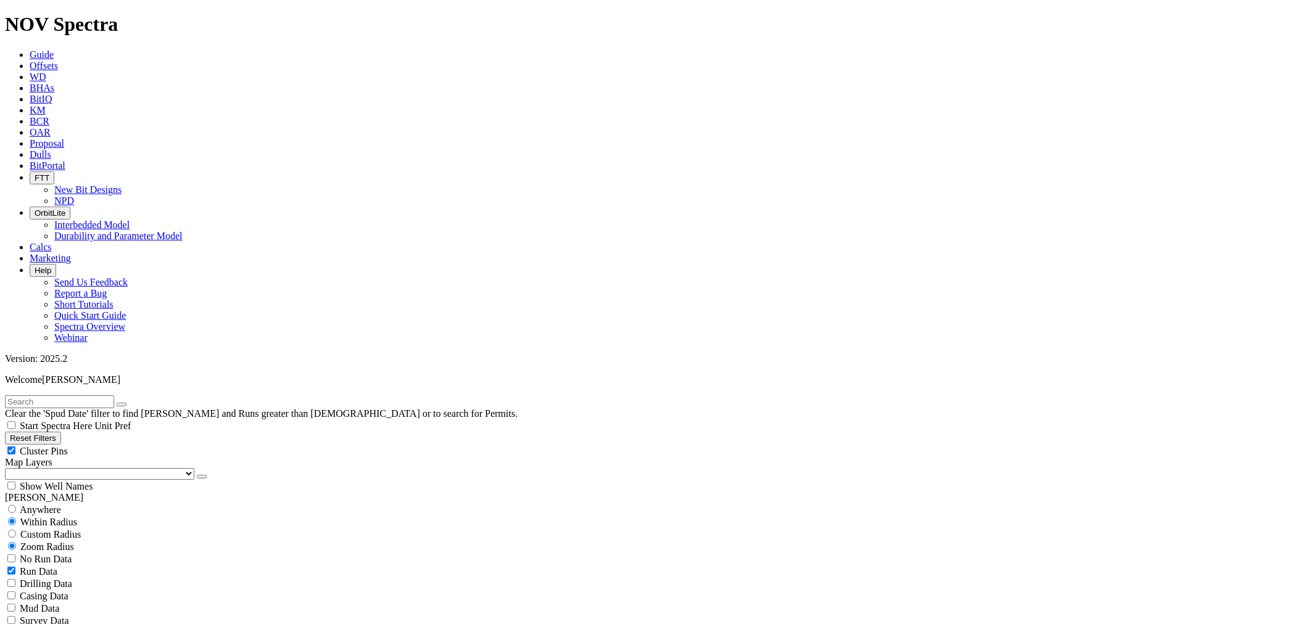
type input "1000"
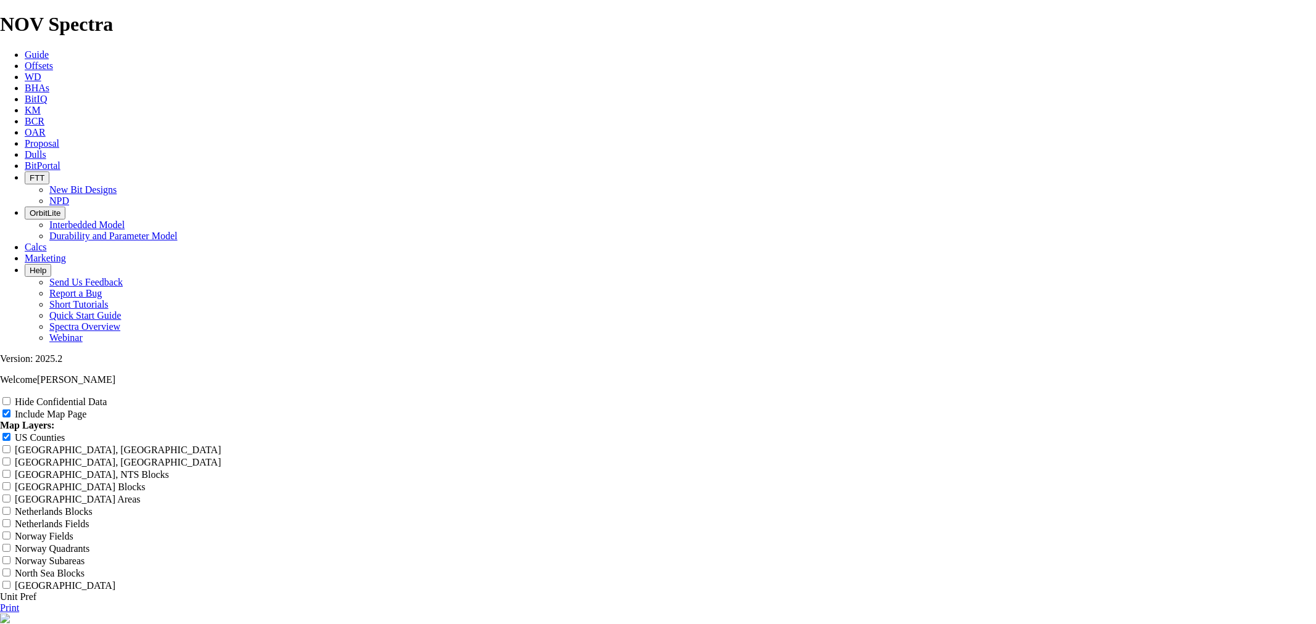
click at [10, 397] on input "Hide Confidential Data" at bounding box center [6, 401] width 8 height 8
checkbox input "true"
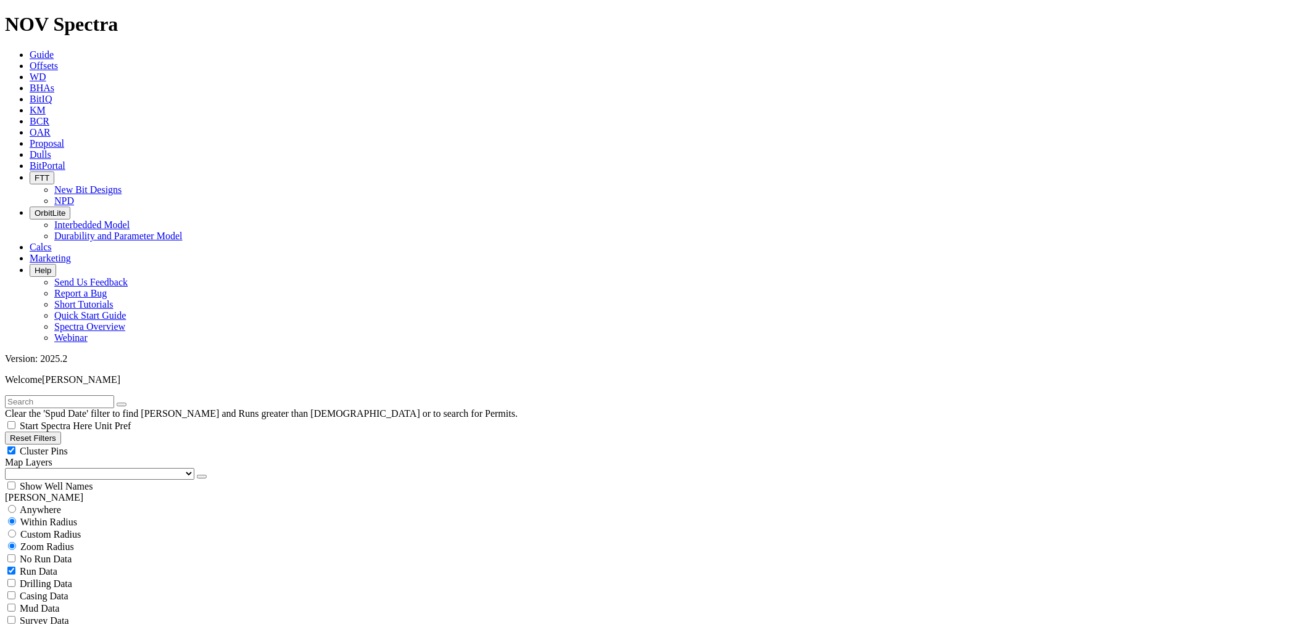
drag, startPoint x: 1253, startPoint y: 85, endPoint x: 1213, endPoint y: 138, distance: 66.1
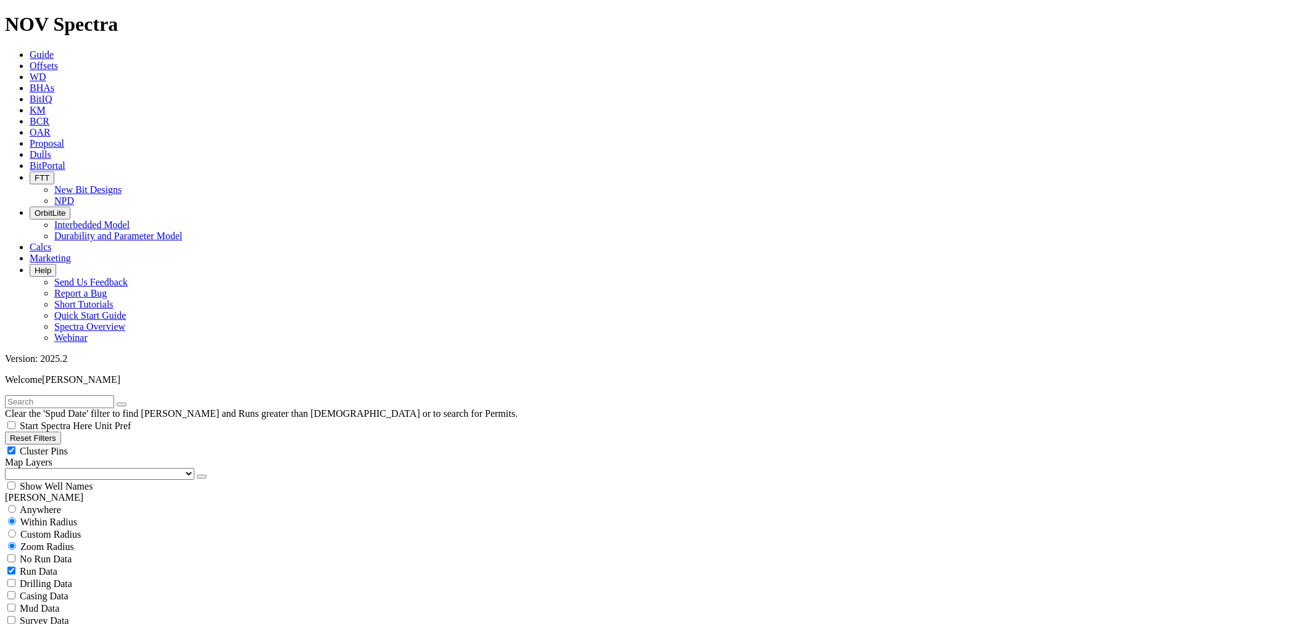
click at [53, 529] on span "Custom Radius" at bounding box center [50, 534] width 60 height 10
radio input "true"
radio input "false"
click at [50, 553] on input "number" at bounding box center [59, 559] width 109 height 13
type input "10"
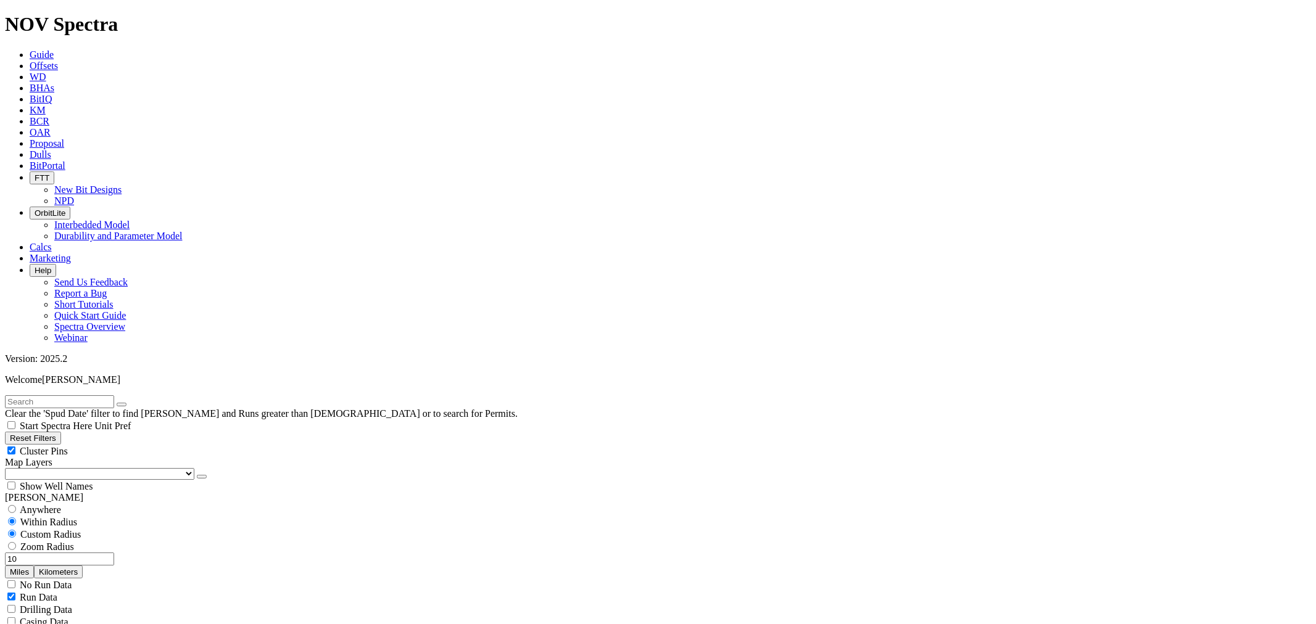
click at [34, 566] on button "Miles" at bounding box center [19, 572] width 29 height 13
drag, startPoint x: 1245, startPoint y: 93, endPoint x: 1211, endPoint y: 154, distance: 69.6
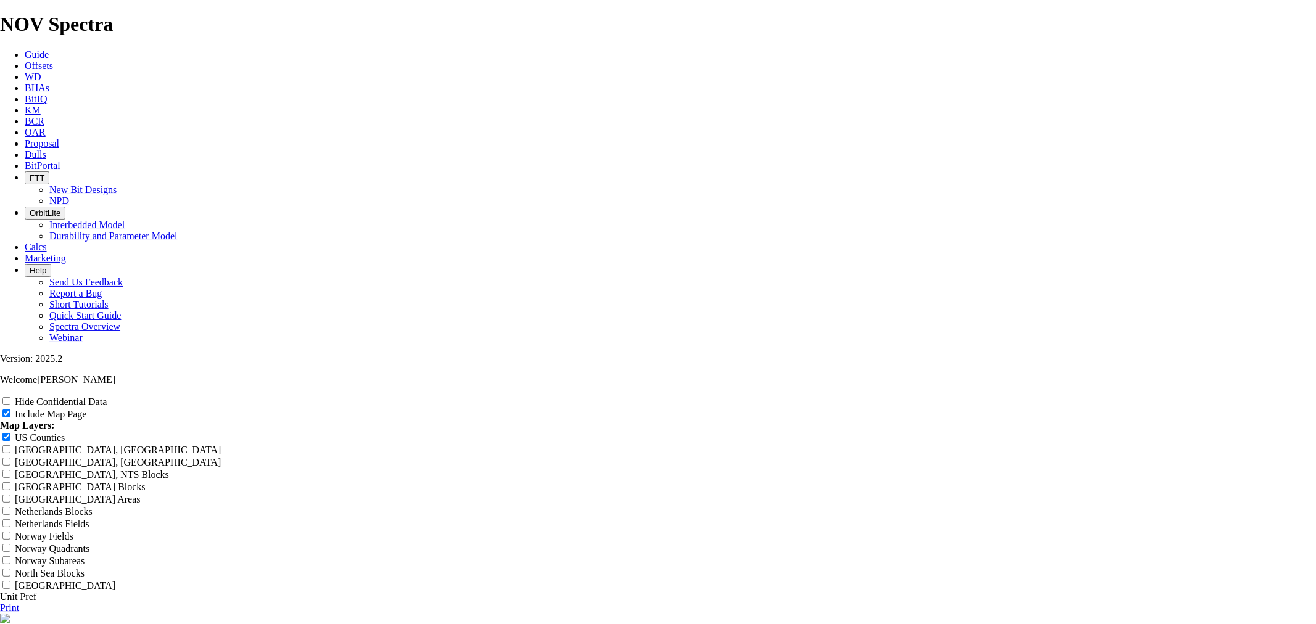
drag, startPoint x: 779, startPoint y: 85, endPoint x: 773, endPoint y: 91, distance: 8.3
click at [109, 624] on input "Untitled Offset Analysis Report" at bounding box center [54, 632] width 109 height 13
drag, startPoint x: 773, startPoint y: 91, endPoint x: 375, endPoint y: 136, distance: 400.6
paste input "17.5" OAR SW of Orla, South 652 (E of Culberson)"
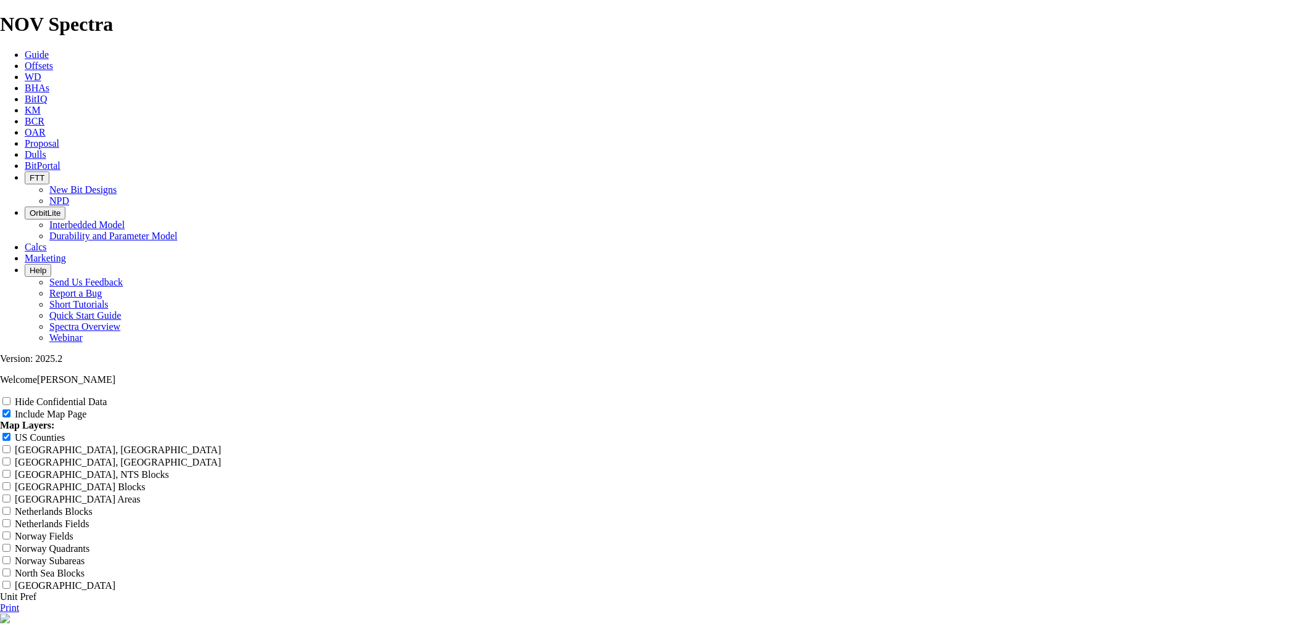
type input "17.5" OAR SW of Orla, South 652 (E of Culberson)"
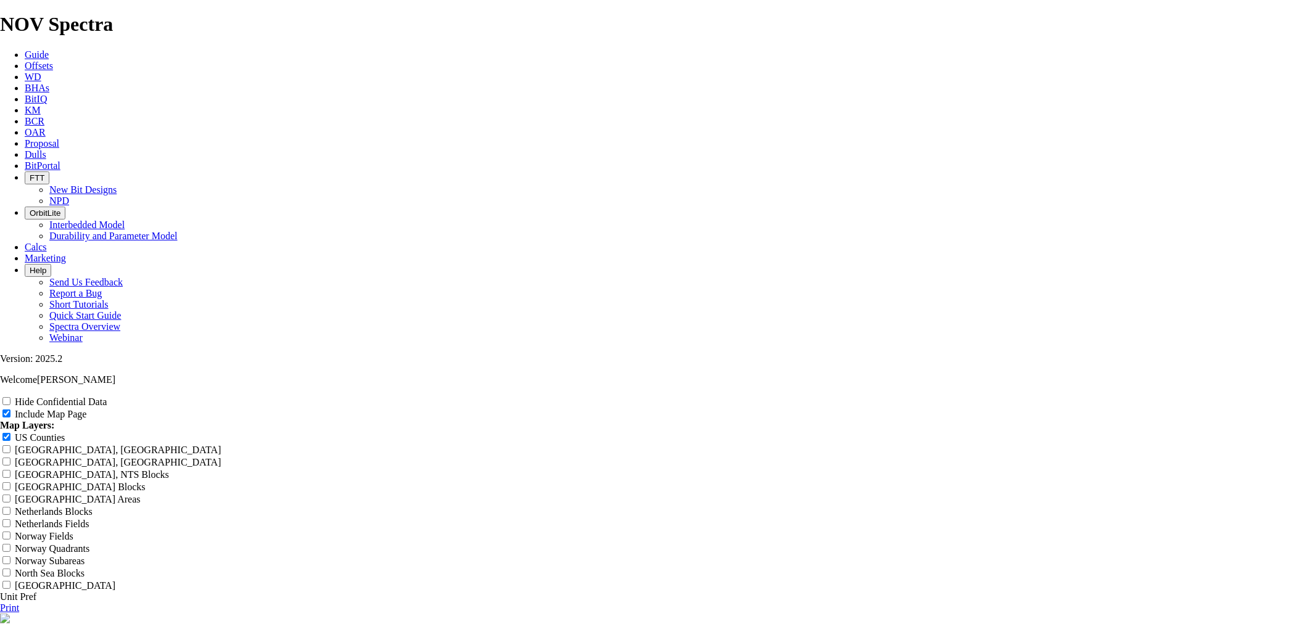
click at [109, 624] on input "17.5" OAR SW of Orla, South 652 (E of Culberson)" at bounding box center [54, 632] width 109 height 13
type input "17.5" OAR W of Orla, South 652 (E of Culberson)"
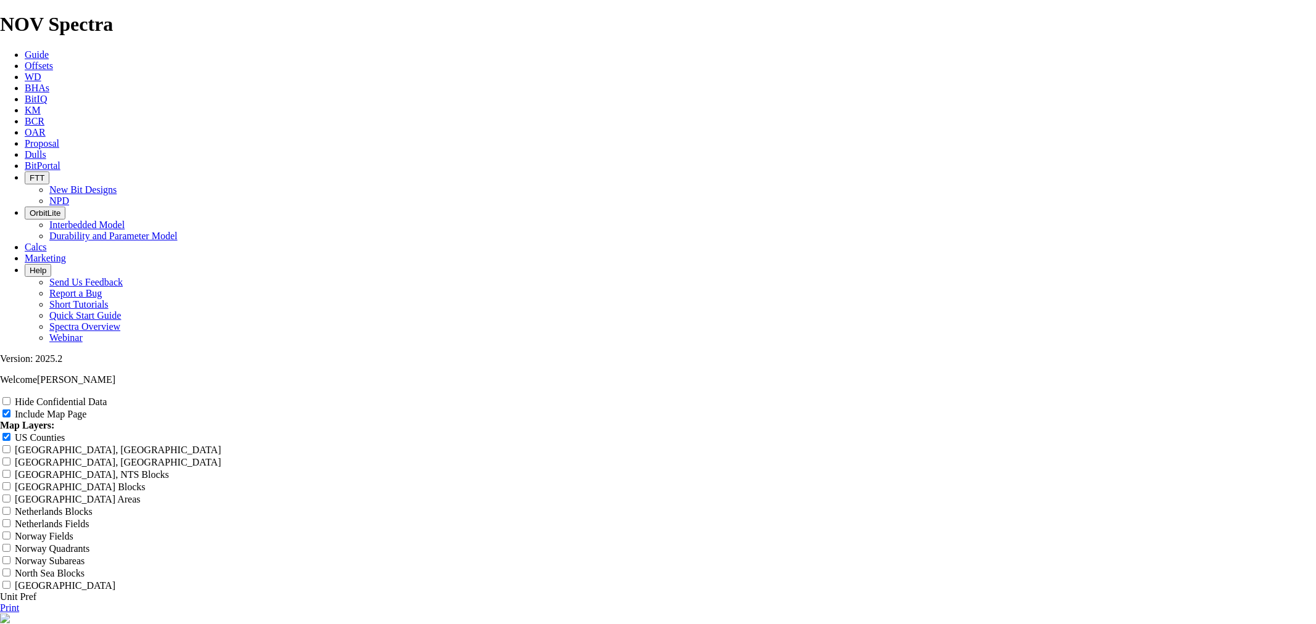
type input "17.5" OAR W of Orla, South 652 (E of Culberson)"
drag, startPoint x: 520, startPoint y: 84, endPoint x: 471, endPoint y: 82, distance: 48.2
click at [109, 624] on input "17.5" OAR W of Orla, South 652 (E of Culberson)" at bounding box center [54, 632] width 109 height 13
type input "8" OAR W of Orla, South 652 (E of Culberson)"
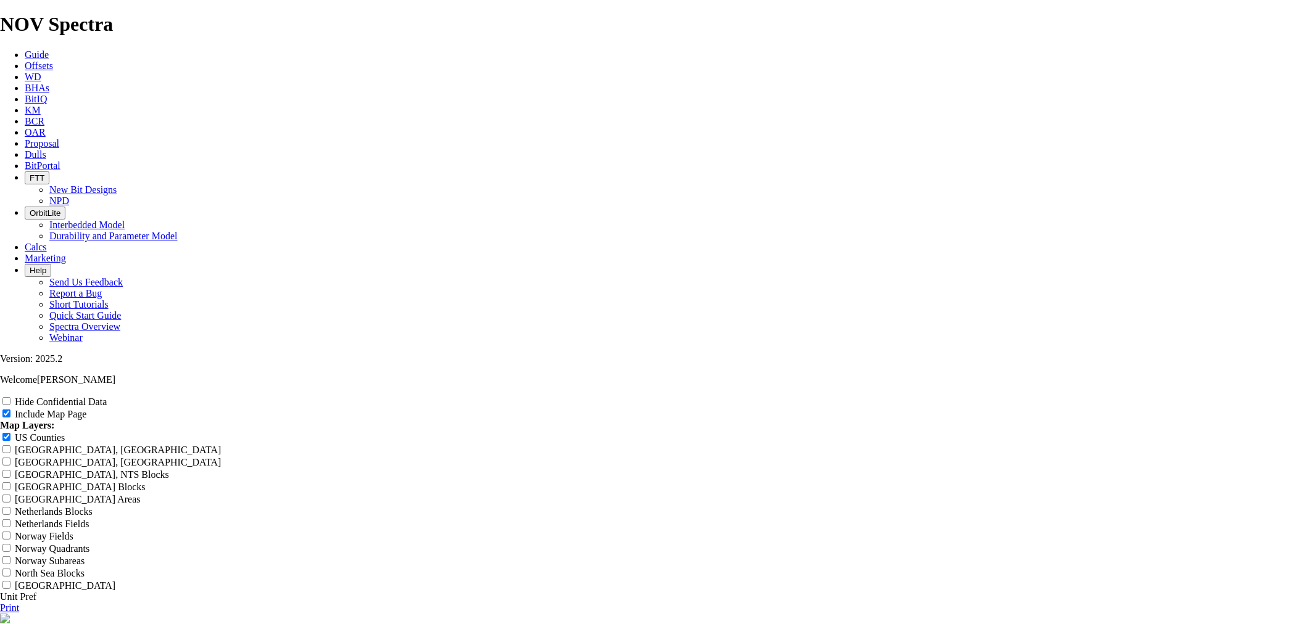
type input "8" OAR W of Orla, South 652 (E of Culberson)"
type input "8." OAR W of Orla, South 652 (E of Culberson)"
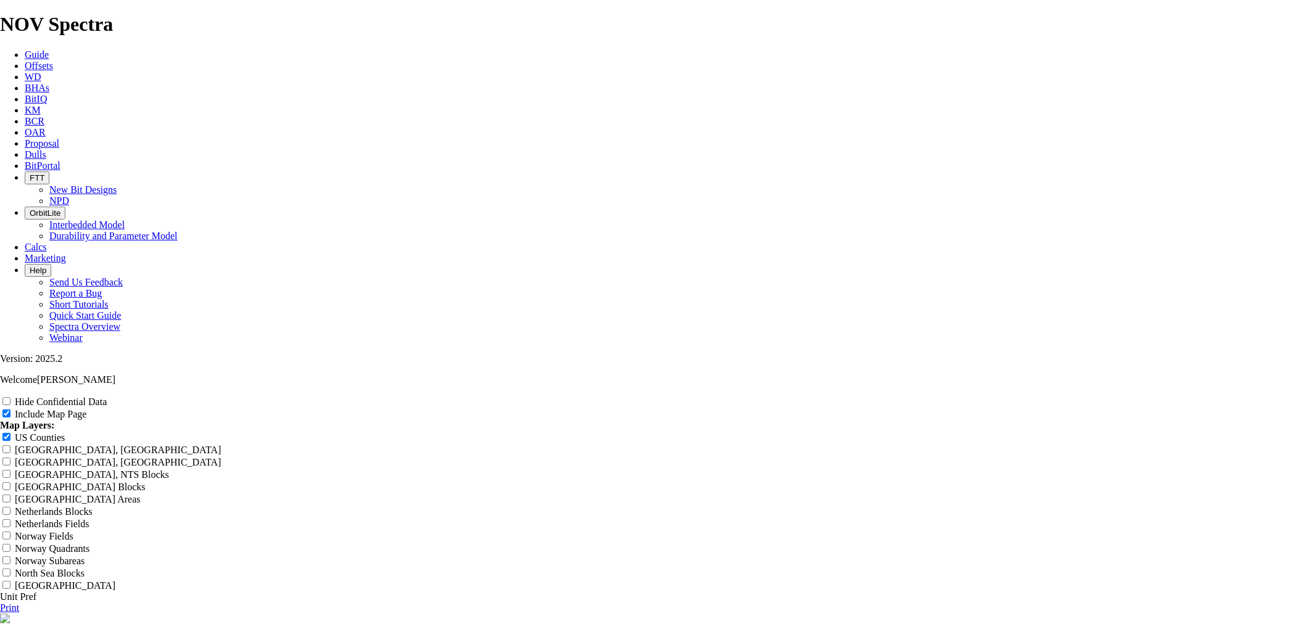
type input "8." OAR W of Orla, South 652 (E of Culberson)"
type input "8.7" OAR W of Orla, South 652 (E of Culberson)"
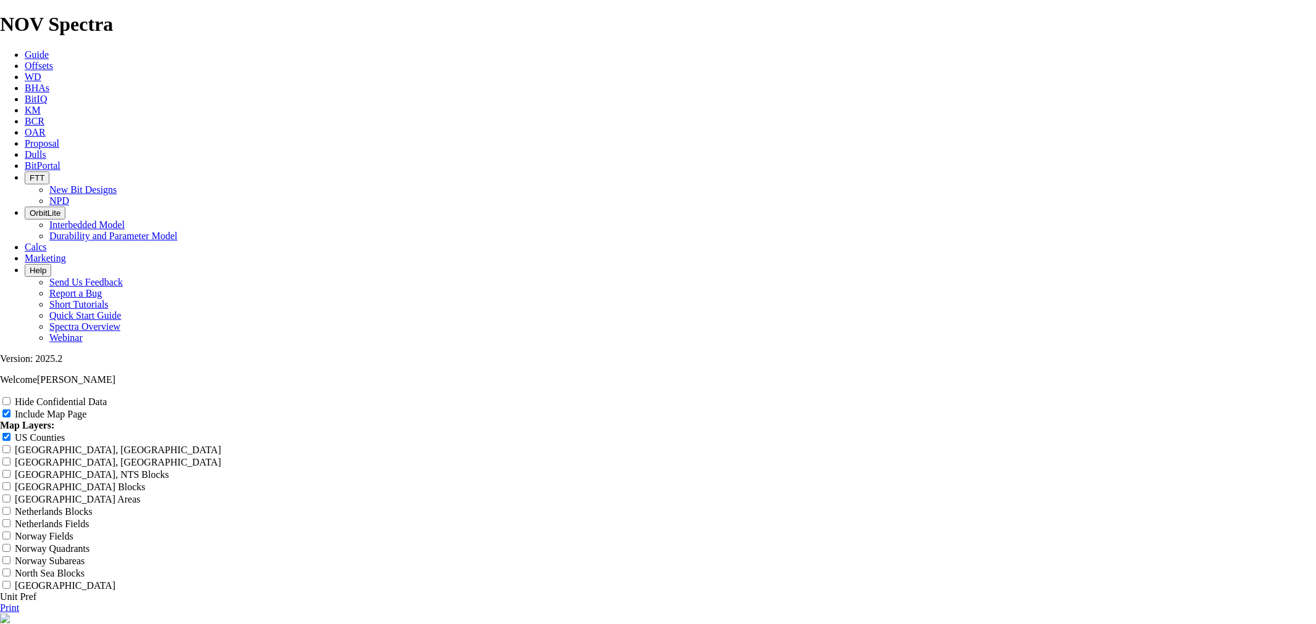
type input "8.7" OAR W of Orla, South 652 (E of Culberson)"
type input "8.75" OAR W of Orla, South 652 (E of Culberson)"
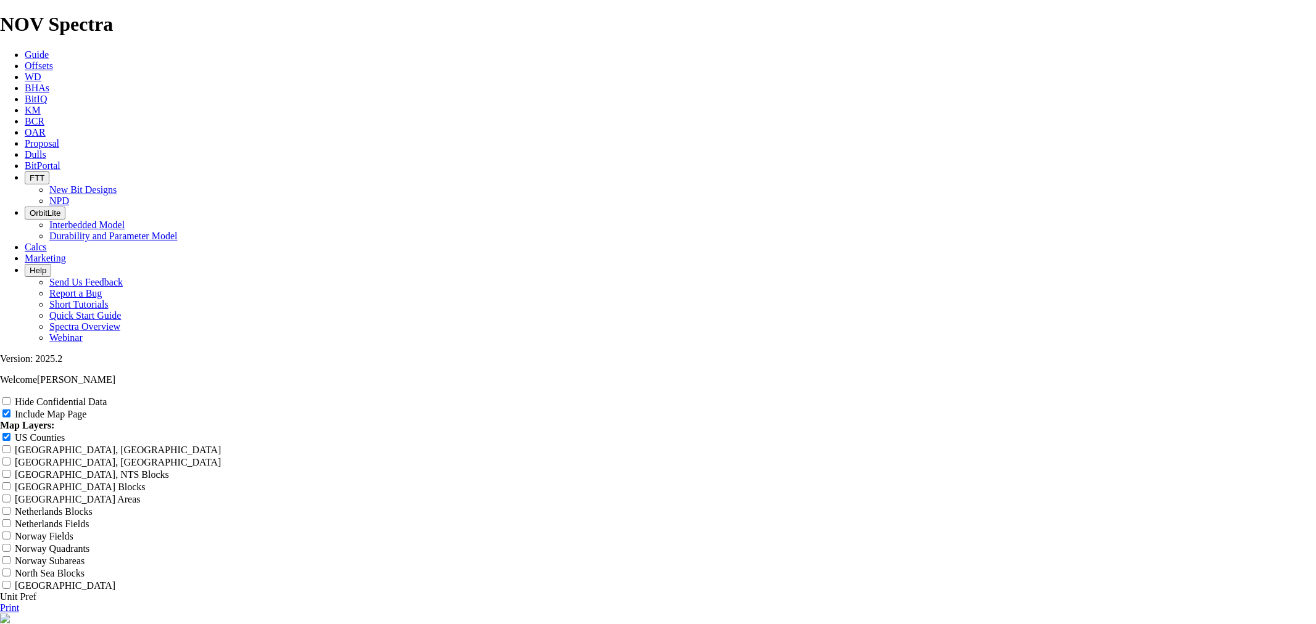
type input "8.75" OAR W of Orla, South 652 (E of Culberson)"
drag, startPoint x: 705, startPoint y: 82, endPoint x: 911, endPoint y: 81, distance: 206.1
click at [911, 614] on header "8.75" OAR W of Orla, South 652 (E of Culberson)" at bounding box center [658, 626] width 1316 height 25
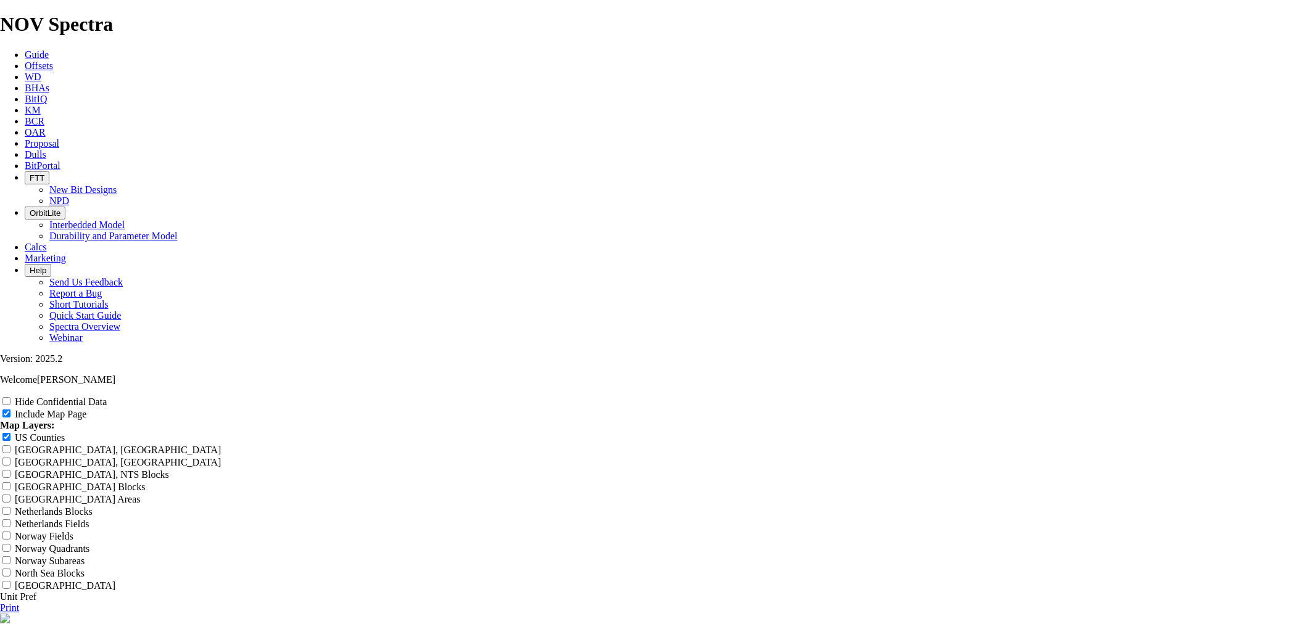
type input "8.75" OAR W of Orla, South 652"
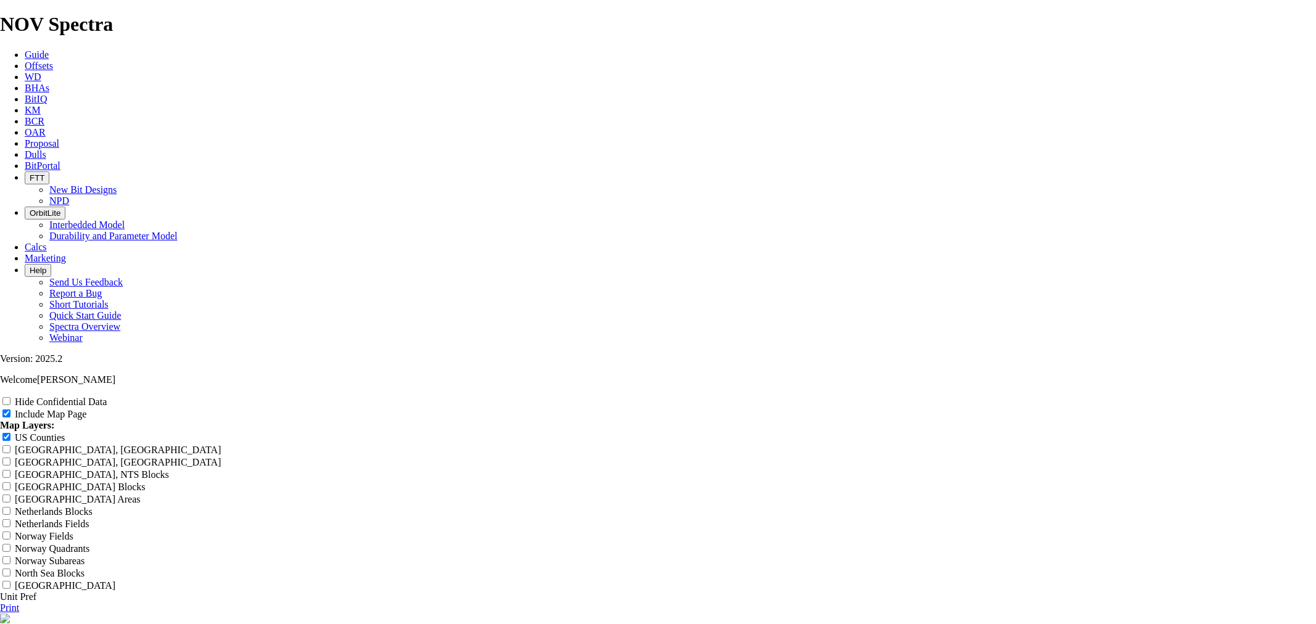
type input "8.75" OAR W of Orla, South 65"
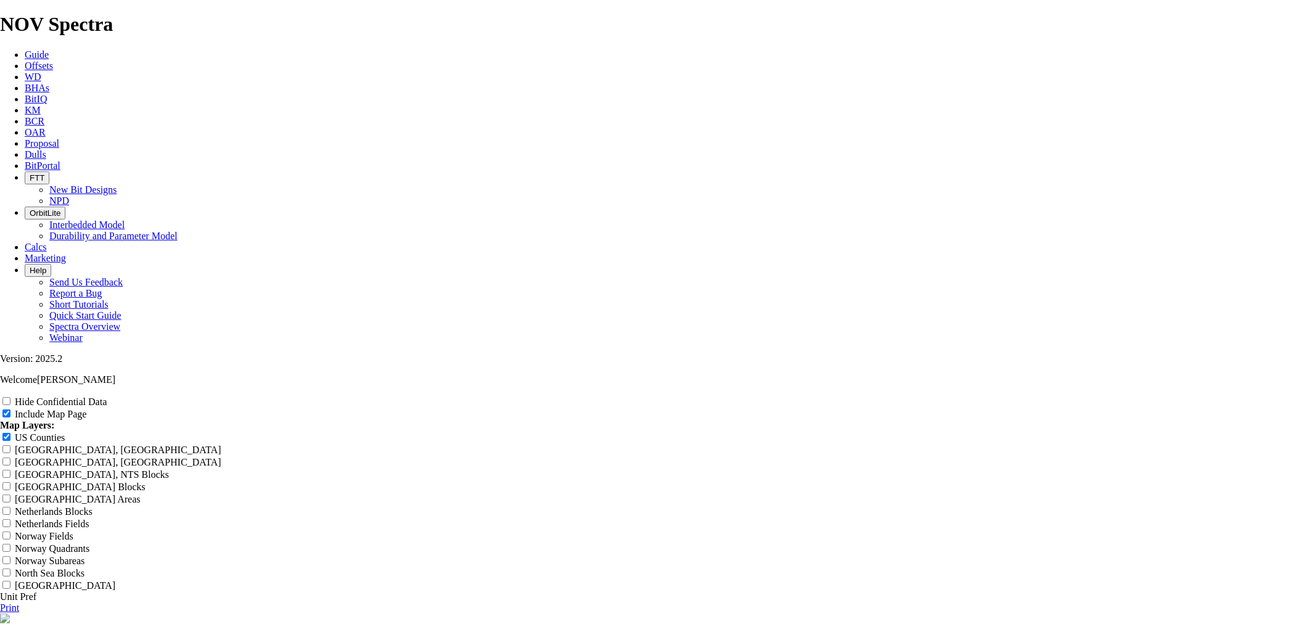
type input "8.75" OAR W of Orla, South 6"
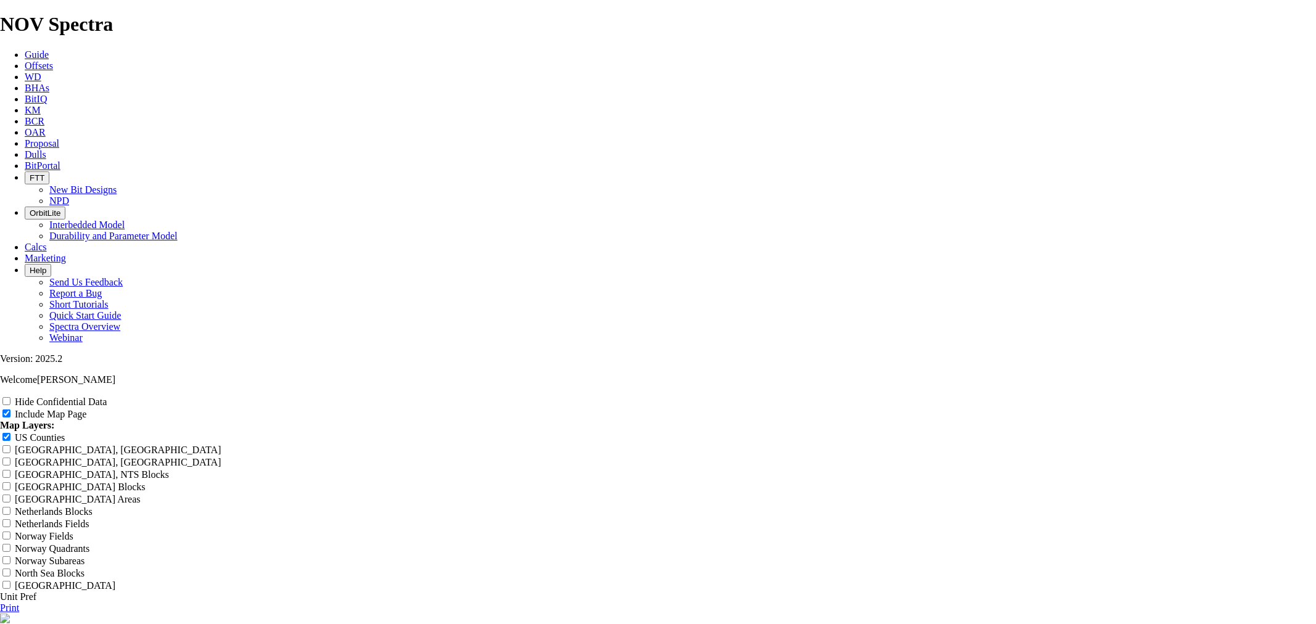
type input "8.75" OAR W of Orla, South"
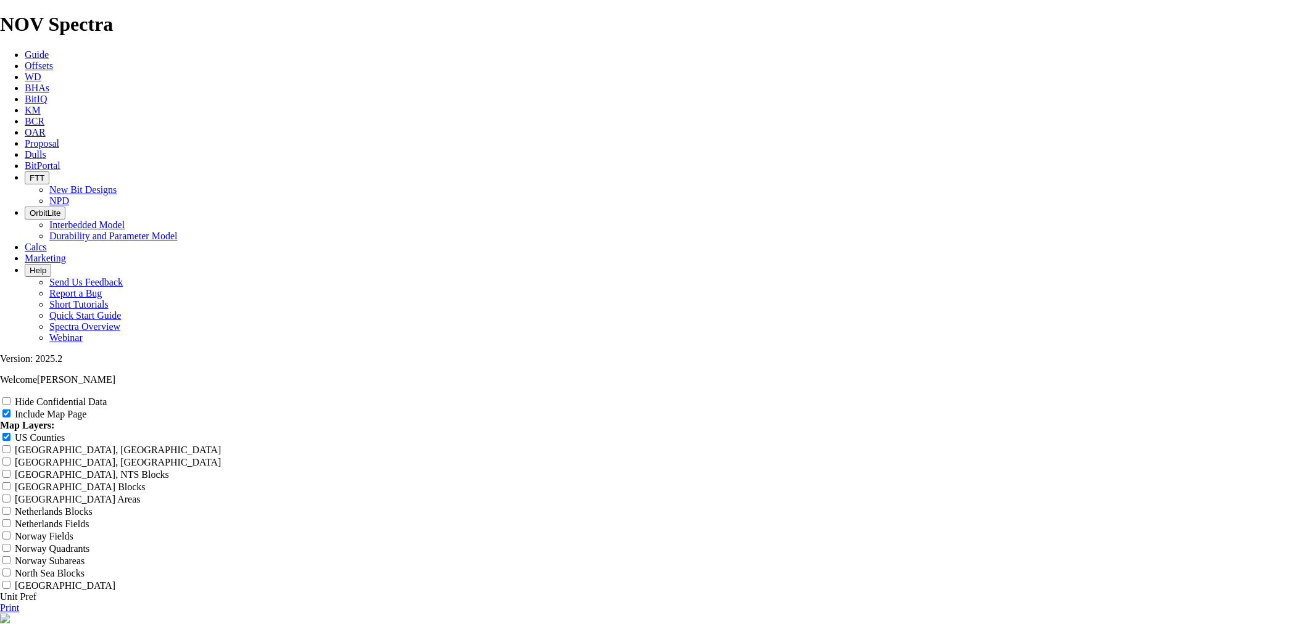
type input "8.75" OAR W of Orla, Sout"
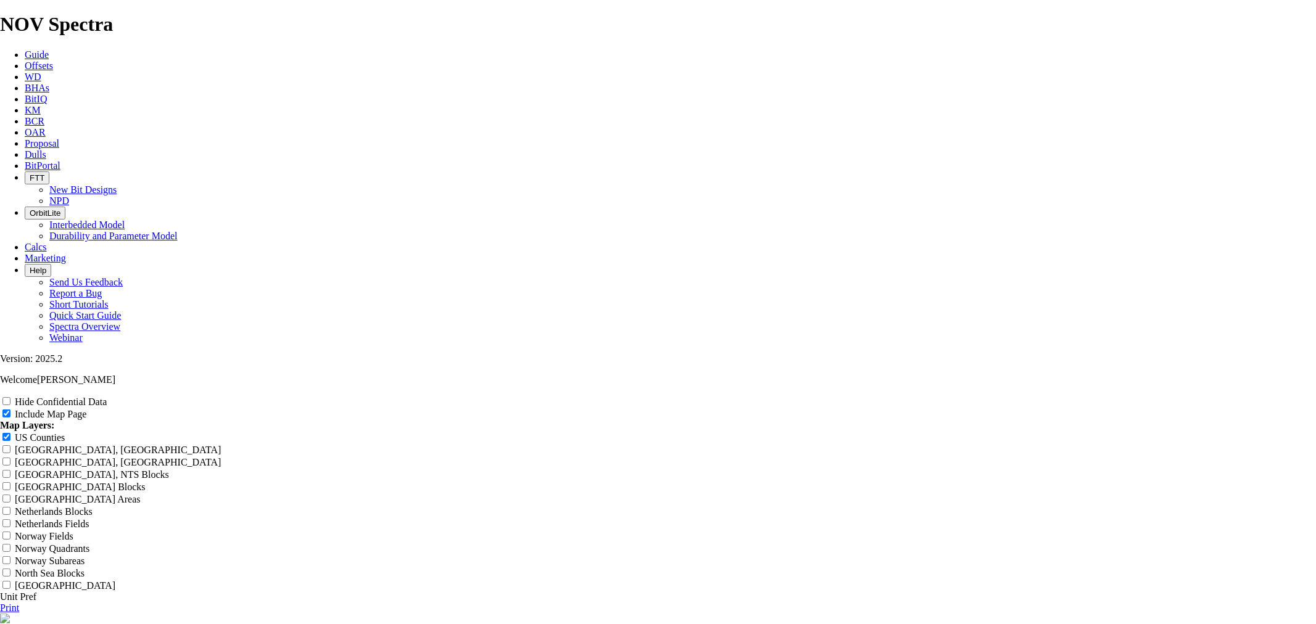
type input "8.75" OAR W of Orla, Sou"
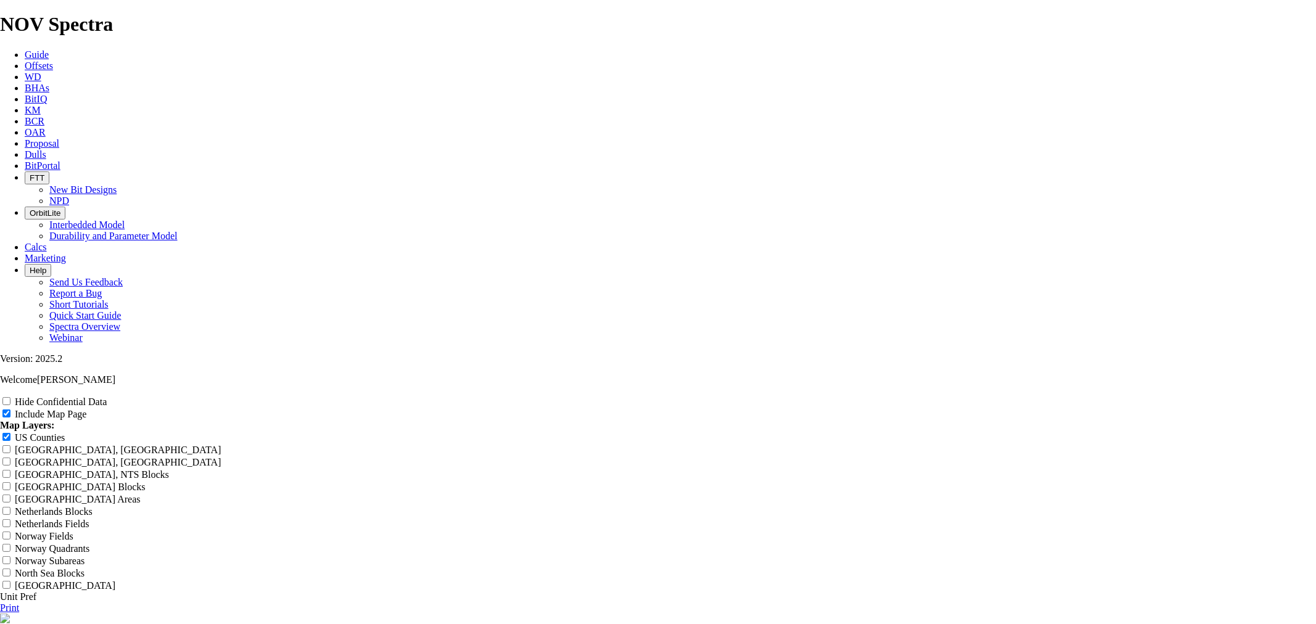
type input "8.75" OAR W of Orla, So"
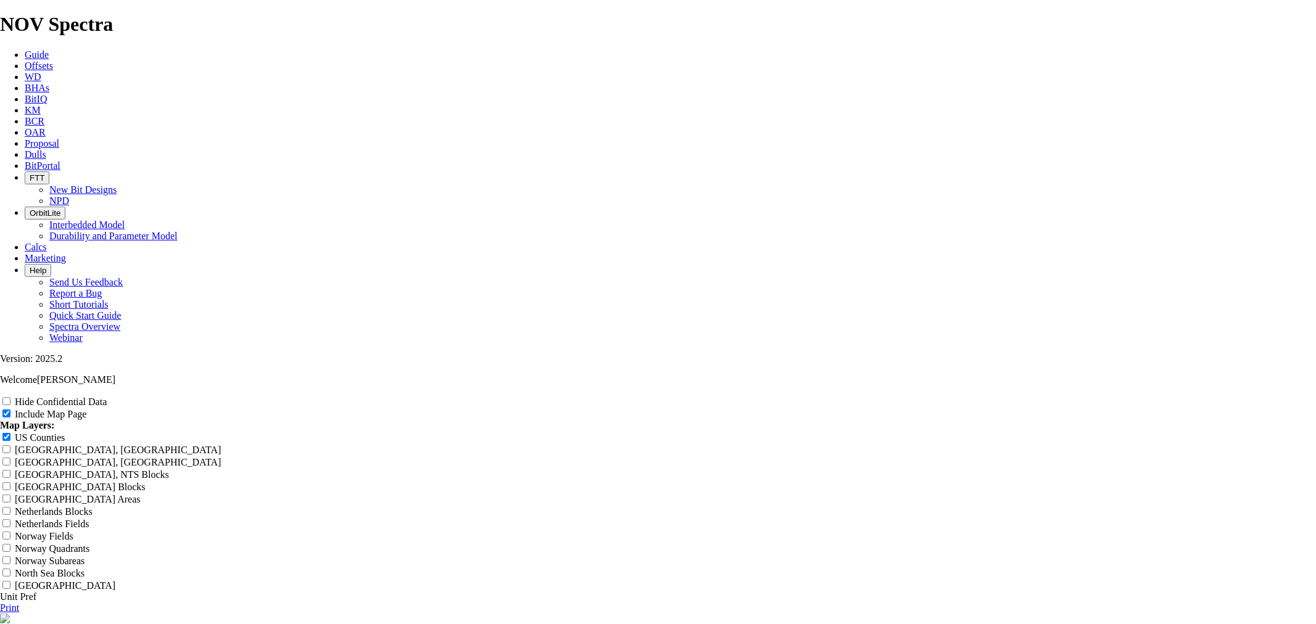
type input "8.75" OAR W of Orla, S"
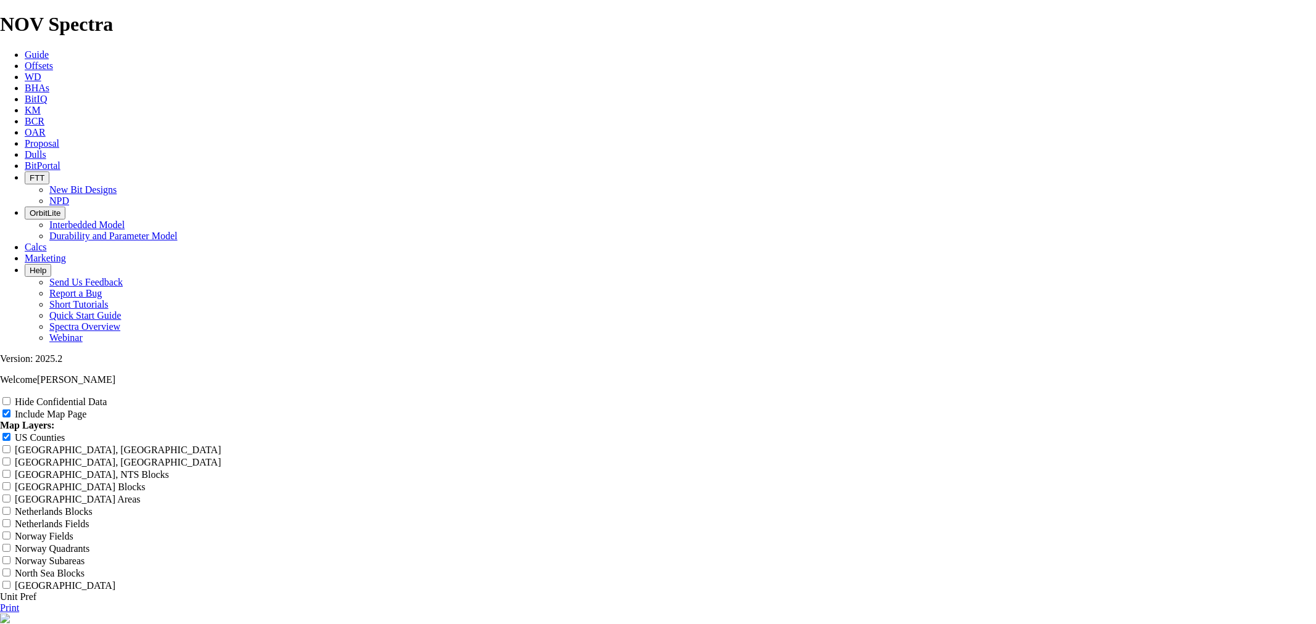
type input "8.75" OAR W of Orla, S 6"
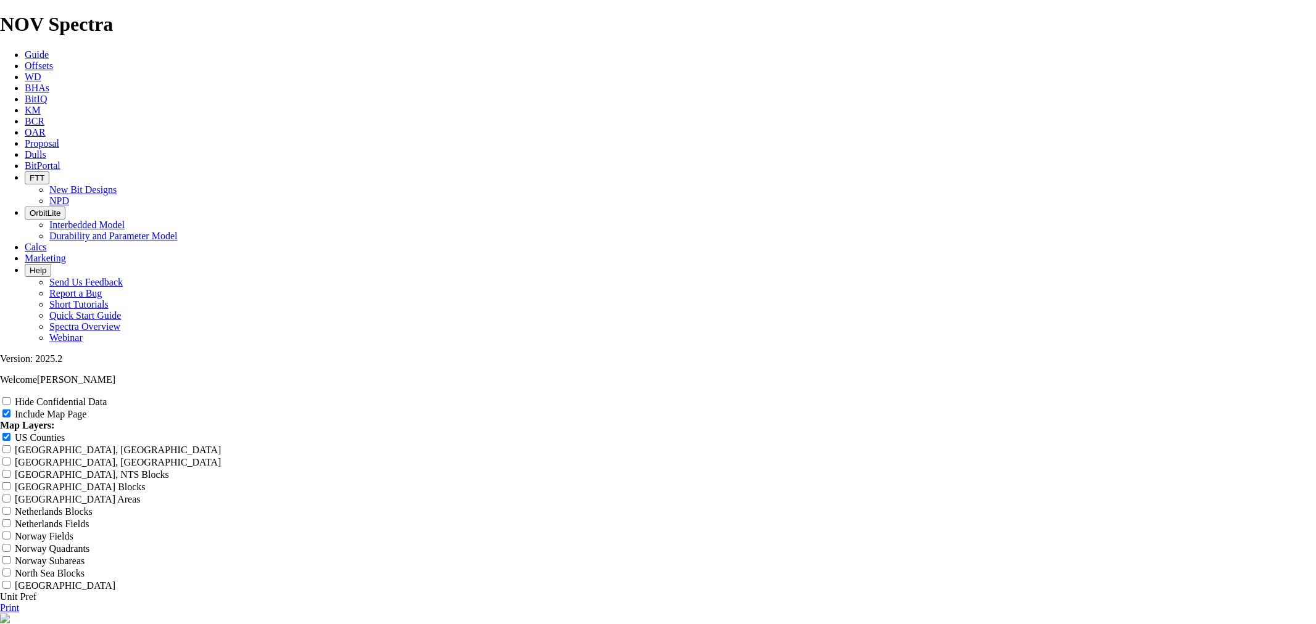
type input "8.75" OAR W of Orla, S 65"
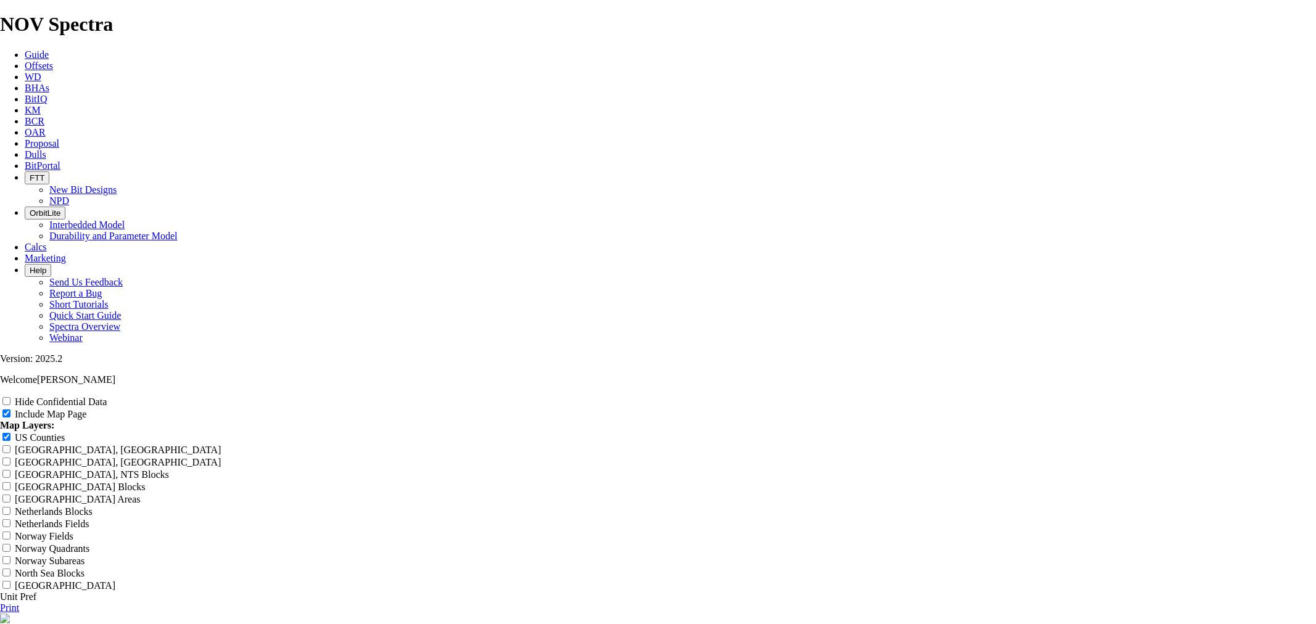
type input "8.75" OAR W of Orla, S 652"
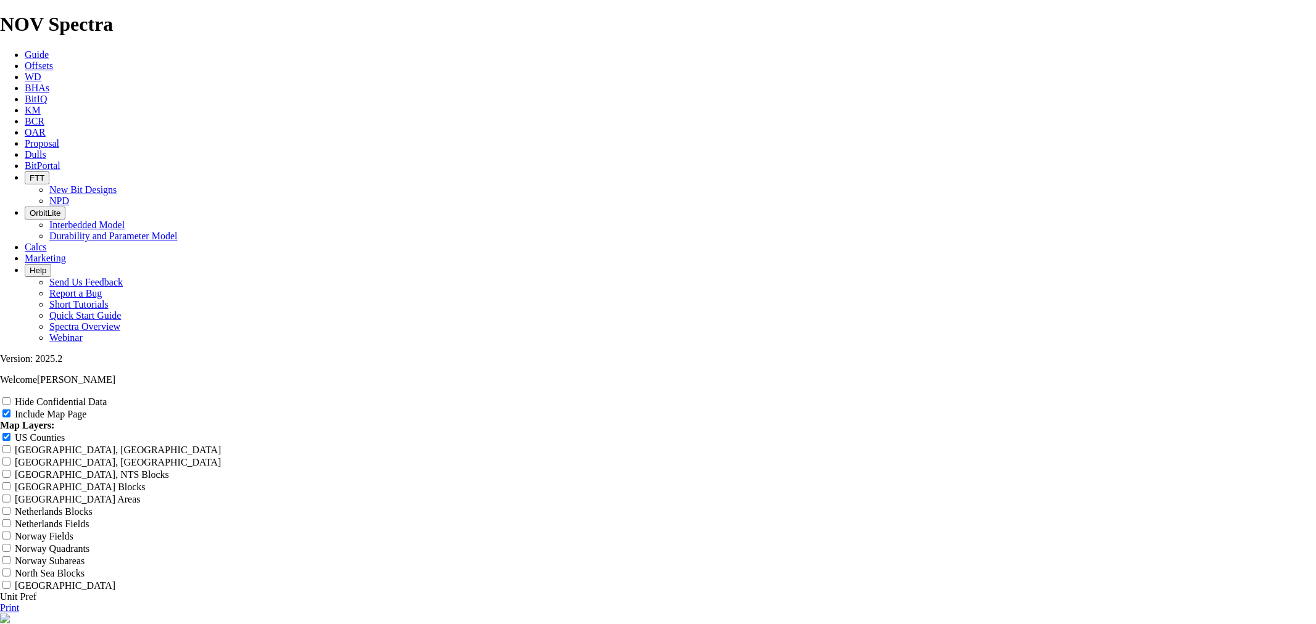
type input "8.75" OAR W of Orla, S 65"
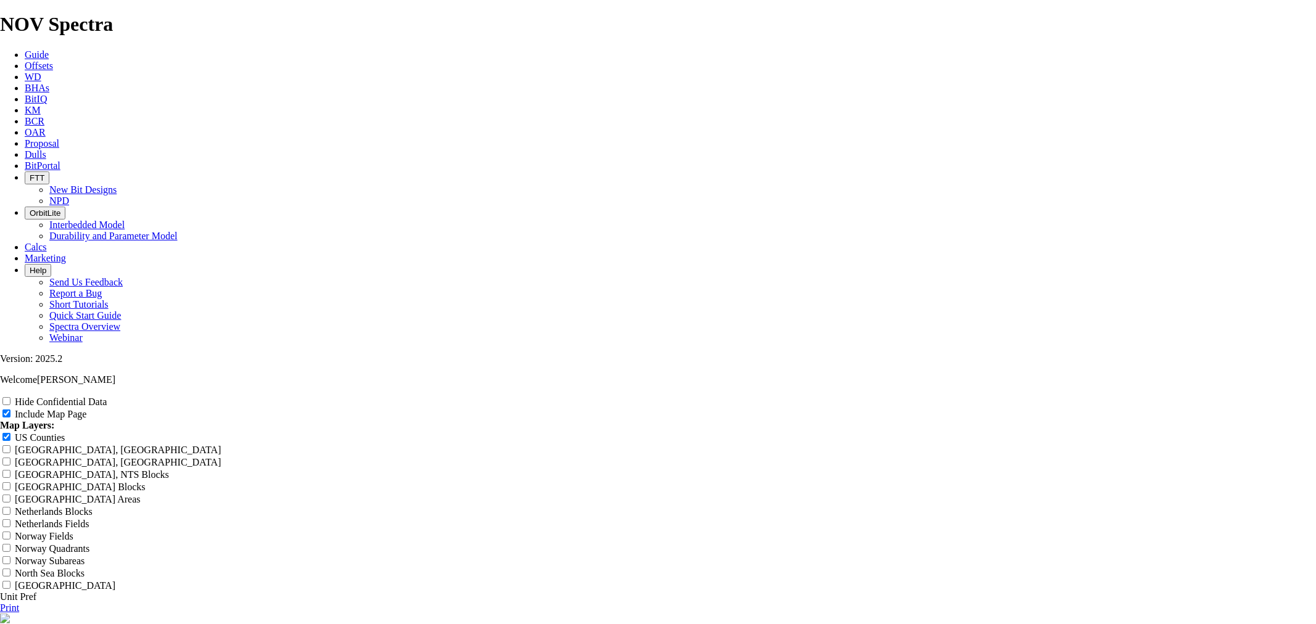
type input "8.75" OAR W of Orla, S 6"
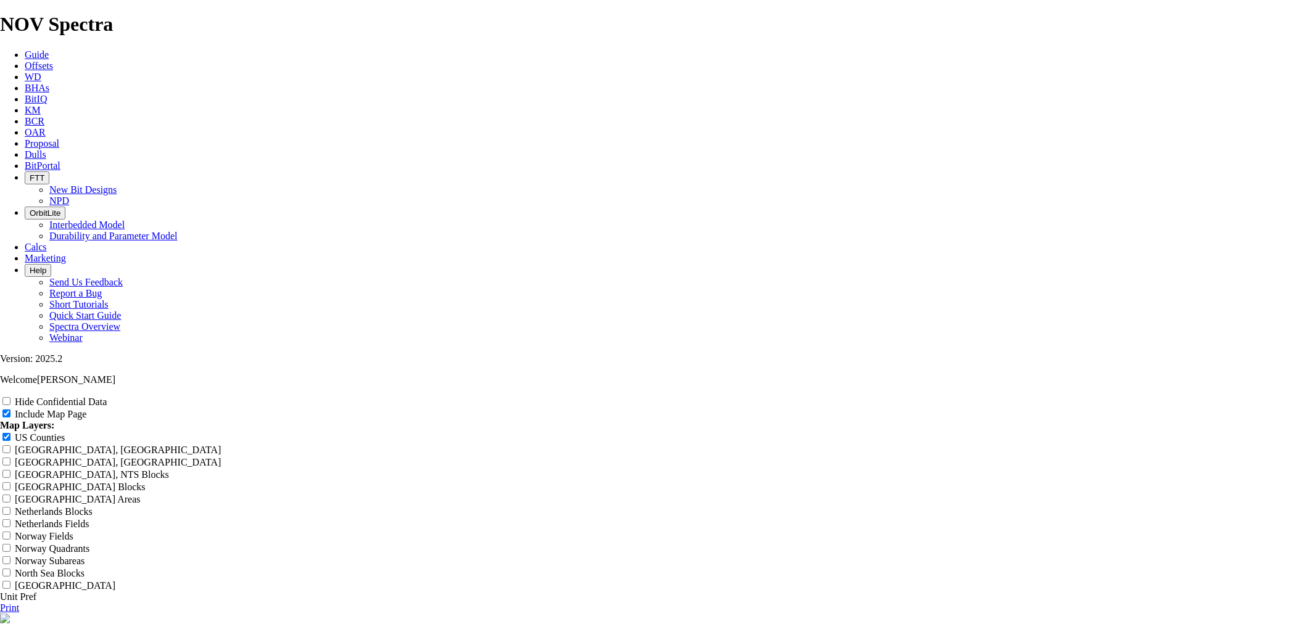
type input "8.75" OAR W of Orla, S"
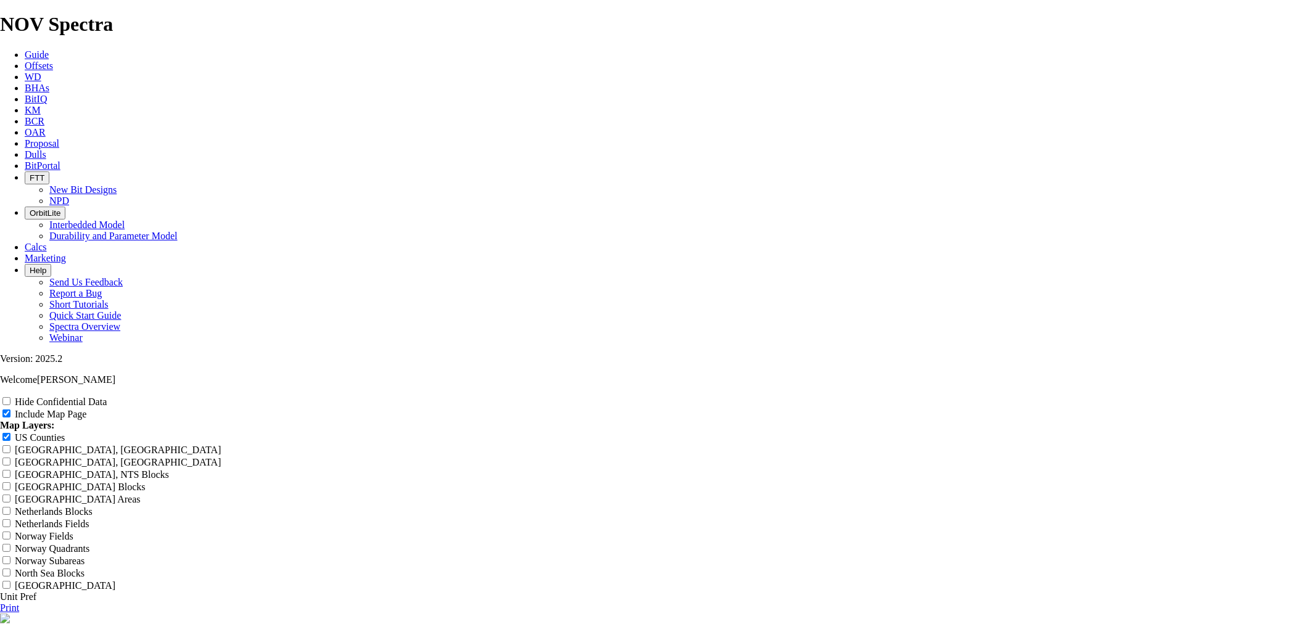
type input "8.75" OAR W of Orla,"
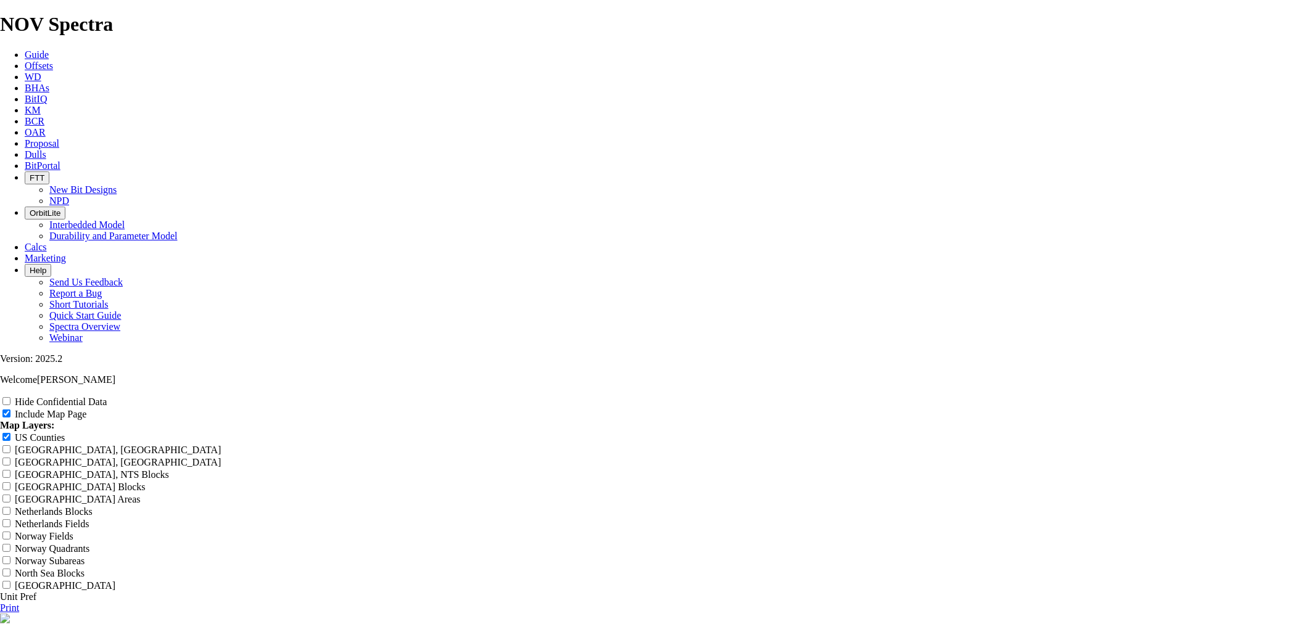
type input "8.75" OAR W of Orla, N"
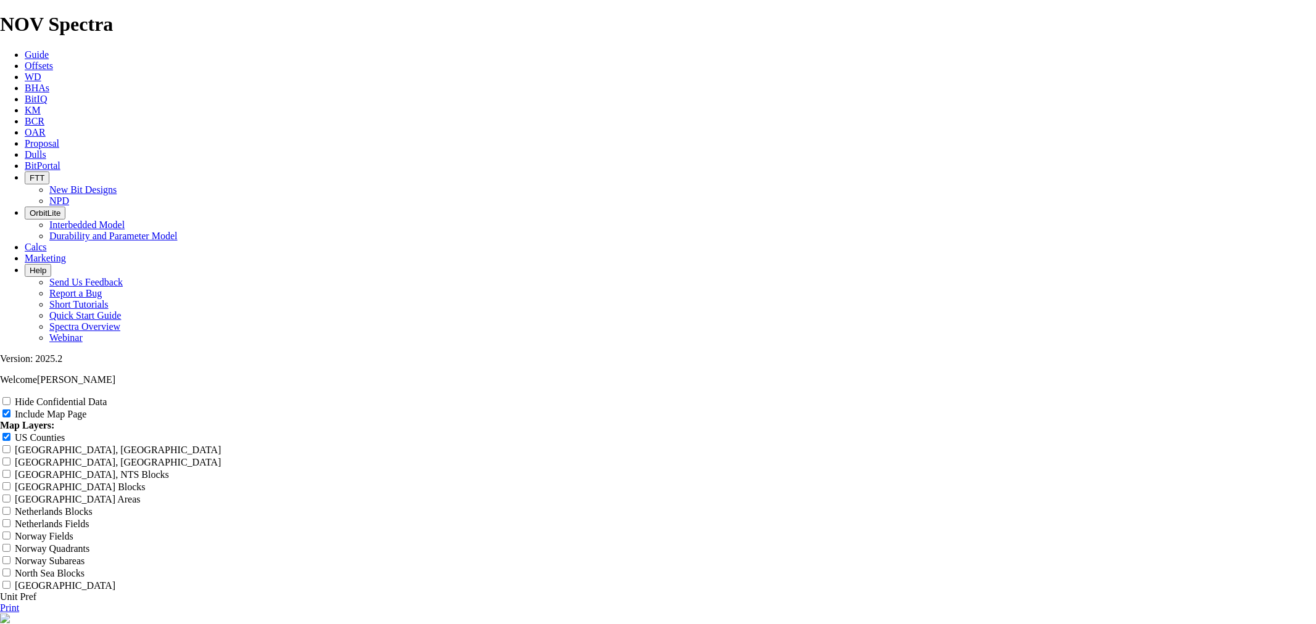
type input "8.75" OAR W of Orla, N 6"
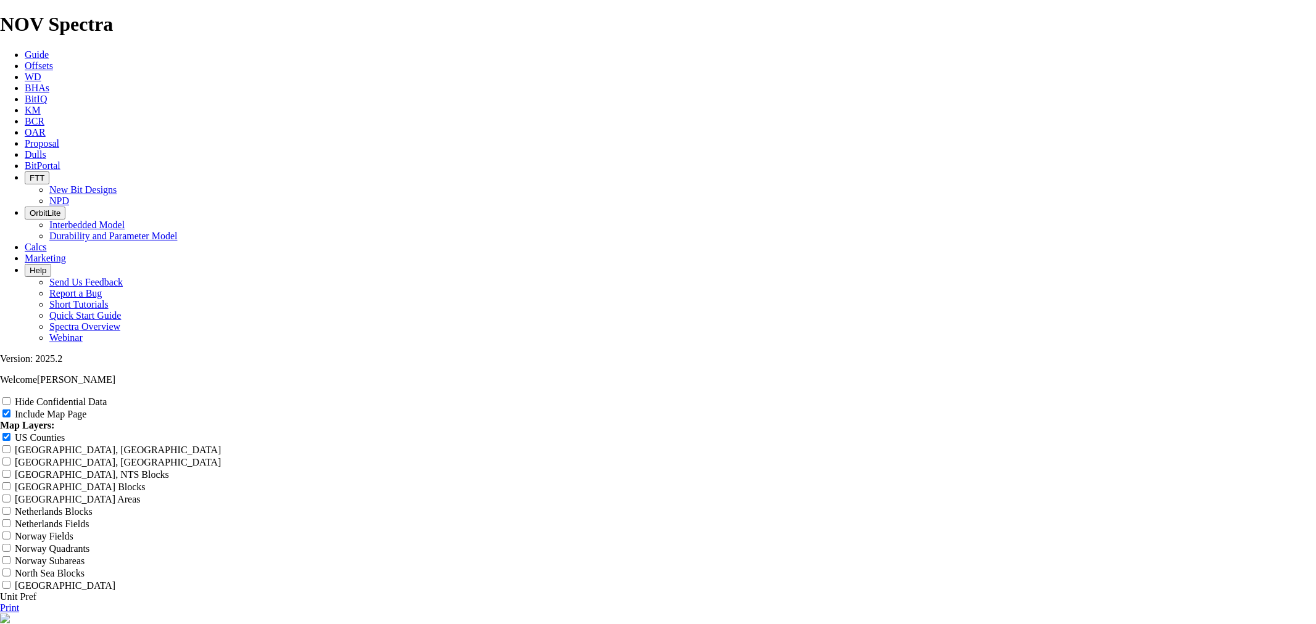
type input "8.75" OAR W of Orla, N 65"
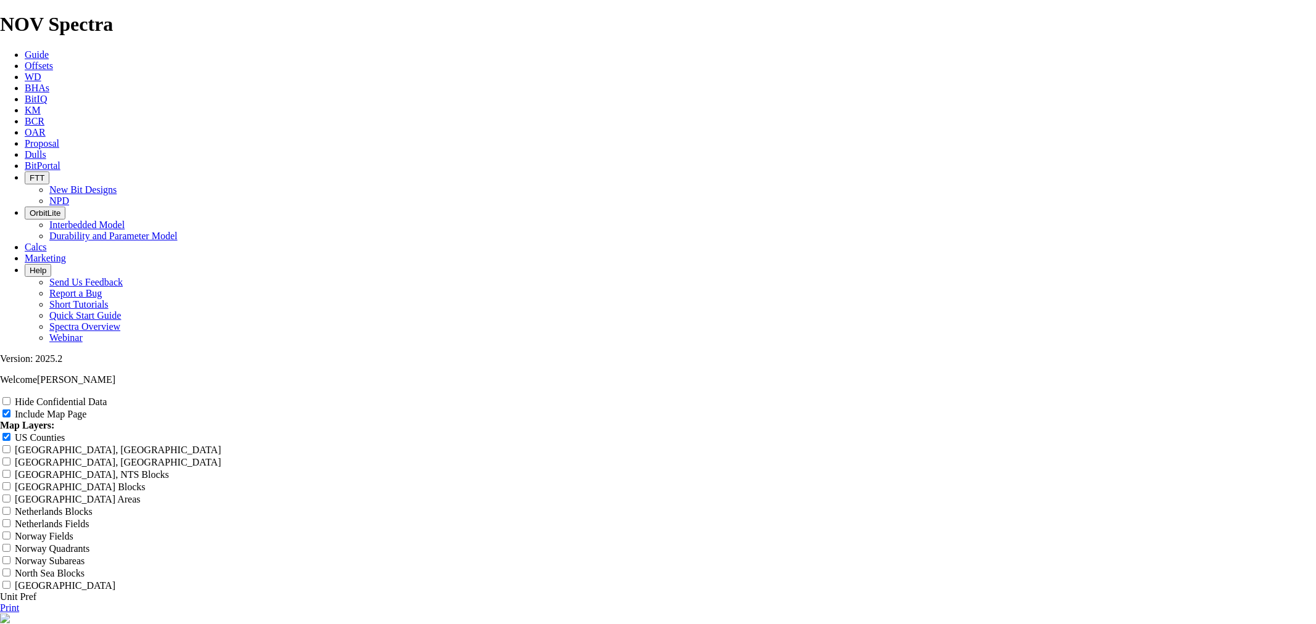
type input "8.75" OAR W of Orla, N 652"
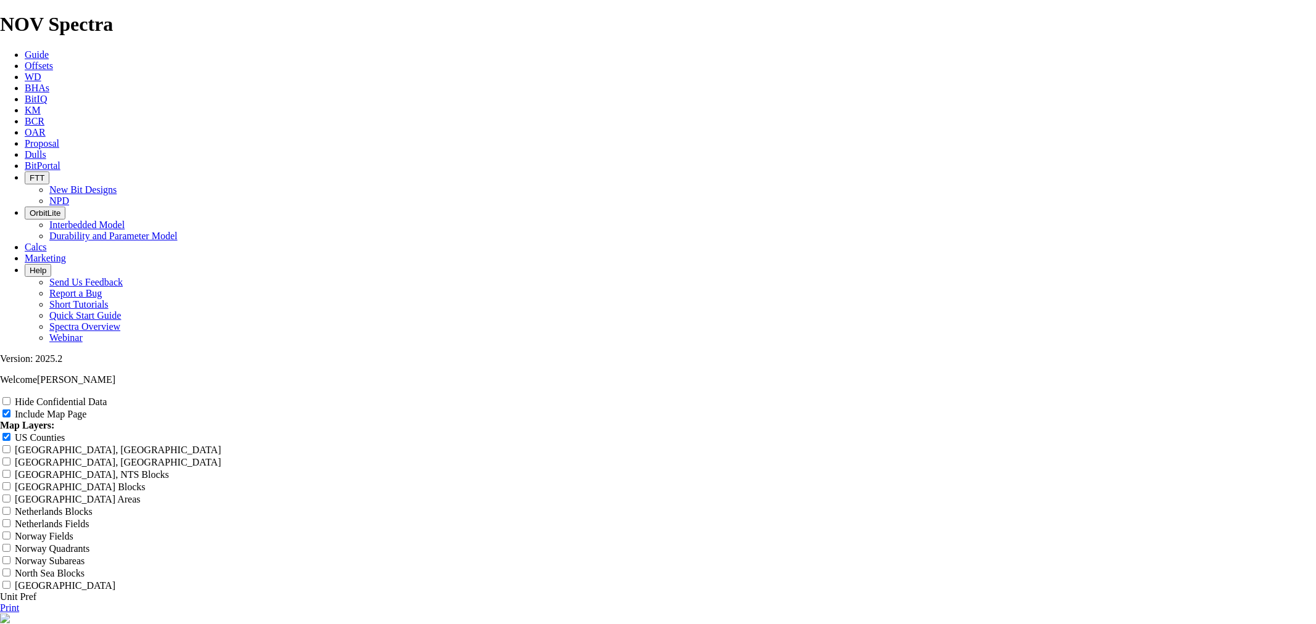
type input "8.75" OAR W of Orla, N 652,"
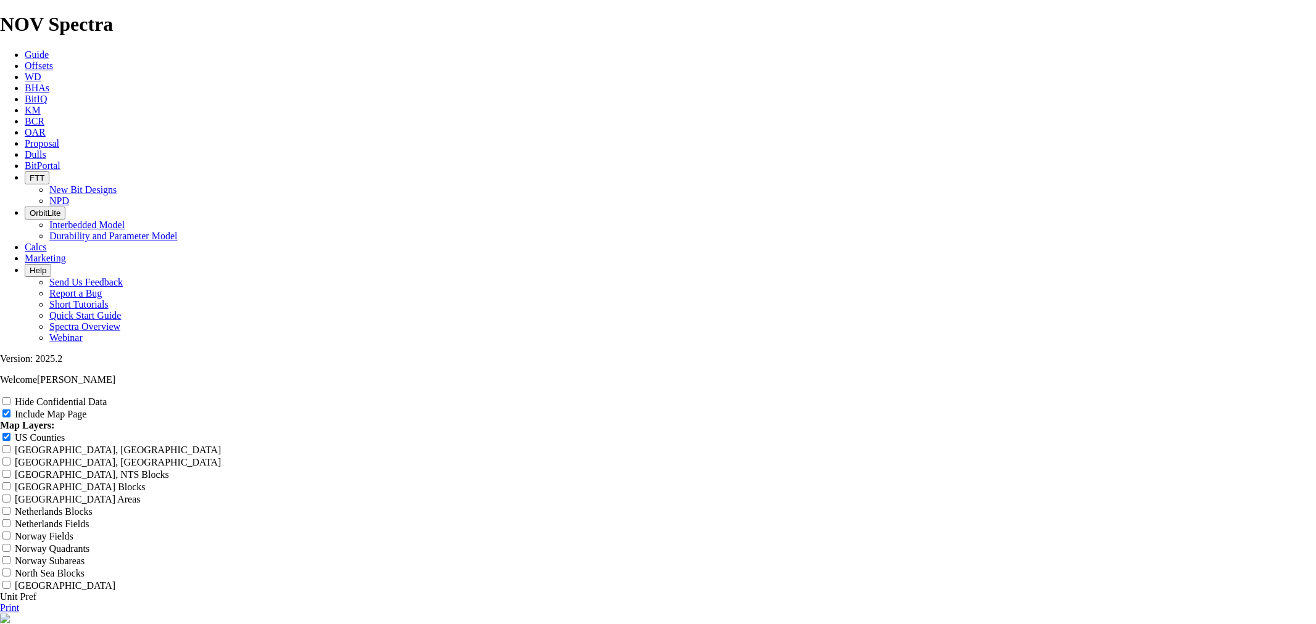
click at [109, 624] on input "8.75" OAR W of Orla, N 652," at bounding box center [54, 632] width 109 height 13
type input "8.75" OAR W of Orla, N 652"
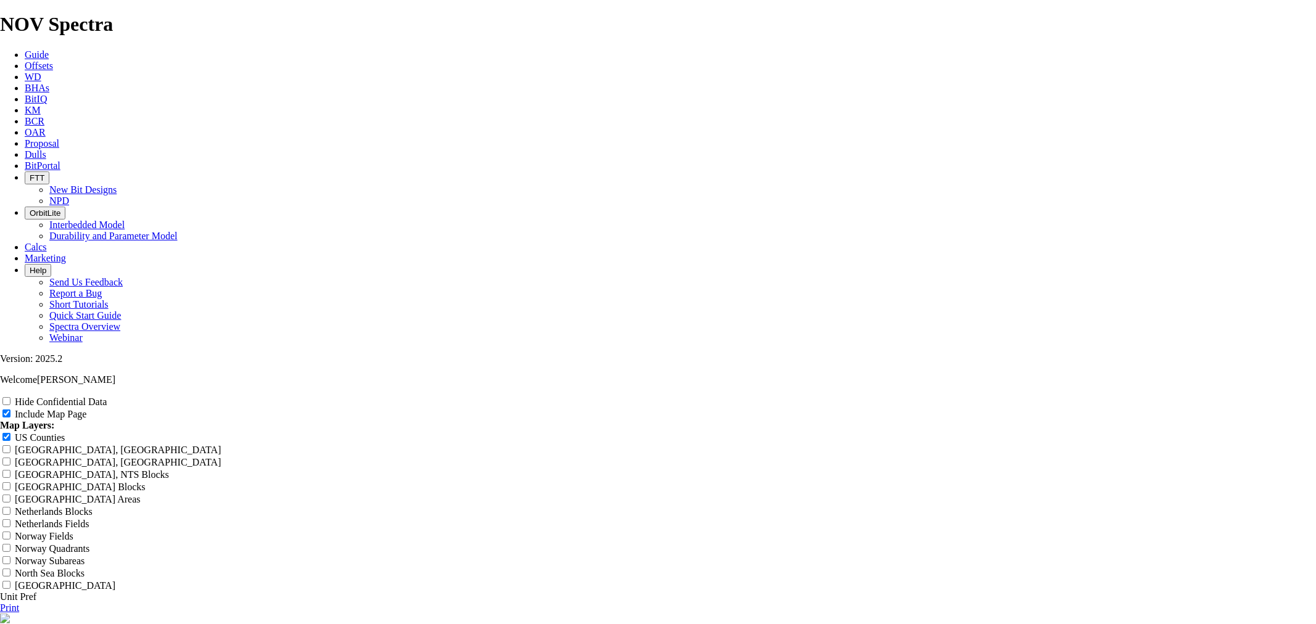
type input "8.75" OAR W of Orla, N 652"
type input "8.75" OAR W of Orla, N 65"
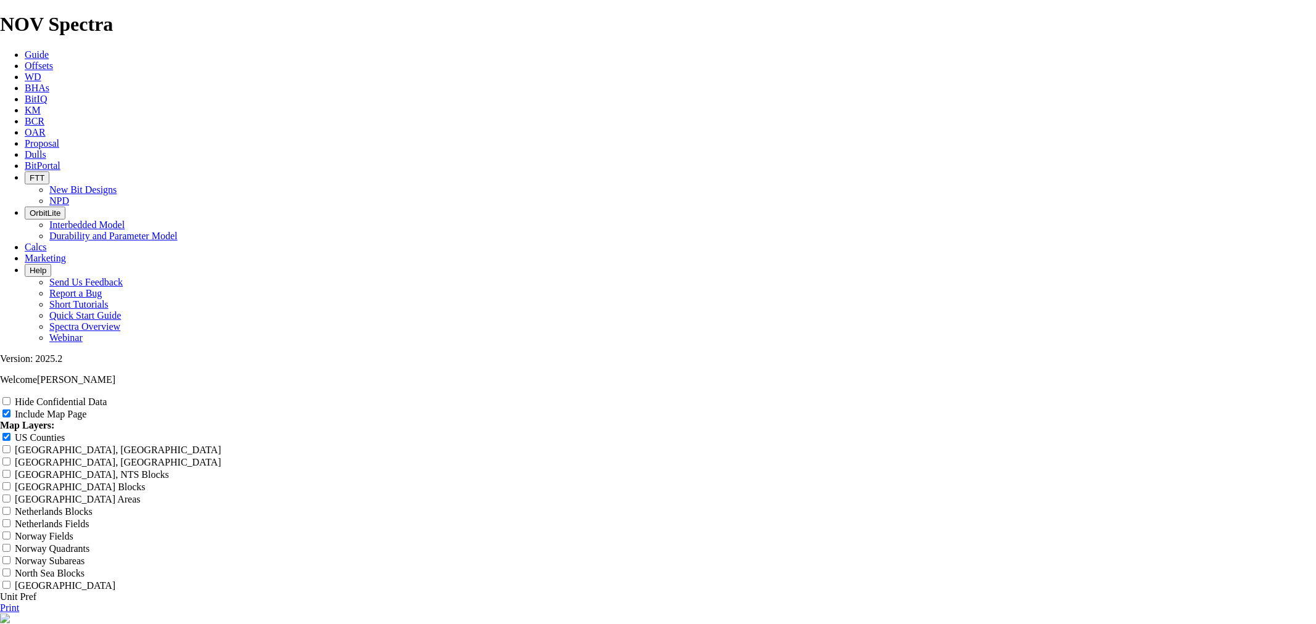
type input "8.75" OAR W of Orla, N 65"
type input "8.75" OAR W of Orla, N 6"
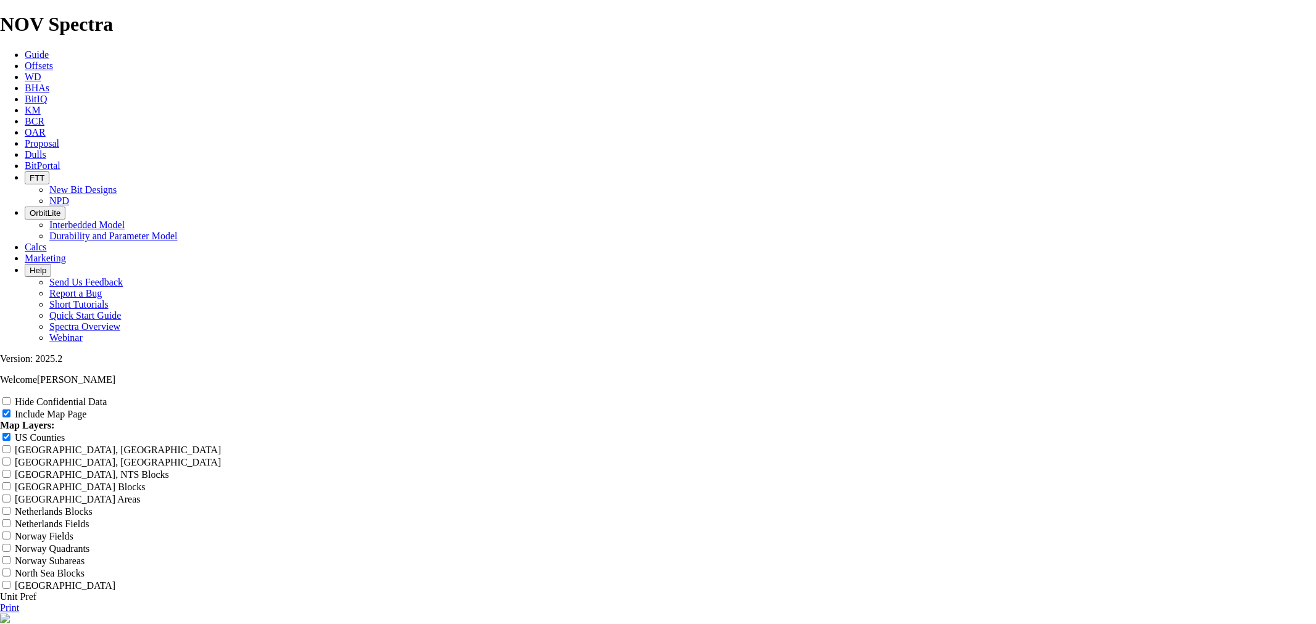
type input "8.75" OAR W of Orla, N 6"
type input "8.75" OAR W of Orla, N"
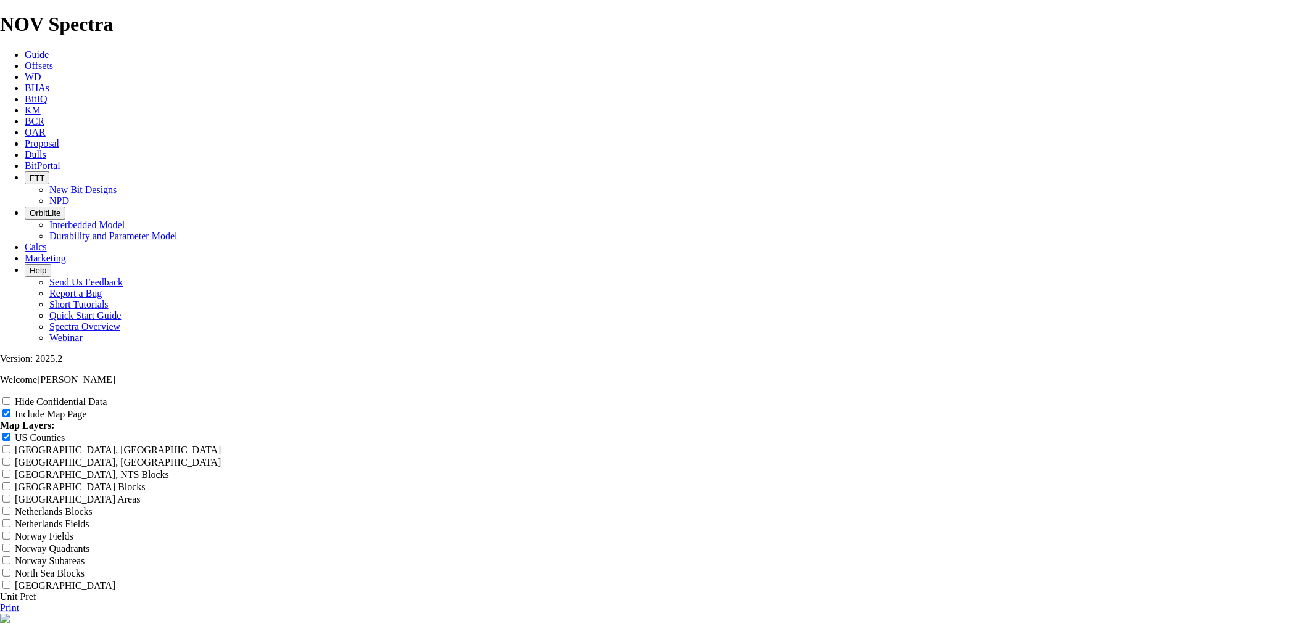
type input "8.75" OAR W of Orla, N"
type input "8.75" OAR W of Orla,"
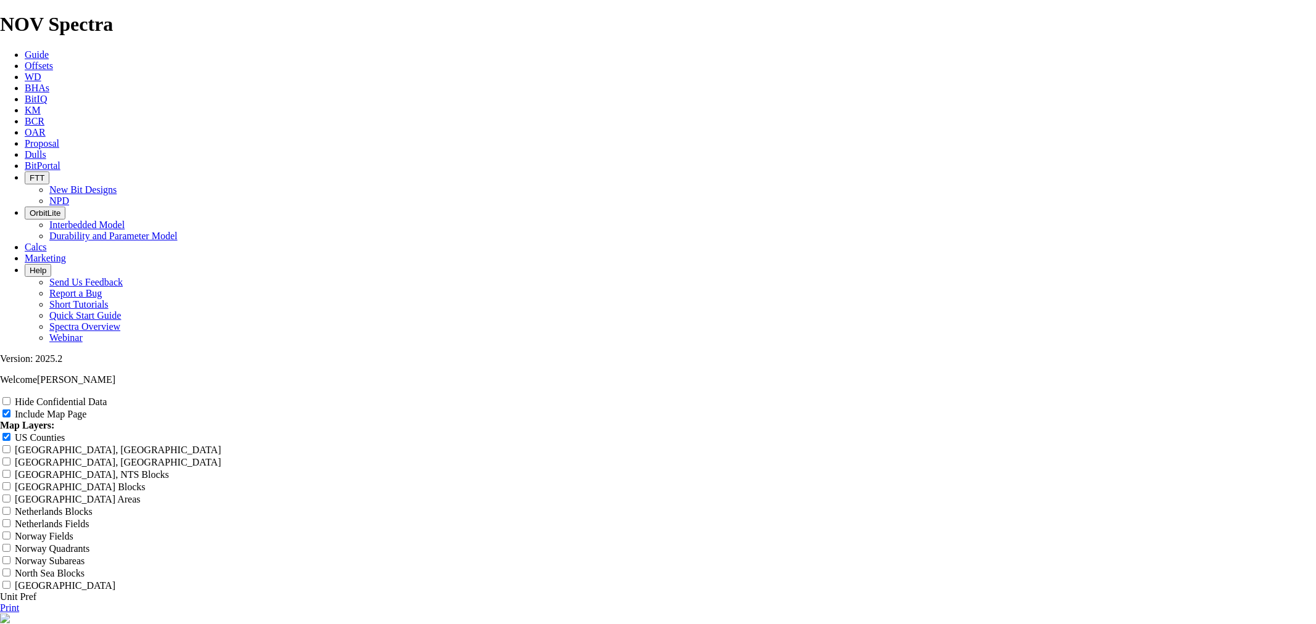
type input "8.75" OAR W of Orla,"
type input "8.75" OAR W of Orla, I"
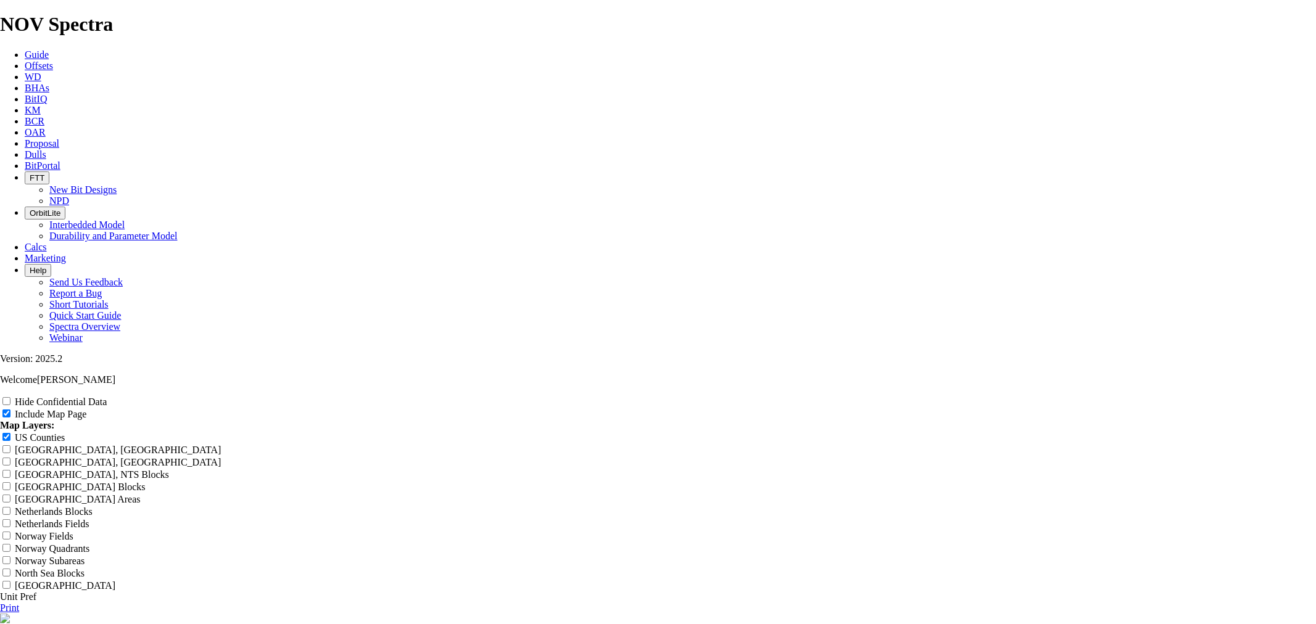
type input "8.75" OAR W of Orla, I"
type input "8.75" OAR W of Orla, In"
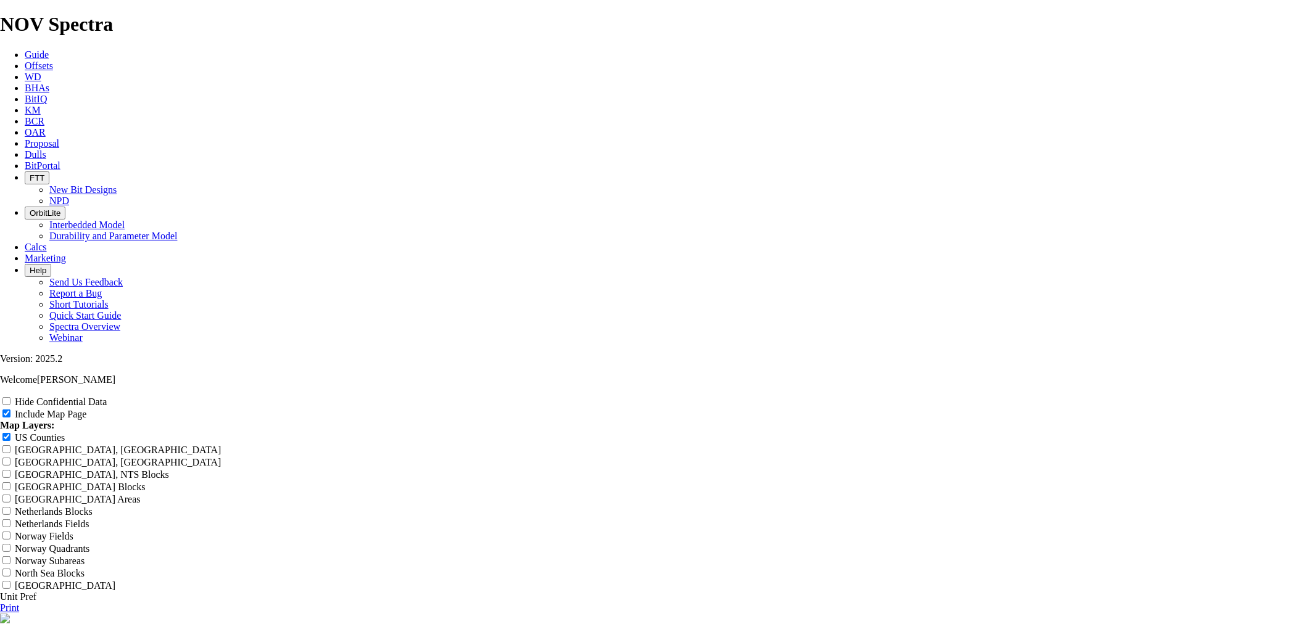
type input "8.75" OAR W of Orla, In"
type input "8.75" OAR W of Orla, In >"
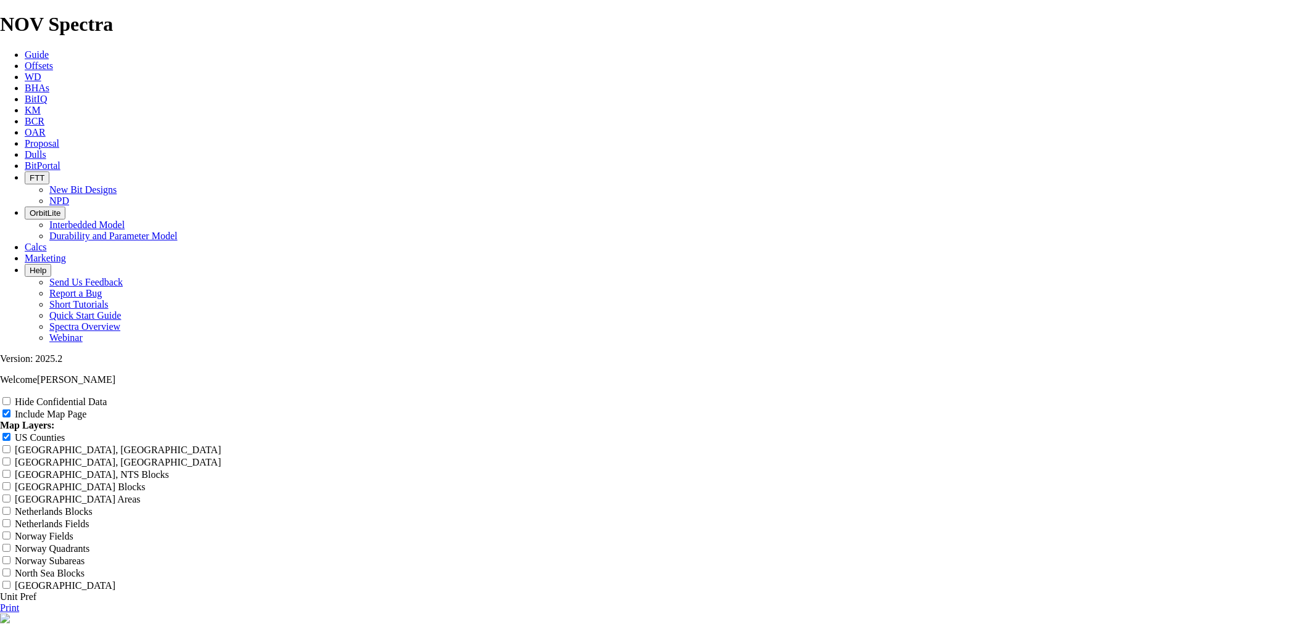
type input "8.75" OAR W of Orla, In >"
type input "8.75" OAR W of Orla, In >7"
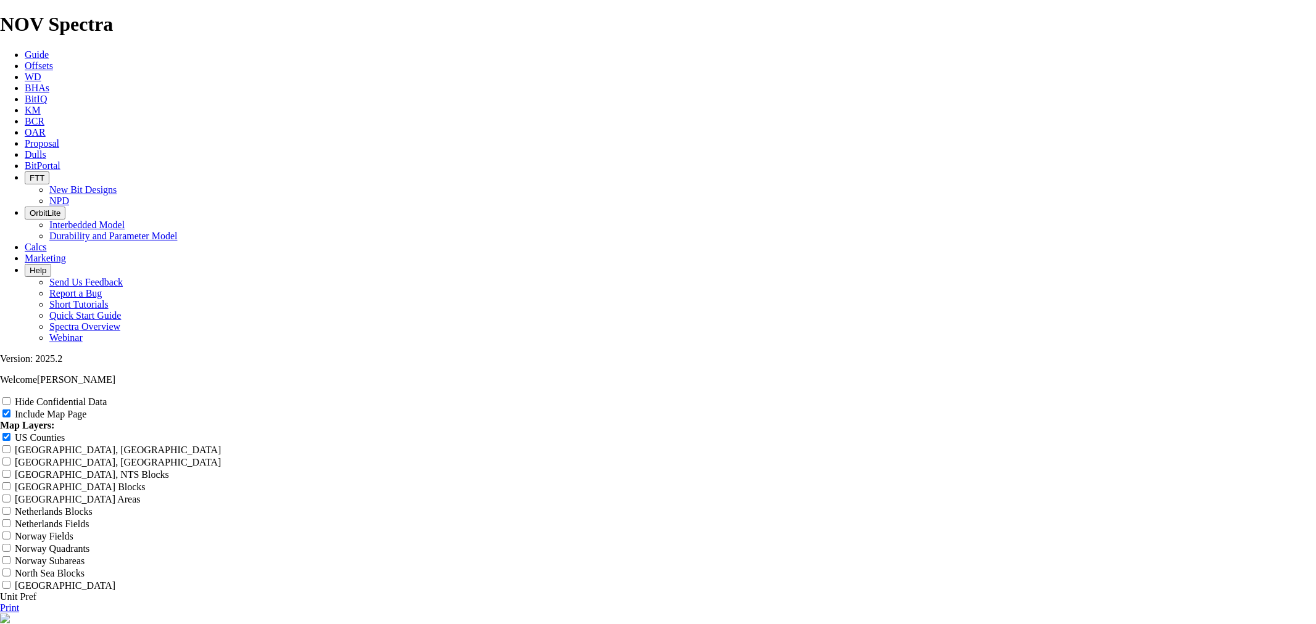
type input "8.75" OAR W of Orla, In >7"
type input "8.75" OAR W of Orla, In >"
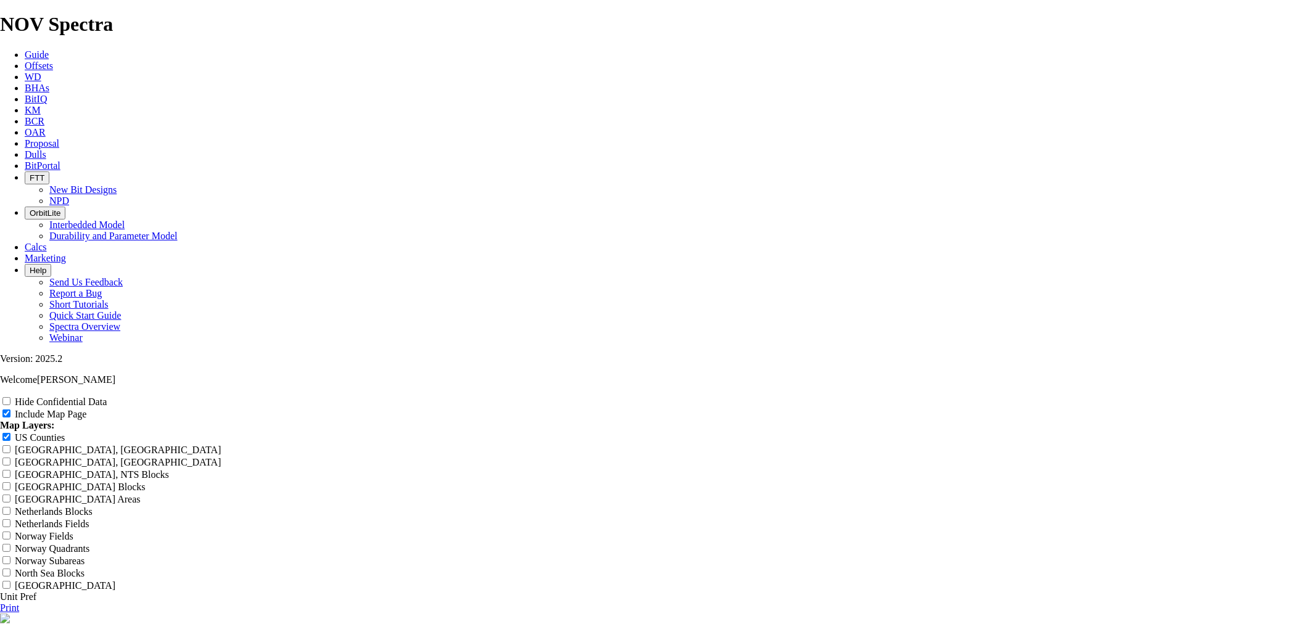
type input "8.75" OAR W of Orla, In >"
type input "8.75" OAR W of Orla, In > 7"
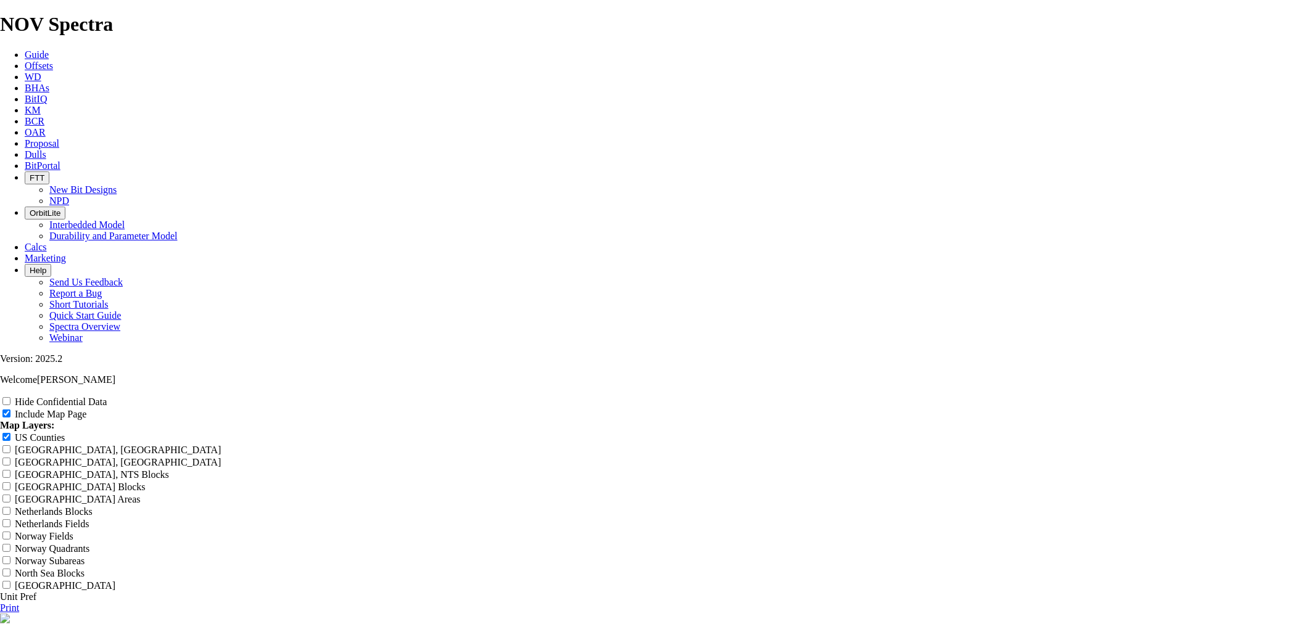
type input "8.75" OAR W of Orla, In > 7"
type input "8.75" OAR W of Orla, In >"
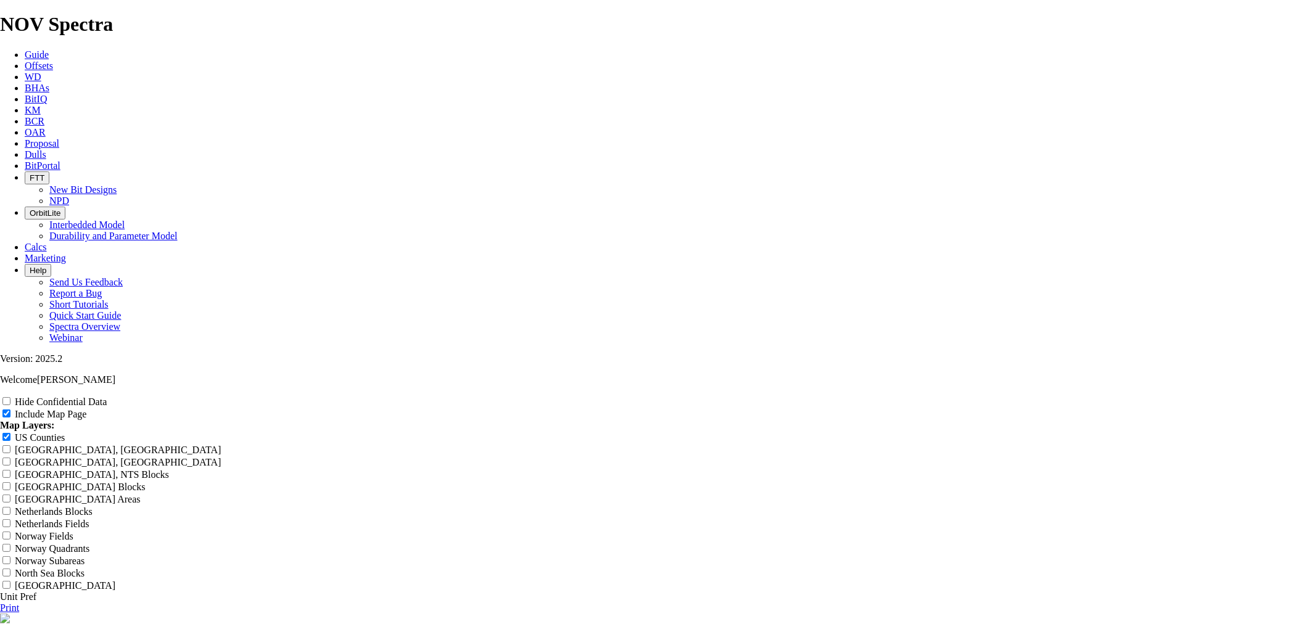
type input "8.75" OAR W of Orla, In >"
type input "8.75" OAR W of Orla, In >7"
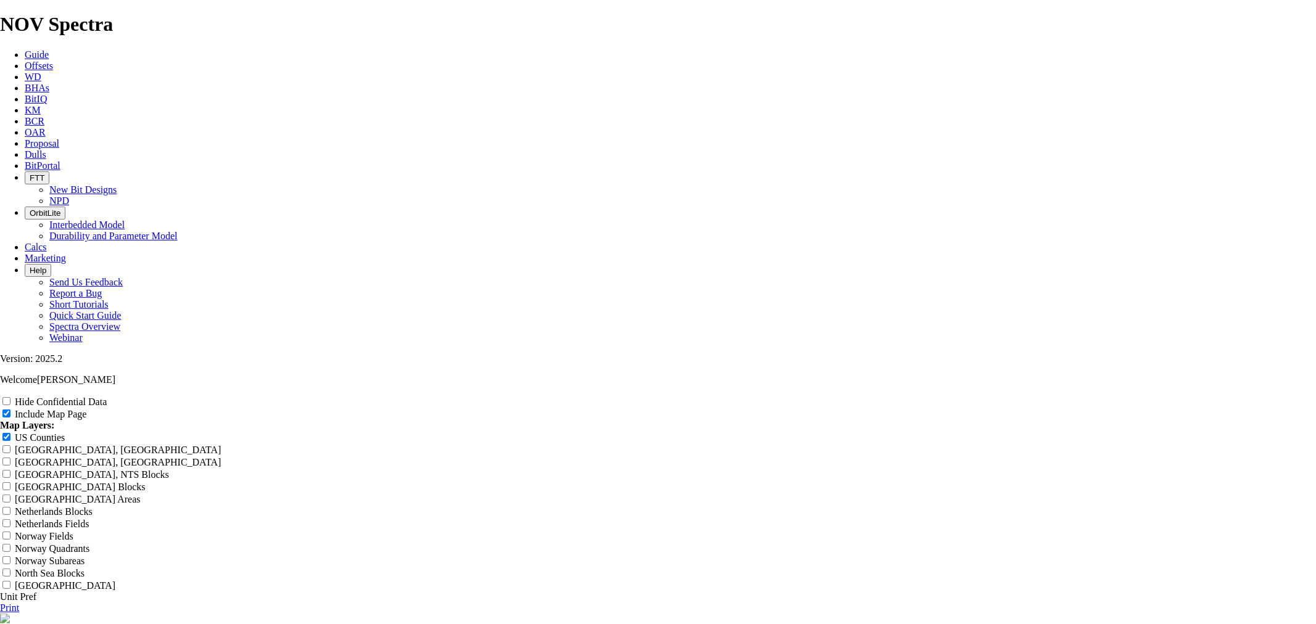
type input "8.75" OAR W of Orla, In >7"
type input "8.75" OAR W of Orla, In >70"
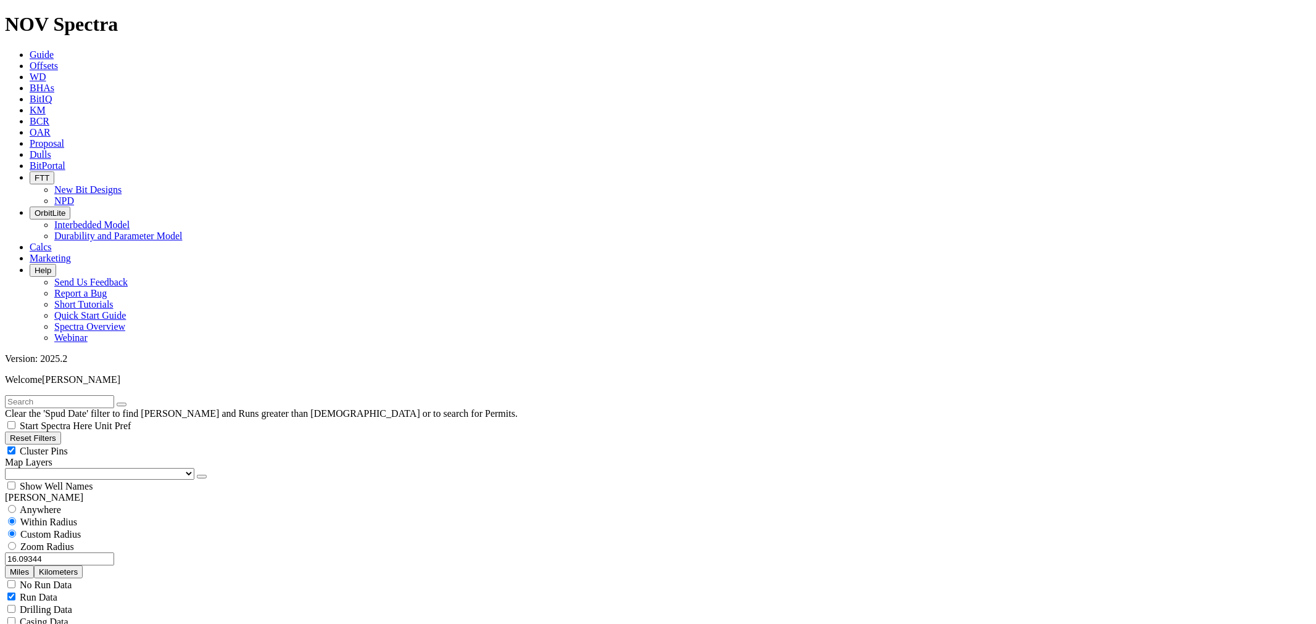
scroll to position [822, 0]
drag, startPoint x: 57, startPoint y: 504, endPoint x: 116, endPoint y: 482, distance: 62.7
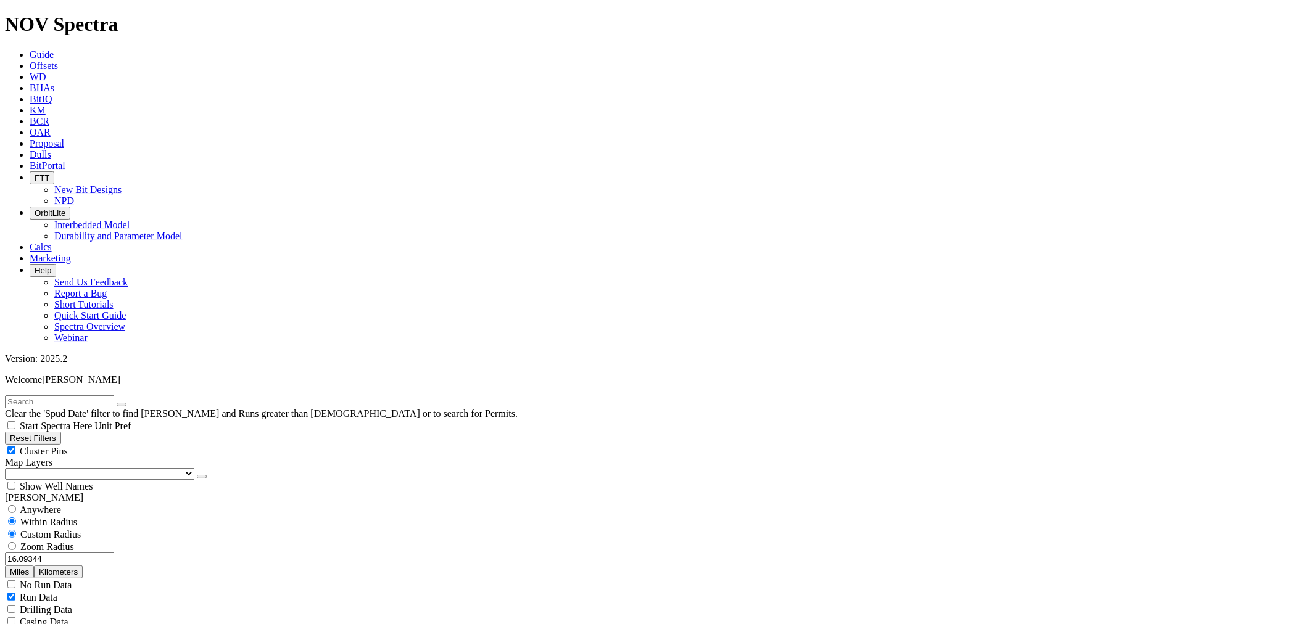
click at [34, 566] on button "Miles" at bounding box center [19, 572] width 29 height 13
drag, startPoint x: 44, startPoint y: 236, endPoint x: 180, endPoint y: 229, distance: 135.9
click at [180, 553] on div "16.09344 Miles Kilometers" at bounding box center [658, 566] width 1306 height 26
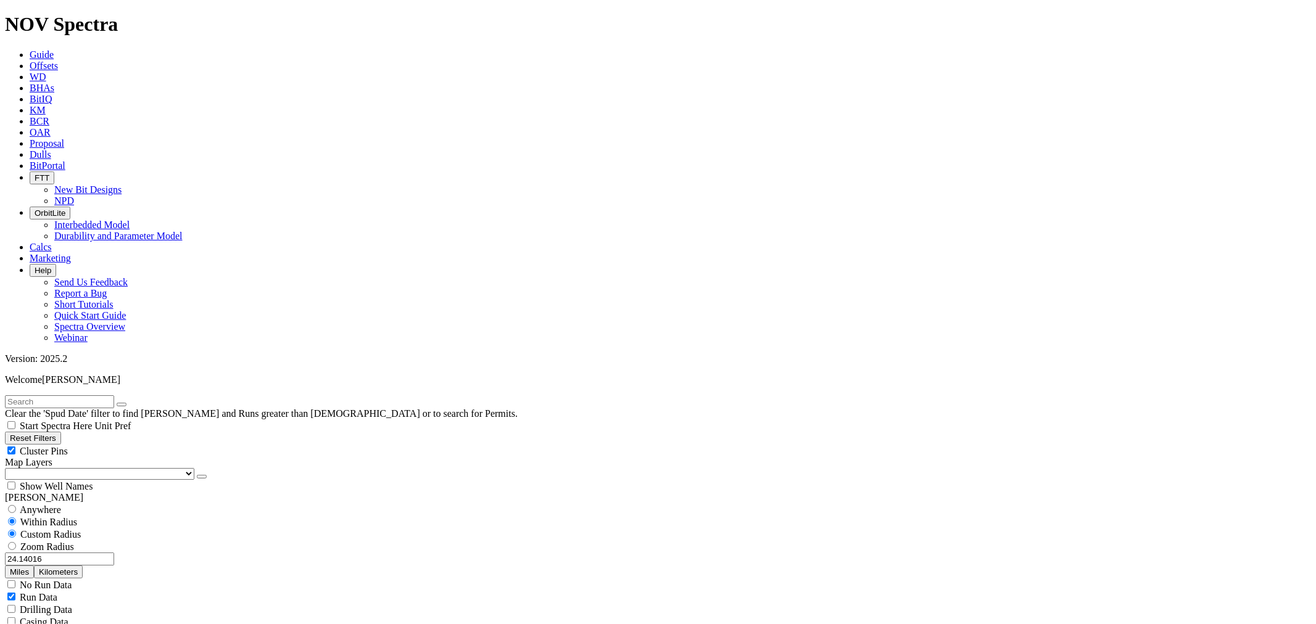
click at [74, 542] on span "Zoom Radius" at bounding box center [47, 547] width 54 height 10
drag, startPoint x: 1284, startPoint y: 89, endPoint x: 1248, endPoint y: 108, distance: 40.6
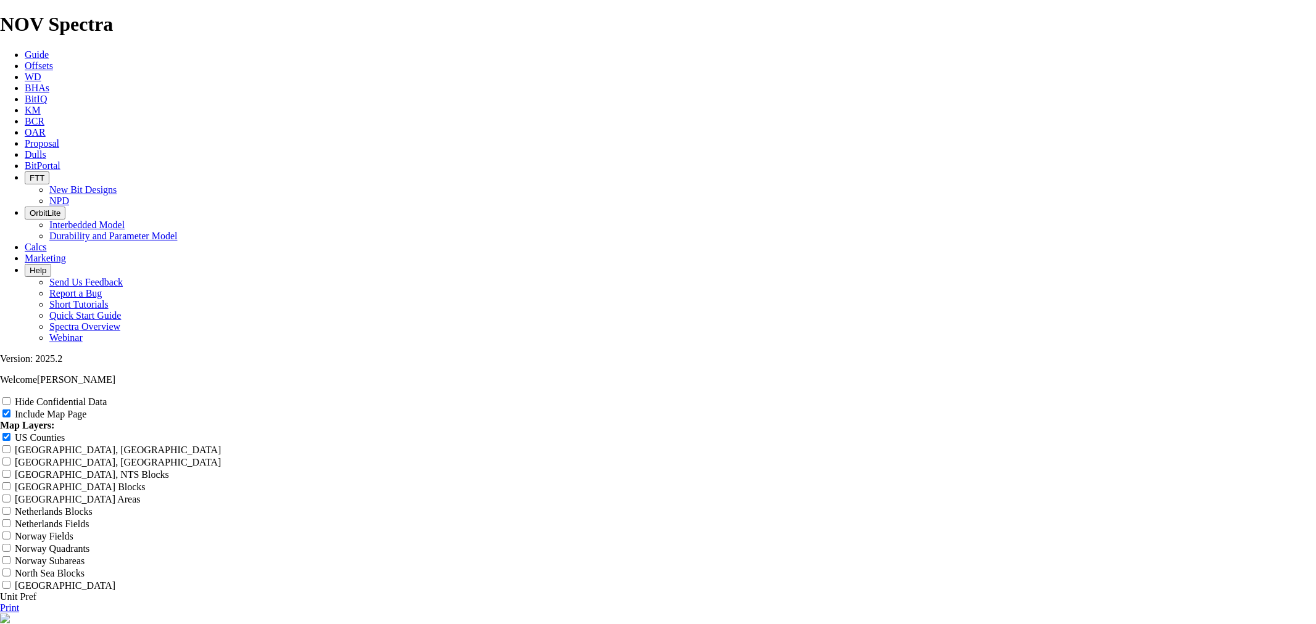
drag, startPoint x: 804, startPoint y: 89, endPoint x: 479, endPoint y: 141, distance: 328.6
paste input "17.5" OAR SW of Orla, South 652 (E of Culberson)"
drag, startPoint x: 510, startPoint y: 85, endPoint x: 429, endPoint y: 93, distance: 80.6
click at [429, 614] on header "17.5" OAR SW of Orla, South 652 (E of Culberson)" at bounding box center [658, 626] width 1316 height 25
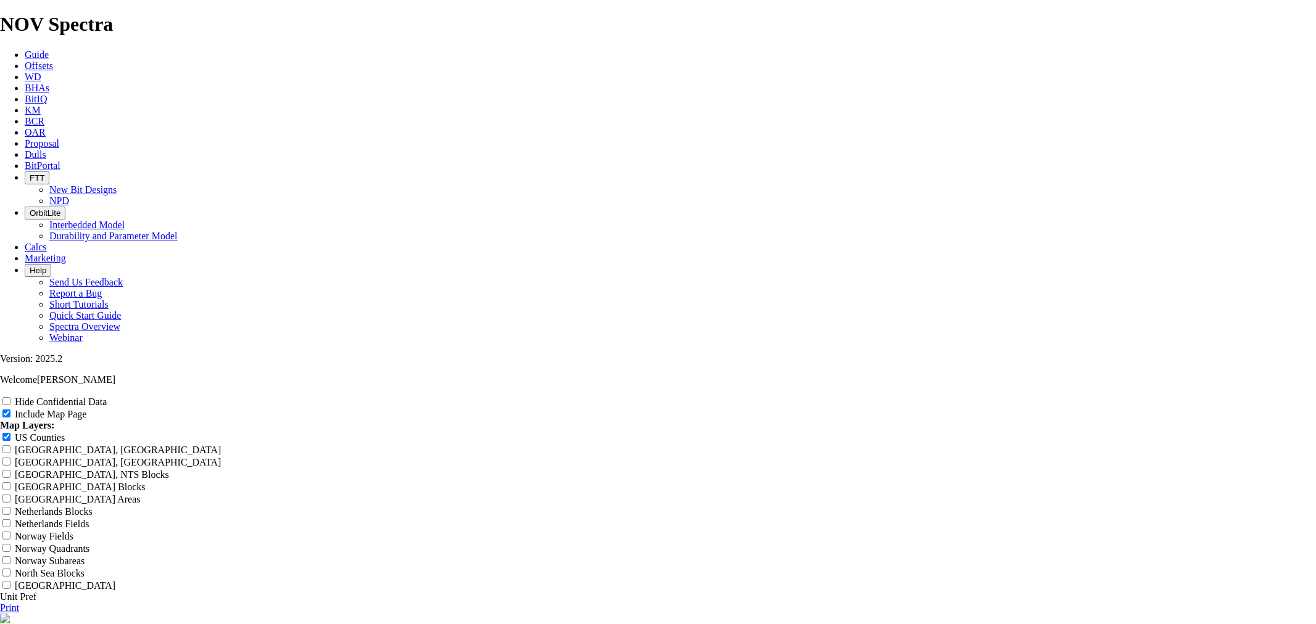
drag, startPoint x: 690, startPoint y: 88, endPoint x: 816, endPoint y: 73, distance: 126.7
click at [807, 614] on header "8.75" OAR W of Orla, N 652 (E of Culberson)" at bounding box center [658, 626] width 1316 height 25
click at [10, 397] on input "Hide Confidential Data" at bounding box center [6, 401] width 8 height 8
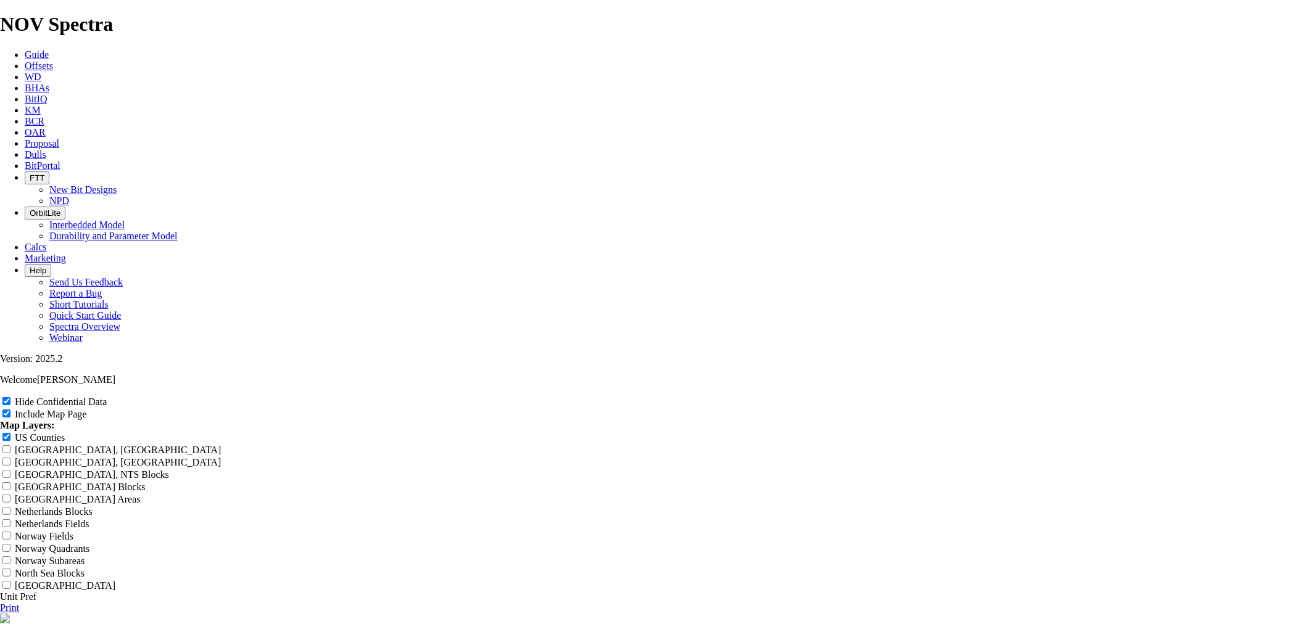
scroll to position [0, 0]
click at [19, 603] on link "Print" at bounding box center [9, 608] width 19 height 10
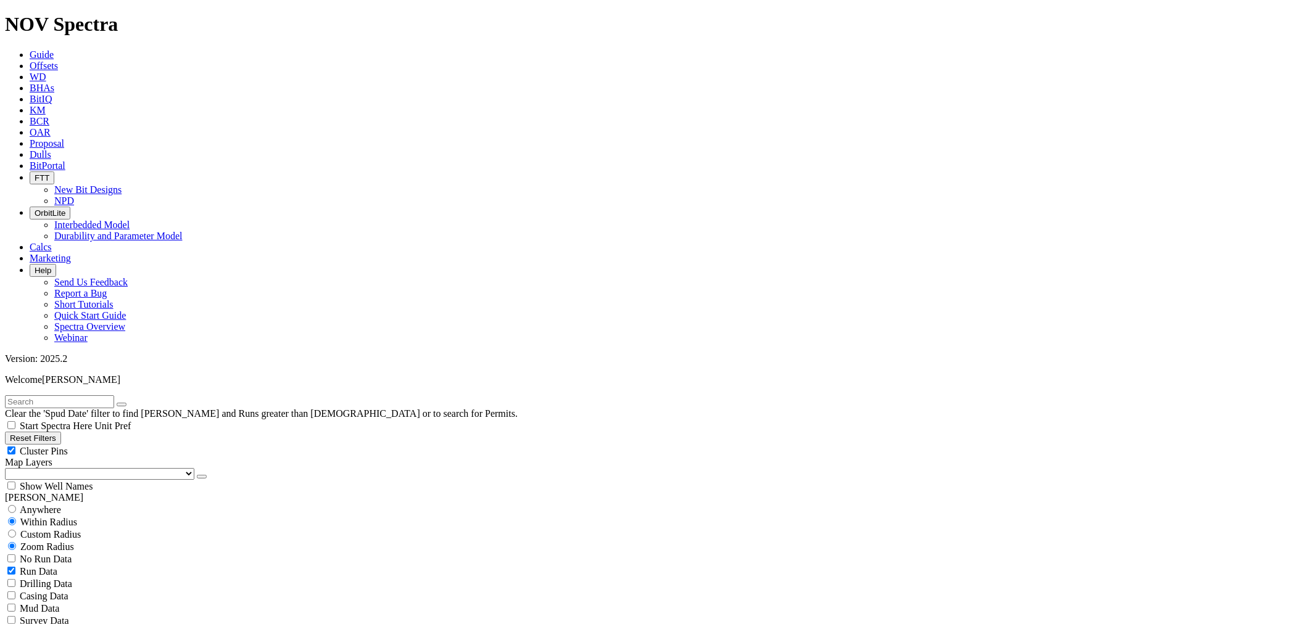
scroll to position [959, 0]
drag, startPoint x: 73, startPoint y: 339, endPoint x: 124, endPoint y: 352, distance: 52.7
drag, startPoint x: 69, startPoint y: 348, endPoint x: 154, endPoint y: 338, distance: 85.7
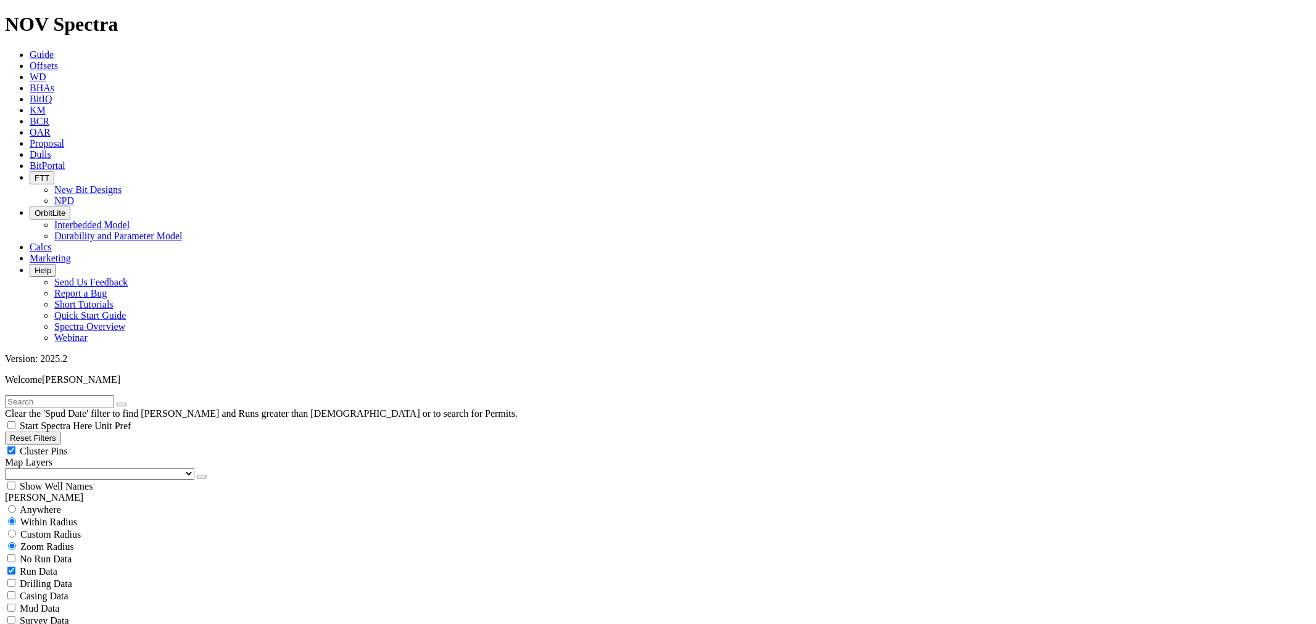
scroll to position [686, 0]
drag, startPoint x: 83, startPoint y: 394, endPoint x: 168, endPoint y: 396, distance: 84.6
drag, startPoint x: 52, startPoint y: 405, endPoint x: 107, endPoint y: 408, distance: 55.0
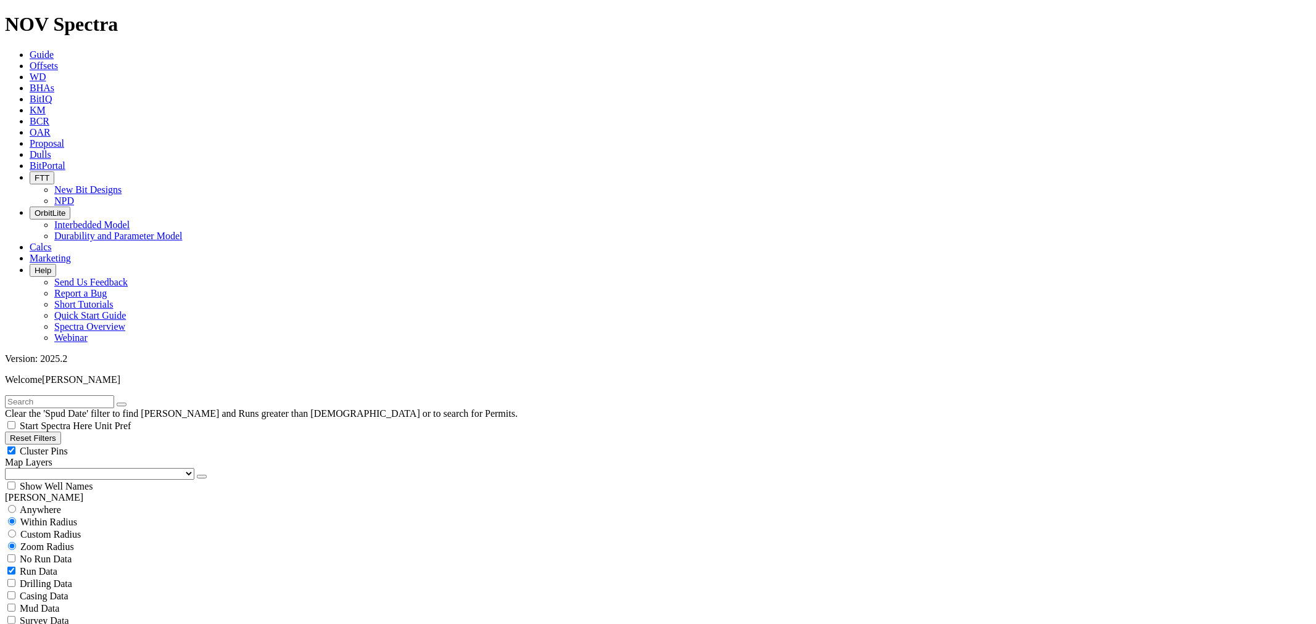
drag, startPoint x: 69, startPoint y: 464, endPoint x: 116, endPoint y: 458, distance: 47.3
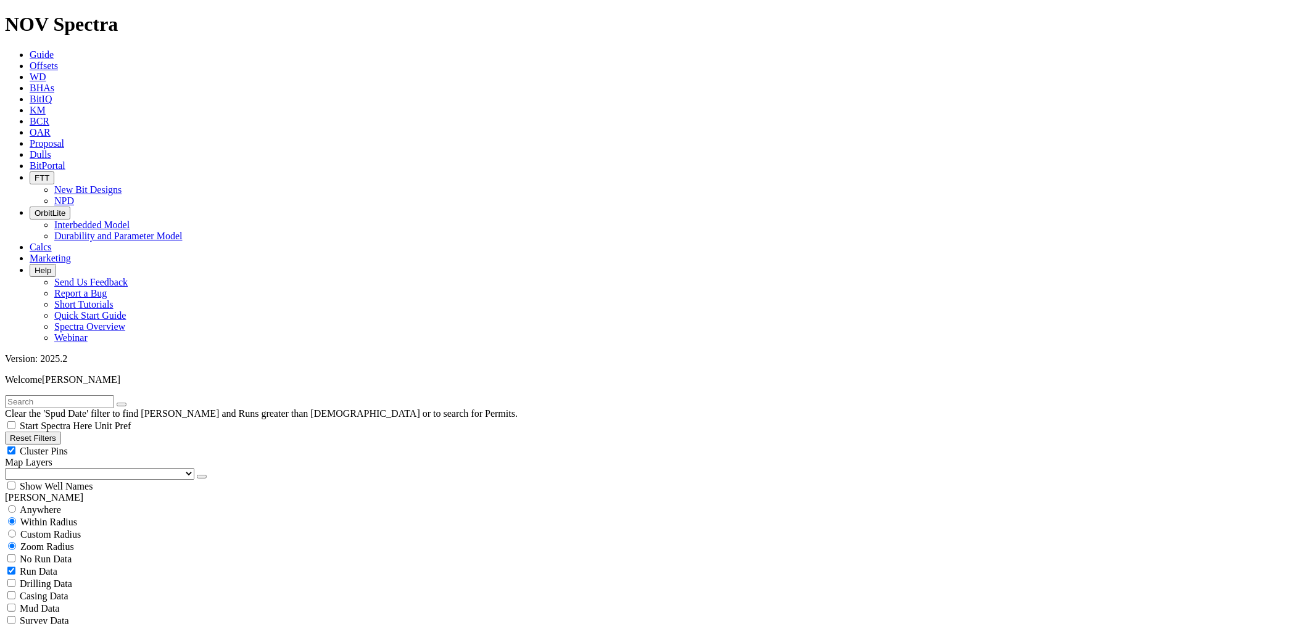
drag, startPoint x: 1245, startPoint y: 85, endPoint x: 1233, endPoint y: 91, distance: 13.0
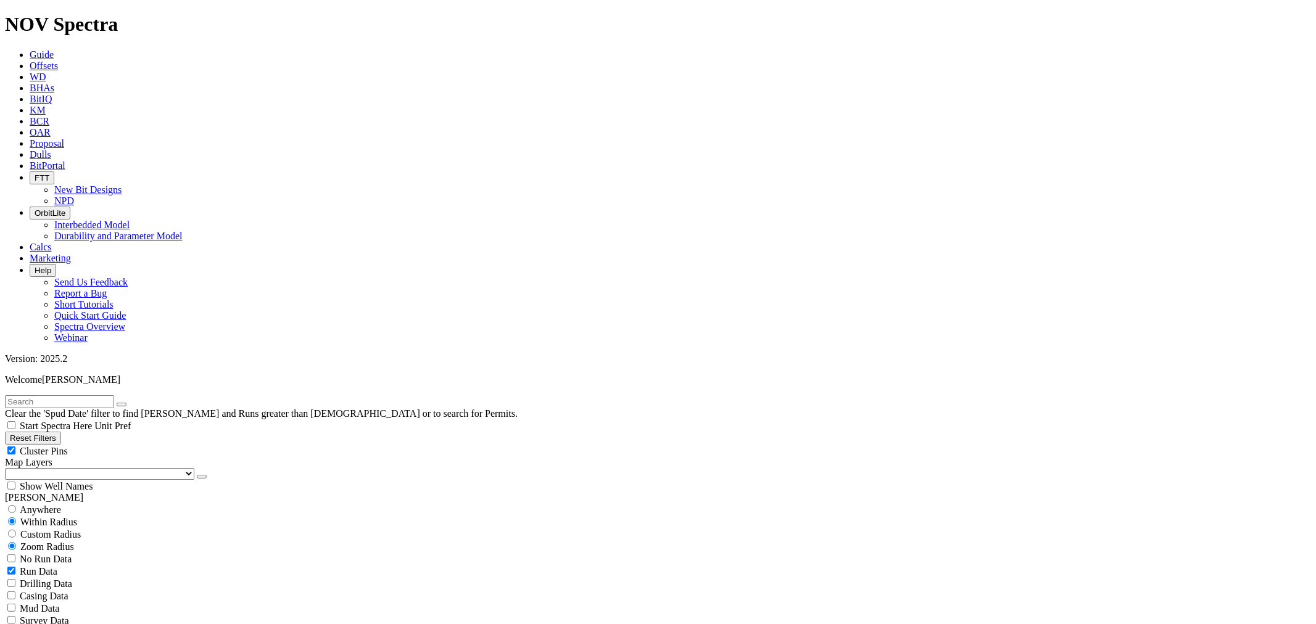
scroll to position [0, 0]
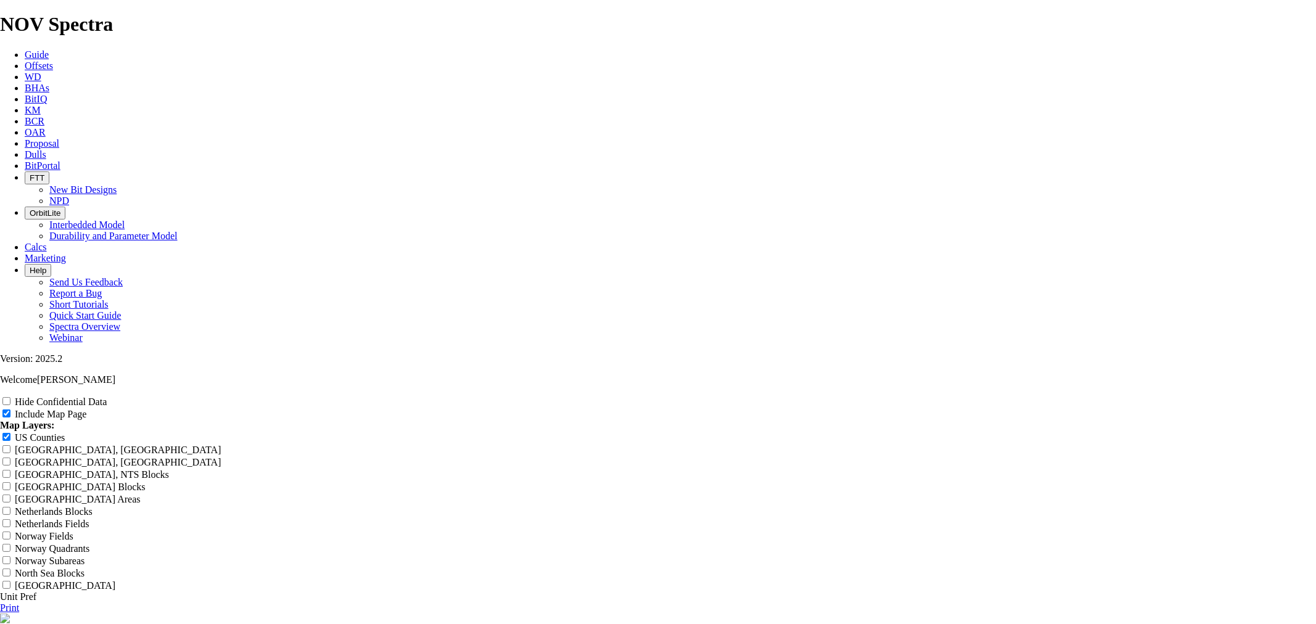
scroll to position [1508, 0]
click at [19, 603] on link "Print" at bounding box center [9, 608] width 19 height 10
click at [10, 397] on input "Hide Confidential Data" at bounding box center [6, 401] width 8 height 8
click at [19, 603] on link "Print" at bounding box center [9, 608] width 19 height 10
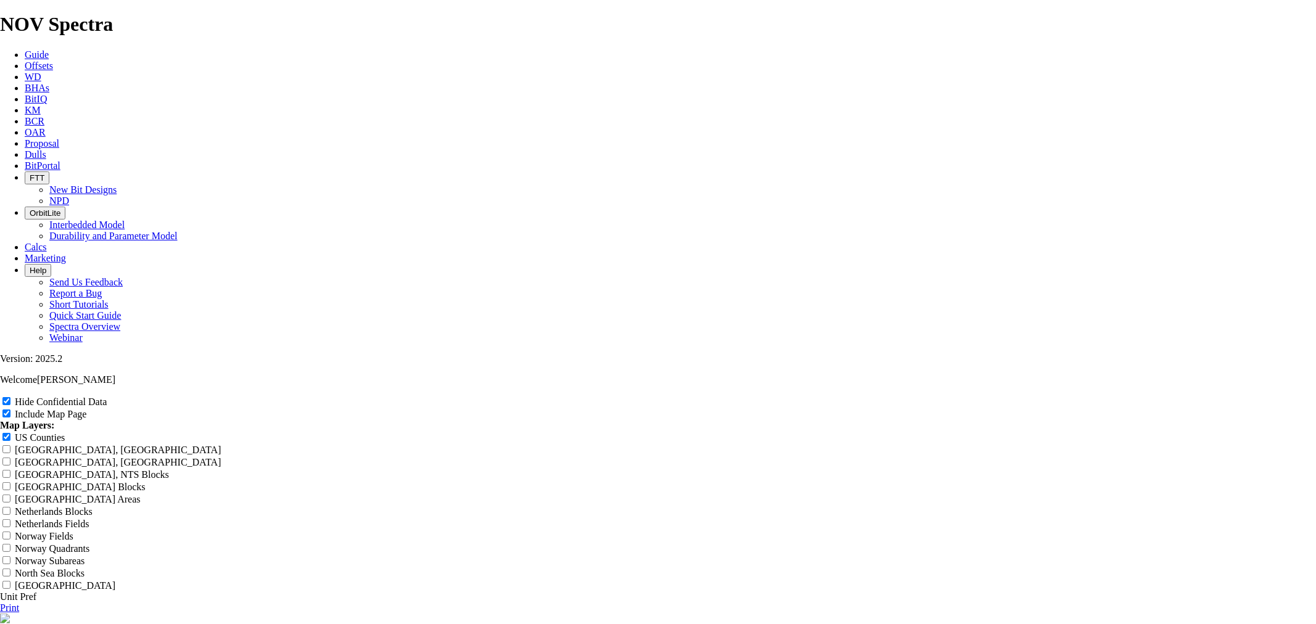
drag, startPoint x: 779, startPoint y: 90, endPoint x: 447, endPoint y: 114, distance: 332.8
click at [109, 624] on input "Untitled Offset Analysis Report" at bounding box center [54, 632] width 109 height 13
drag, startPoint x: 753, startPoint y: 88, endPoint x: 513, endPoint y: 102, distance: 239.8
click at [510, 614] on header "Untitled Offset Analysis Report" at bounding box center [658, 626] width 1316 height 25
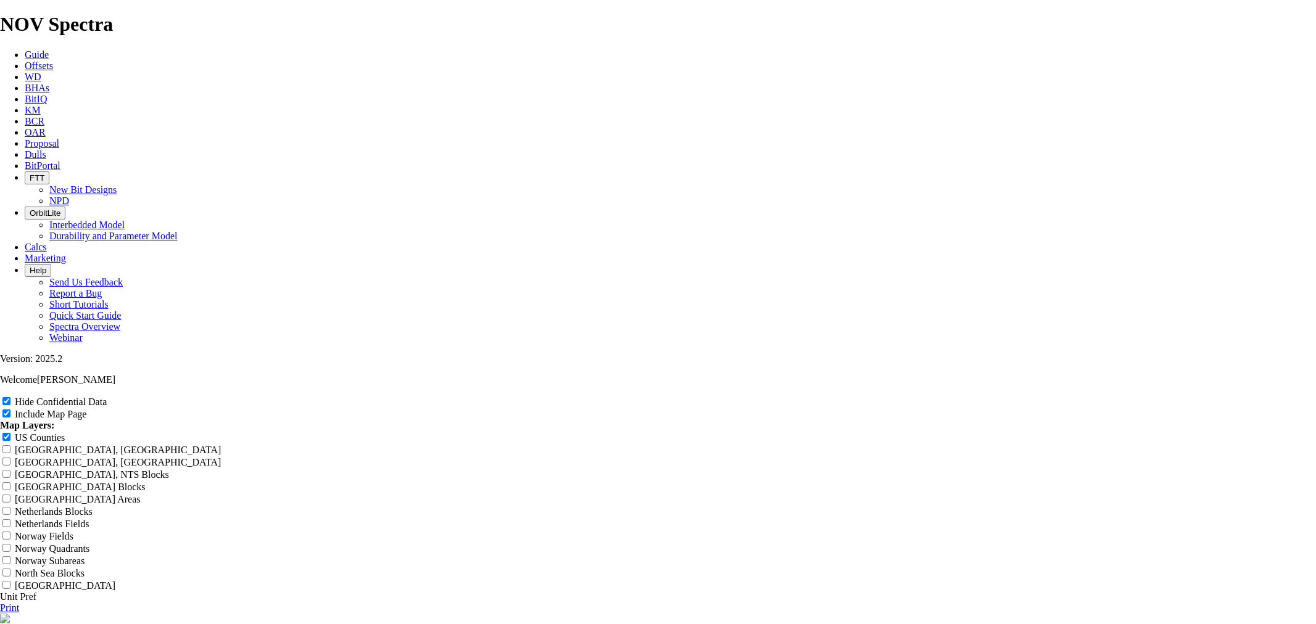
paste input "8.75" OAR W of Orla, N 652, In >7000, Distance Min 2000"
click at [109, 624] on input "8.75" OAR W of Orla, N 652, In >7000, Distance Min 2000" at bounding box center [54, 632] width 109 height 13
drag, startPoint x: 659, startPoint y: 85, endPoint x: 713, endPoint y: 85, distance: 54.3
click at [109, 624] on input "8.75" OAR NW of Orla, N 652, In >7000, Distance Min 2000" at bounding box center [54, 632] width 109 height 13
drag, startPoint x: 786, startPoint y: 83, endPoint x: 780, endPoint y: 94, distance: 13.2
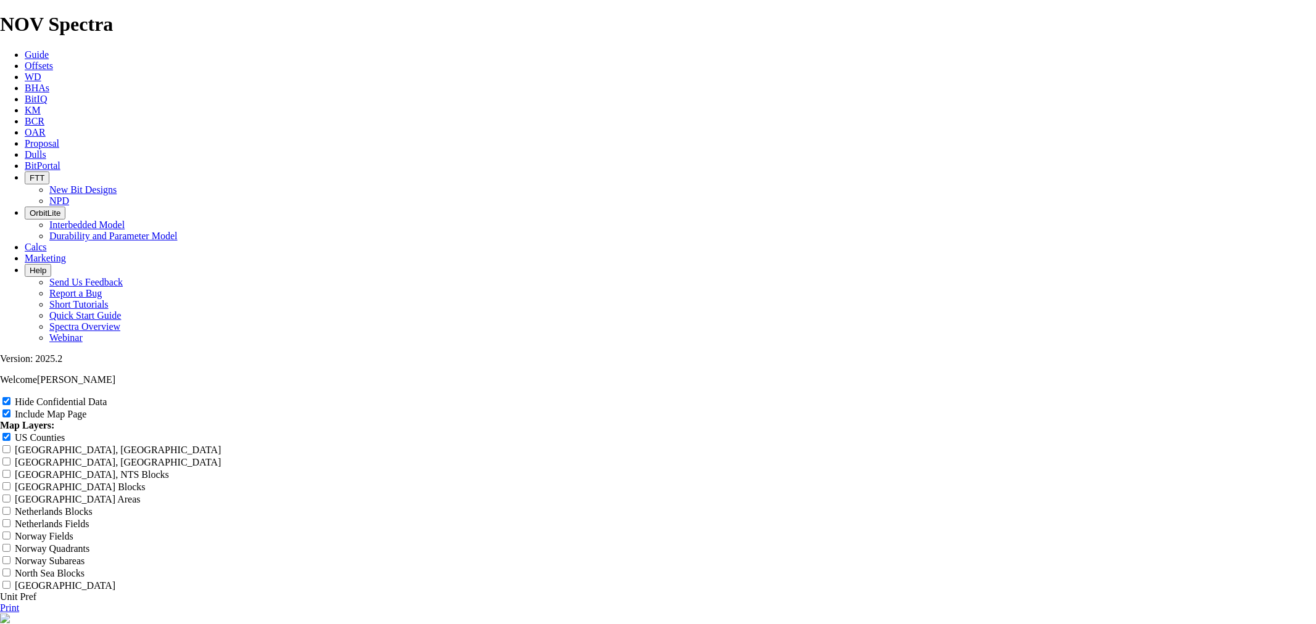
click at [109, 624] on input "8.75" OAR NW of Orla, N 652, Distance Min 2000" at bounding box center [54, 632] width 109 height 13
drag, startPoint x: 827, startPoint y: 79, endPoint x: 816, endPoint y: 85, distance: 13.2
click at [109, 624] on input "8.75" OAR NW of Orla, N 652, Distance Min 5000" at bounding box center [54, 632] width 109 height 13
click at [19, 603] on link "Print" at bounding box center [9, 608] width 19 height 10
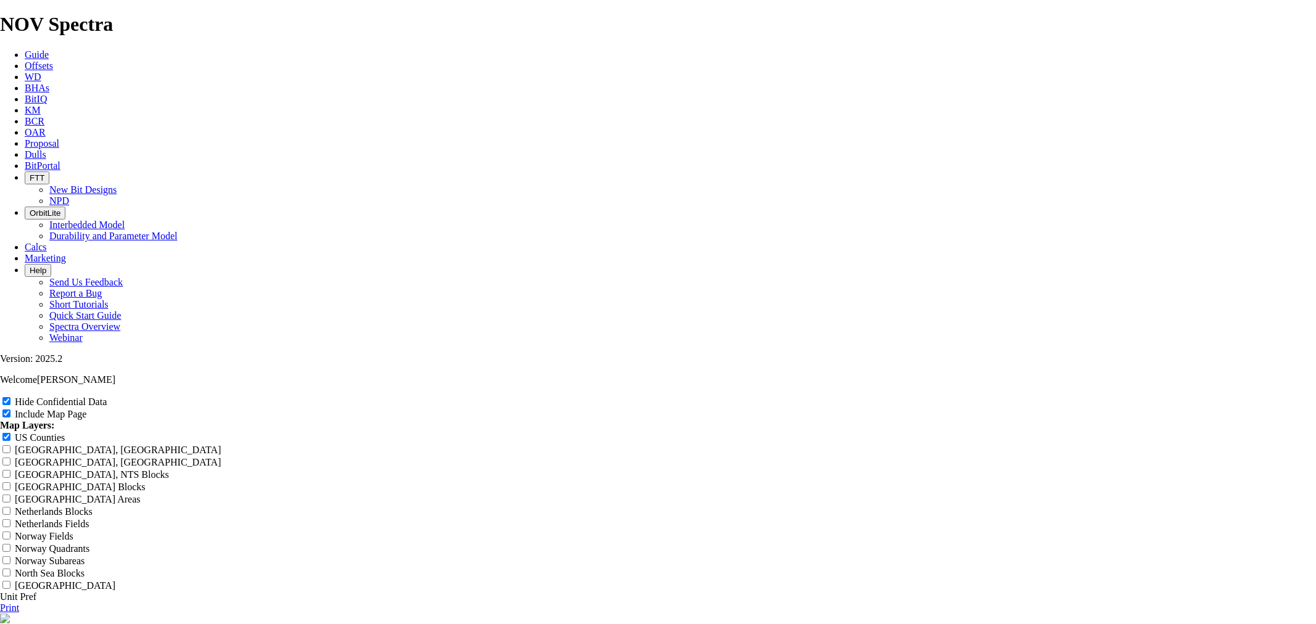
scroll to position [0, 0]
